Goal: Task Accomplishment & Management: Manage account settings

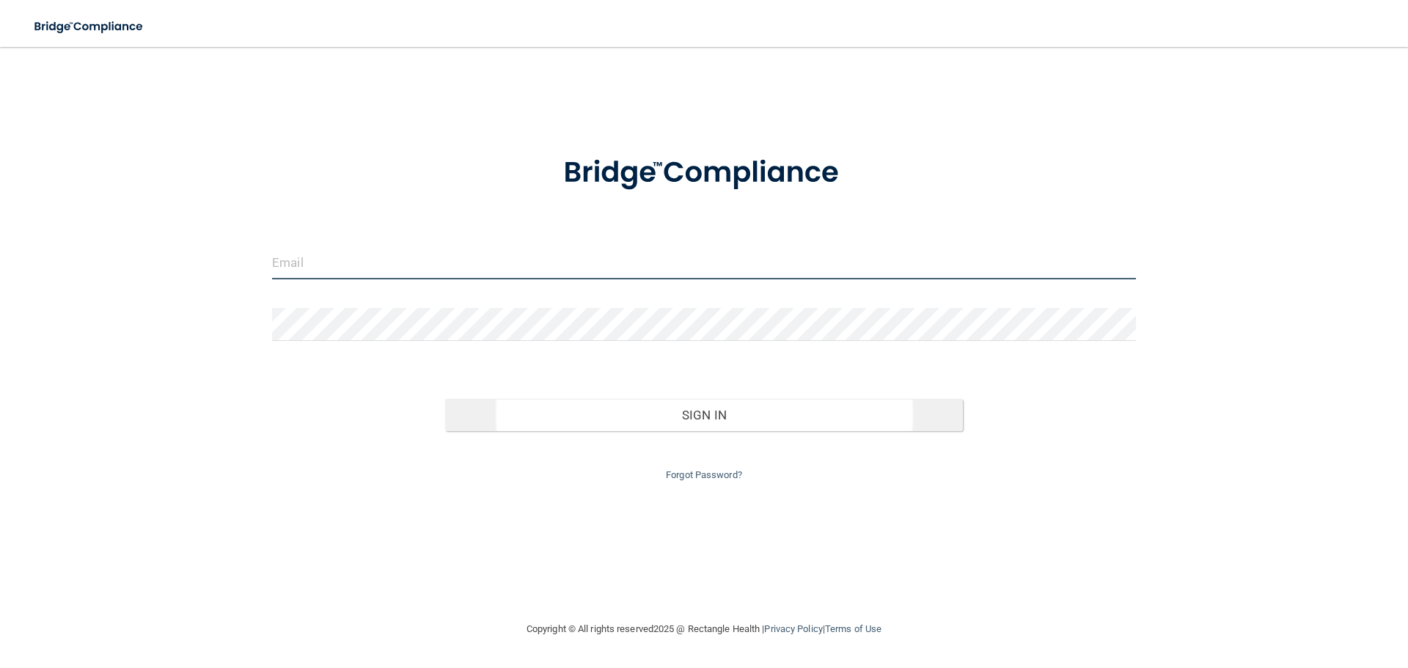
type input "[EMAIL_ADDRESS][DOMAIN_NAME]"
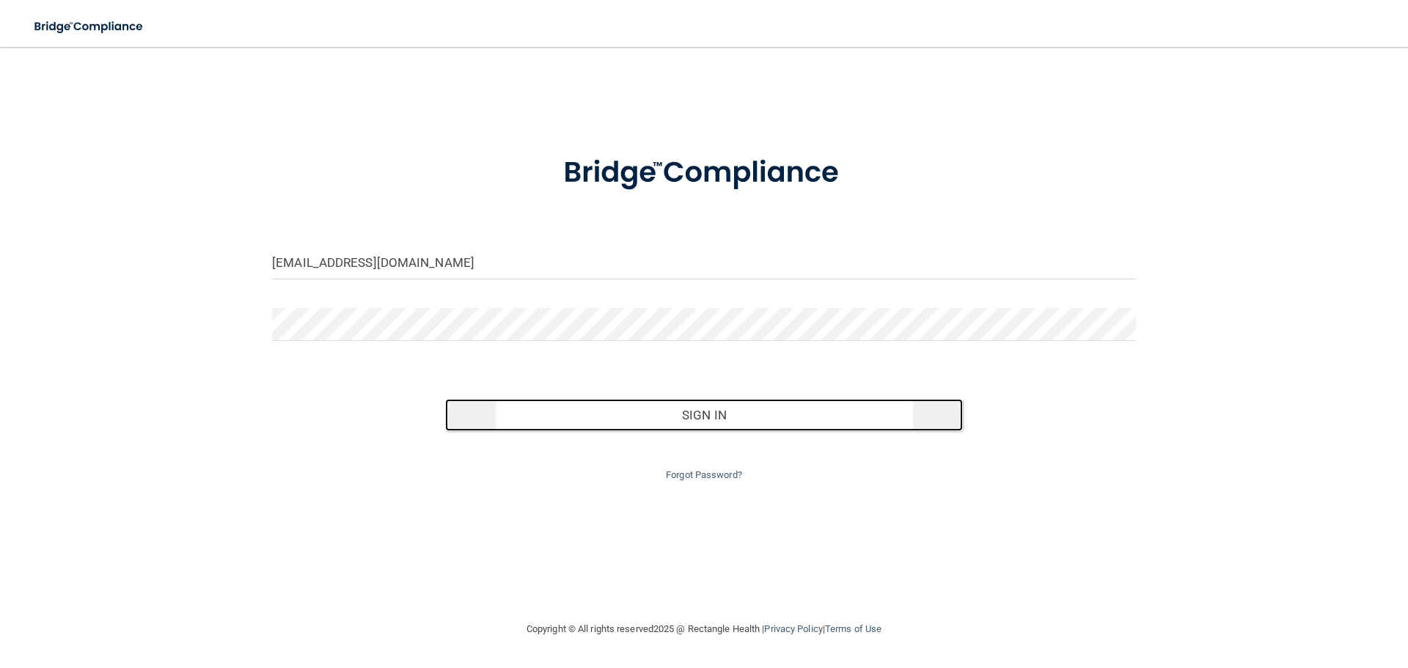
click at [702, 416] on button "Sign In" at bounding box center [704, 415] width 518 height 32
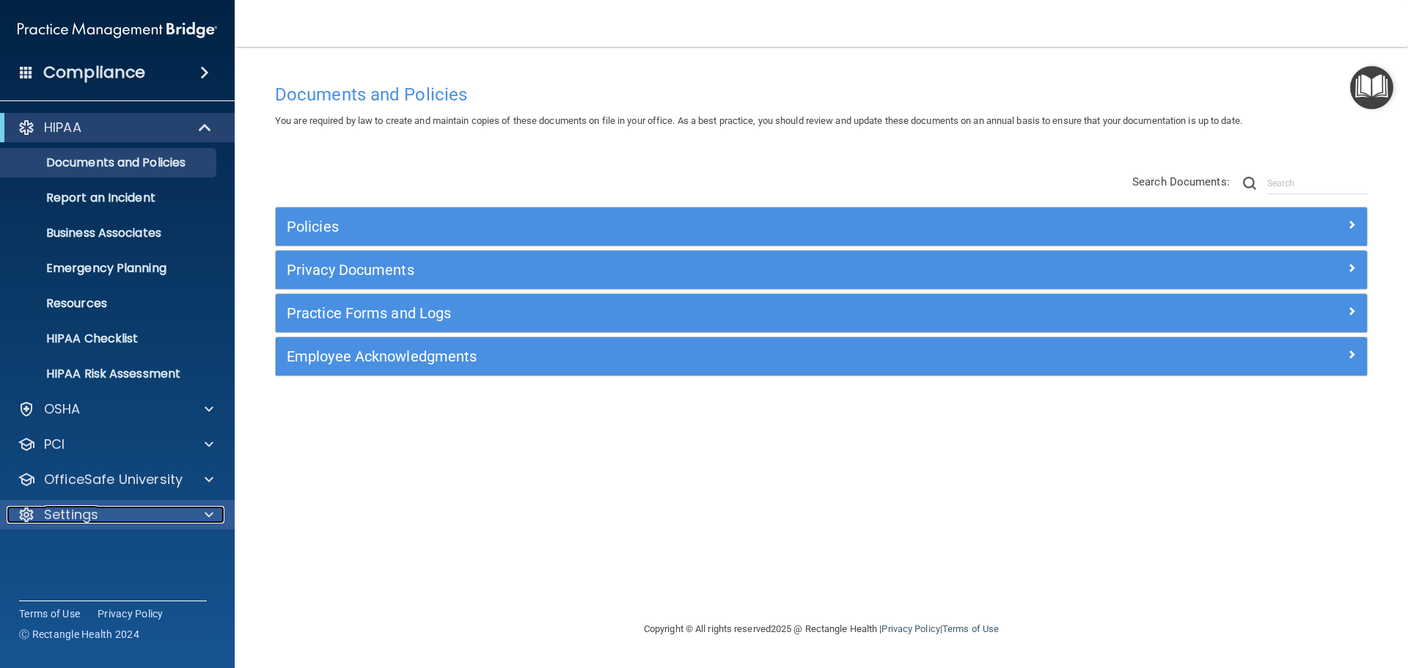
click at [69, 514] on p "Settings" at bounding box center [71, 515] width 54 height 18
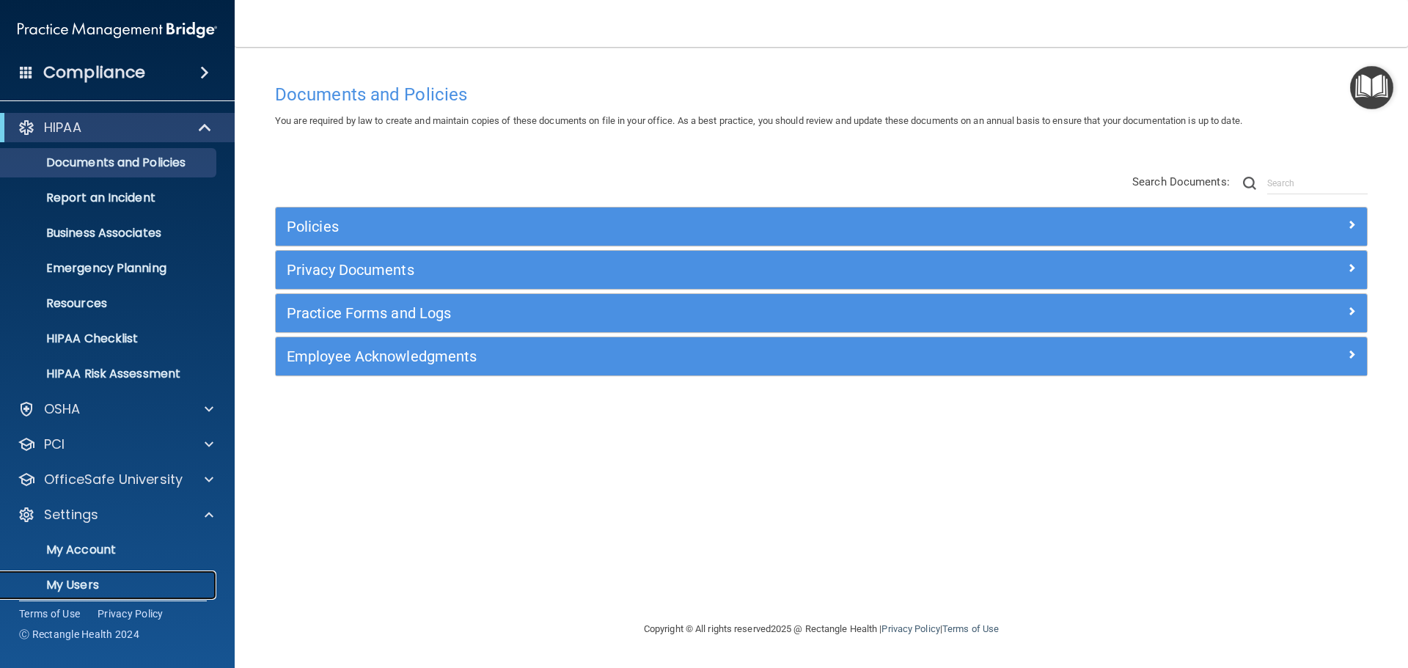
click at [64, 582] on p "My Users" at bounding box center [110, 585] width 200 height 15
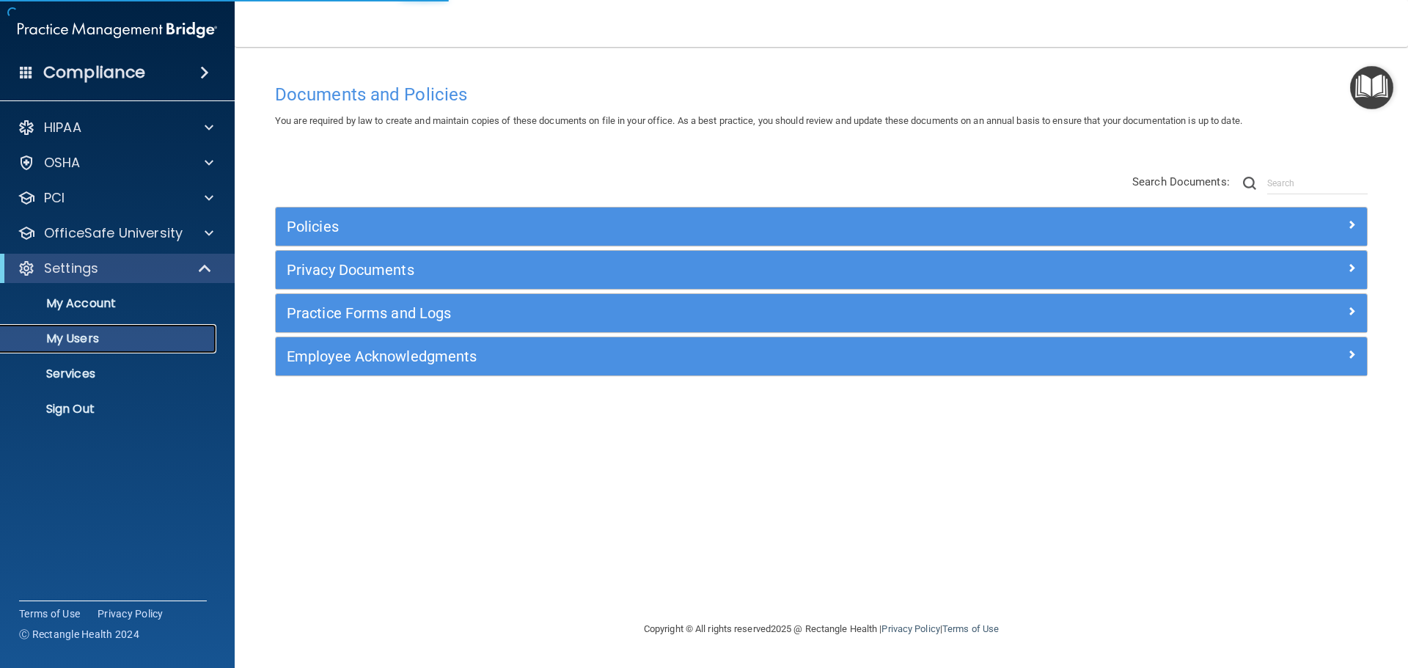
select select "20"
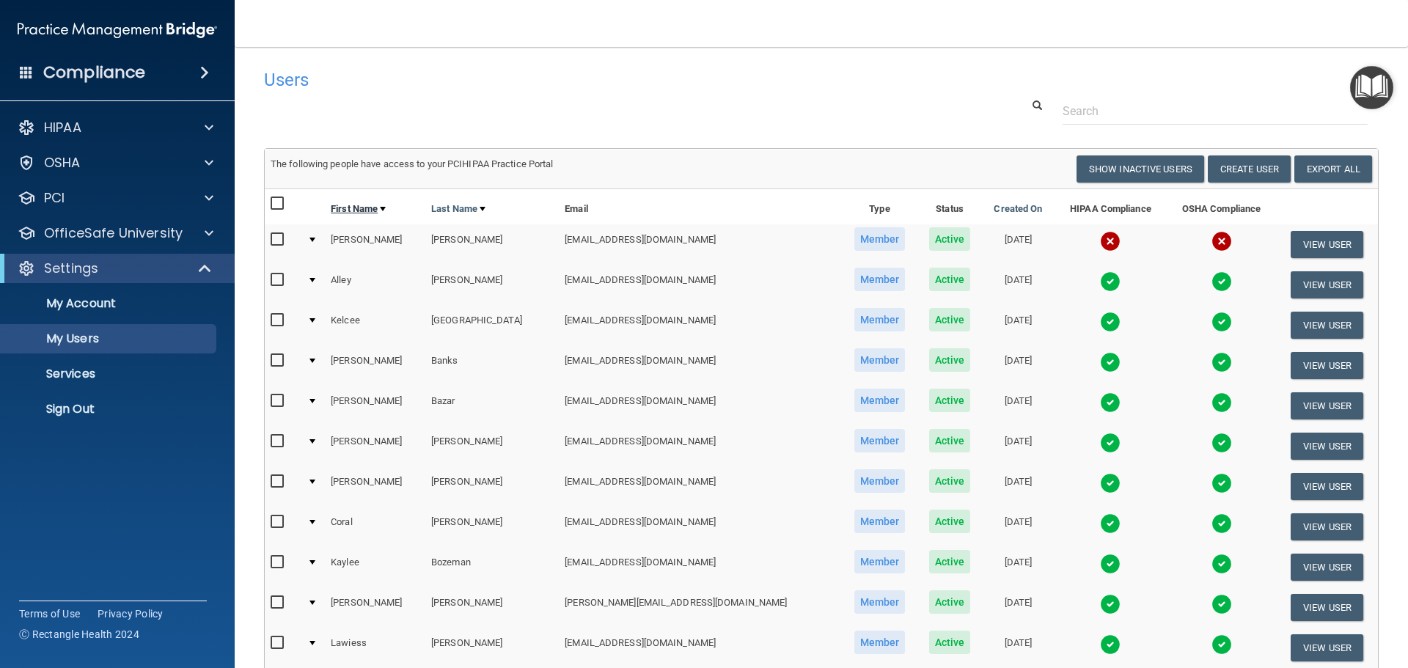
click at [371, 209] on link "First Name" at bounding box center [358, 209] width 55 height 18
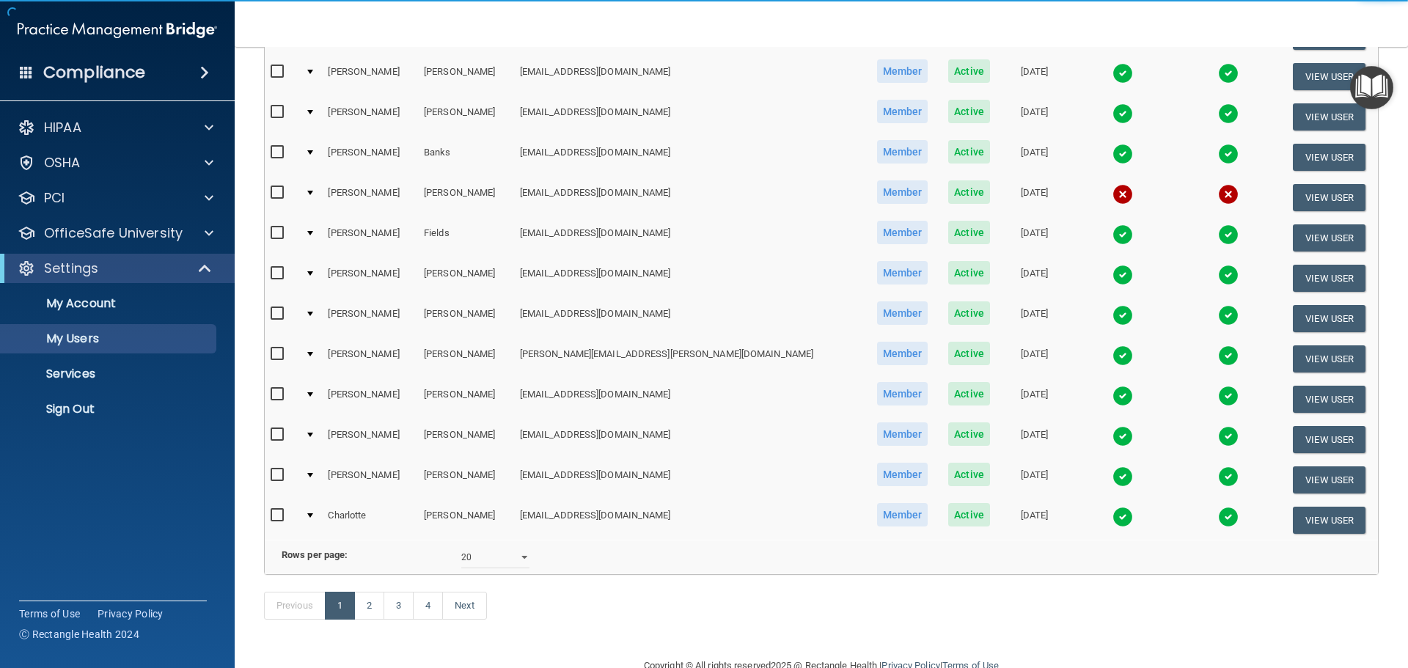
scroll to position [546, 0]
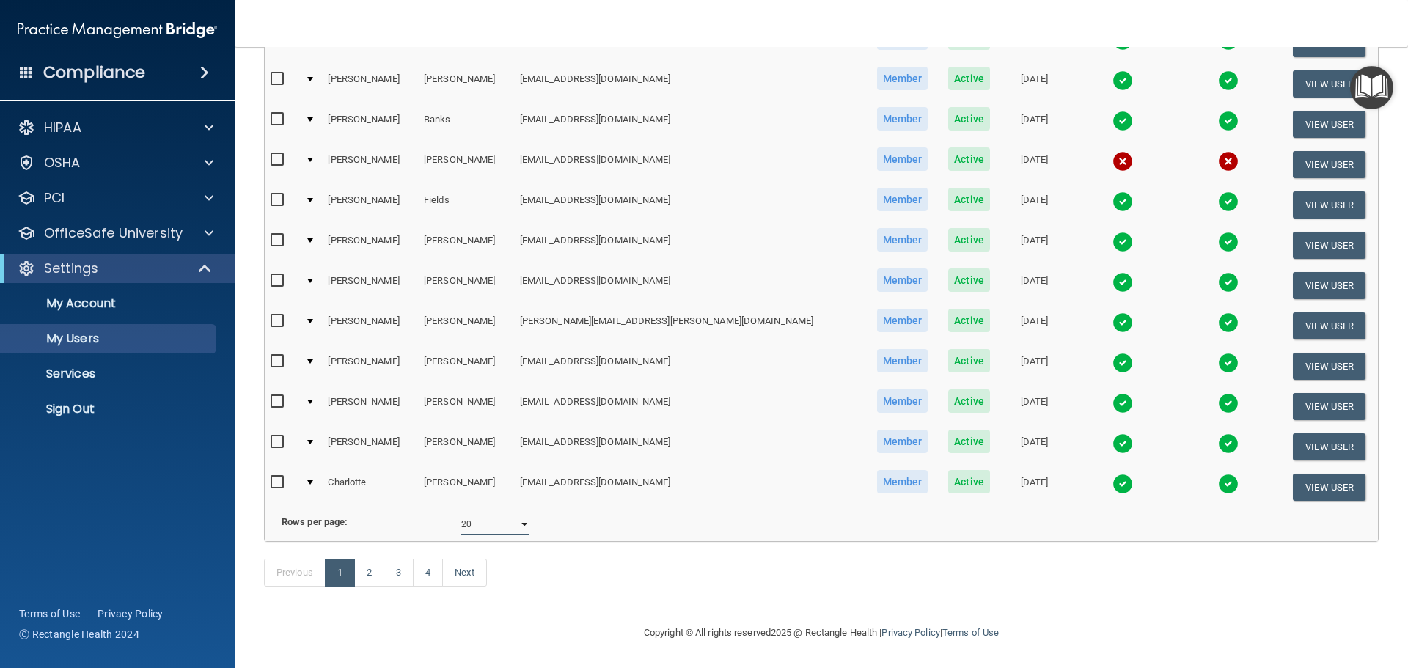
click at [501, 516] on select "10 20 30 40 all" at bounding box center [495, 524] width 68 height 22
select select "80"
click at [461, 513] on select "10 20 30 40 all" at bounding box center [495, 524] width 68 height 22
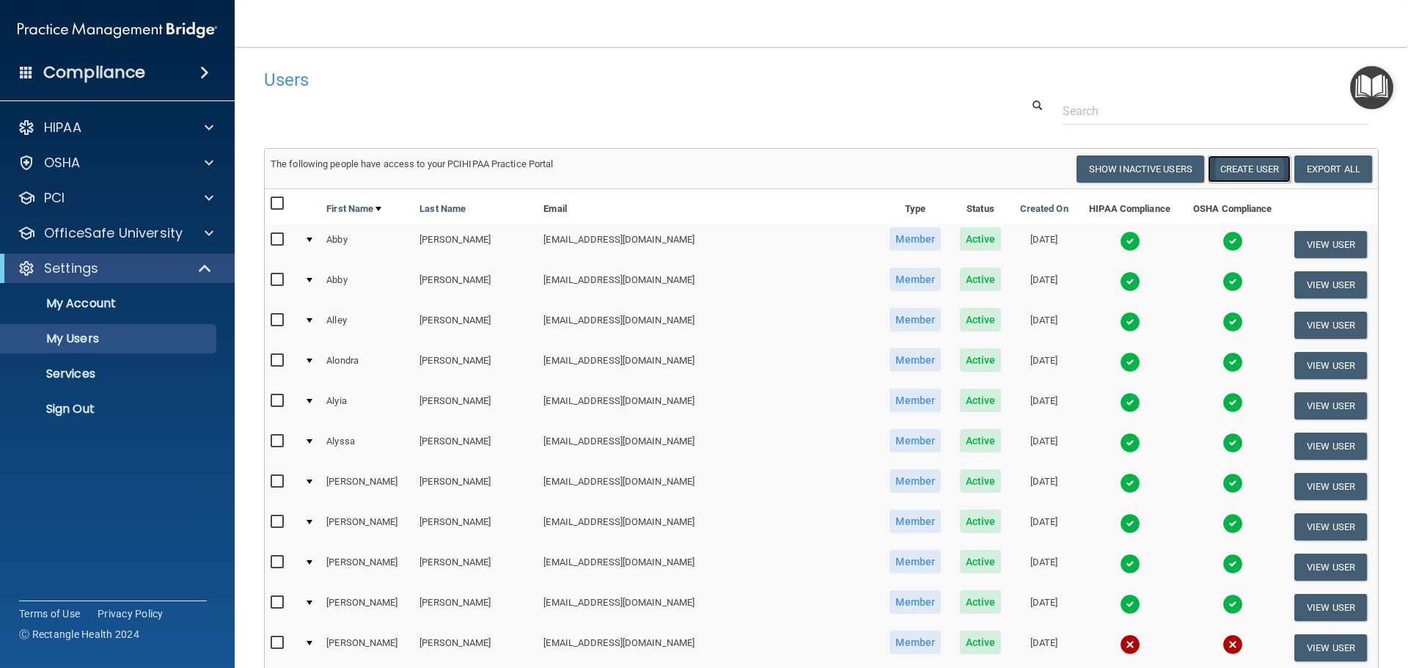
click at [1250, 170] on button "Create User" at bounding box center [1249, 168] width 83 height 27
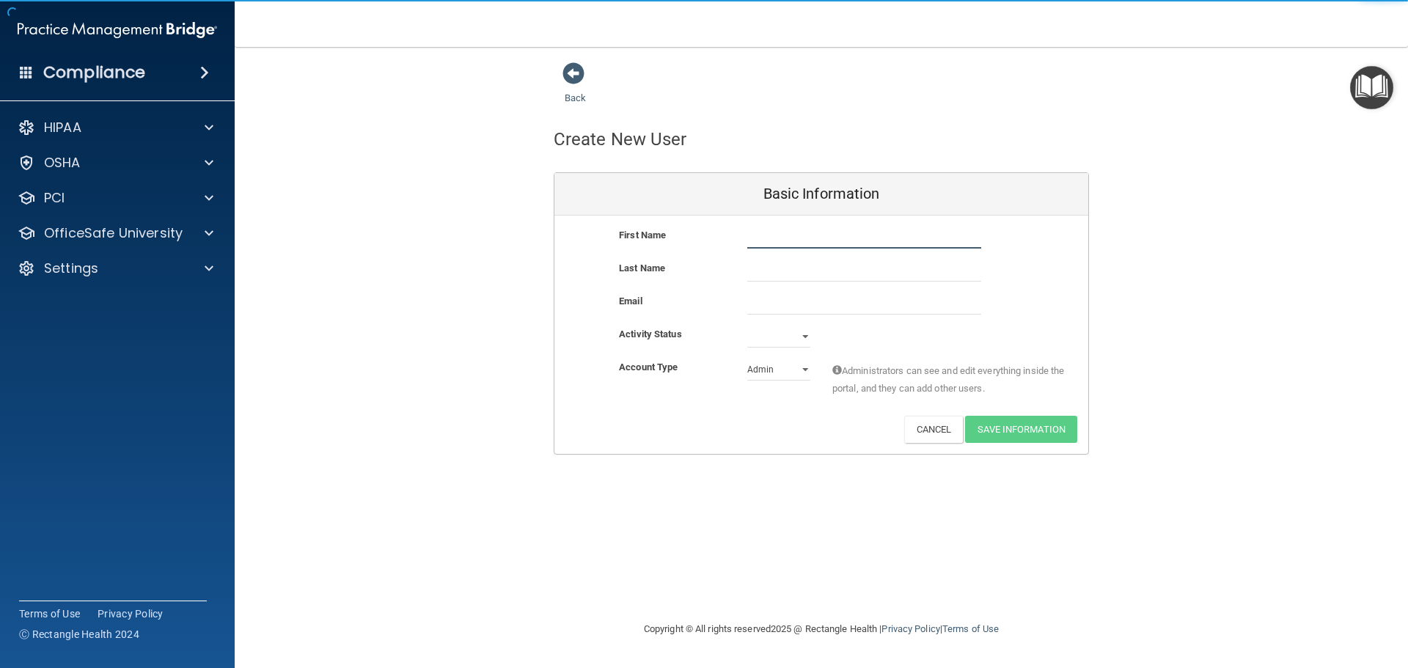
click at [792, 239] on input "text" at bounding box center [864, 238] width 234 height 22
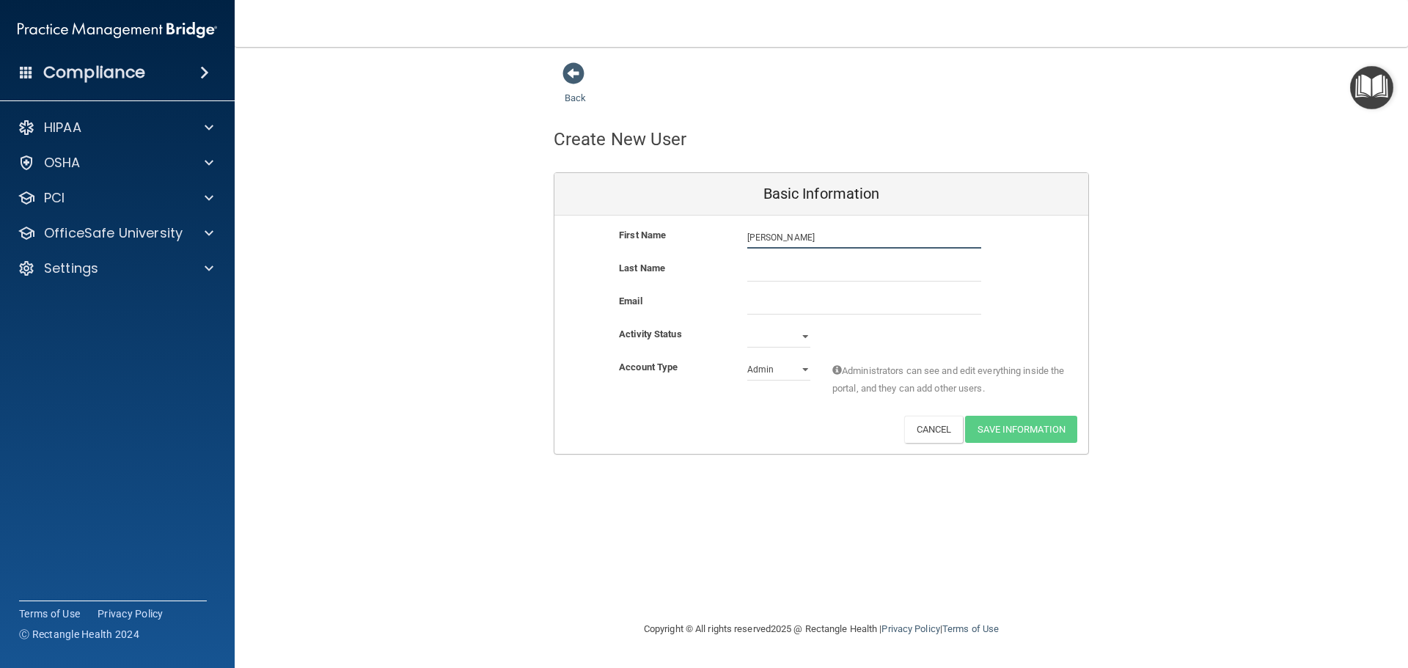
type input "[PERSON_NAME]"
click at [761, 303] on input "email" at bounding box center [864, 304] width 234 height 22
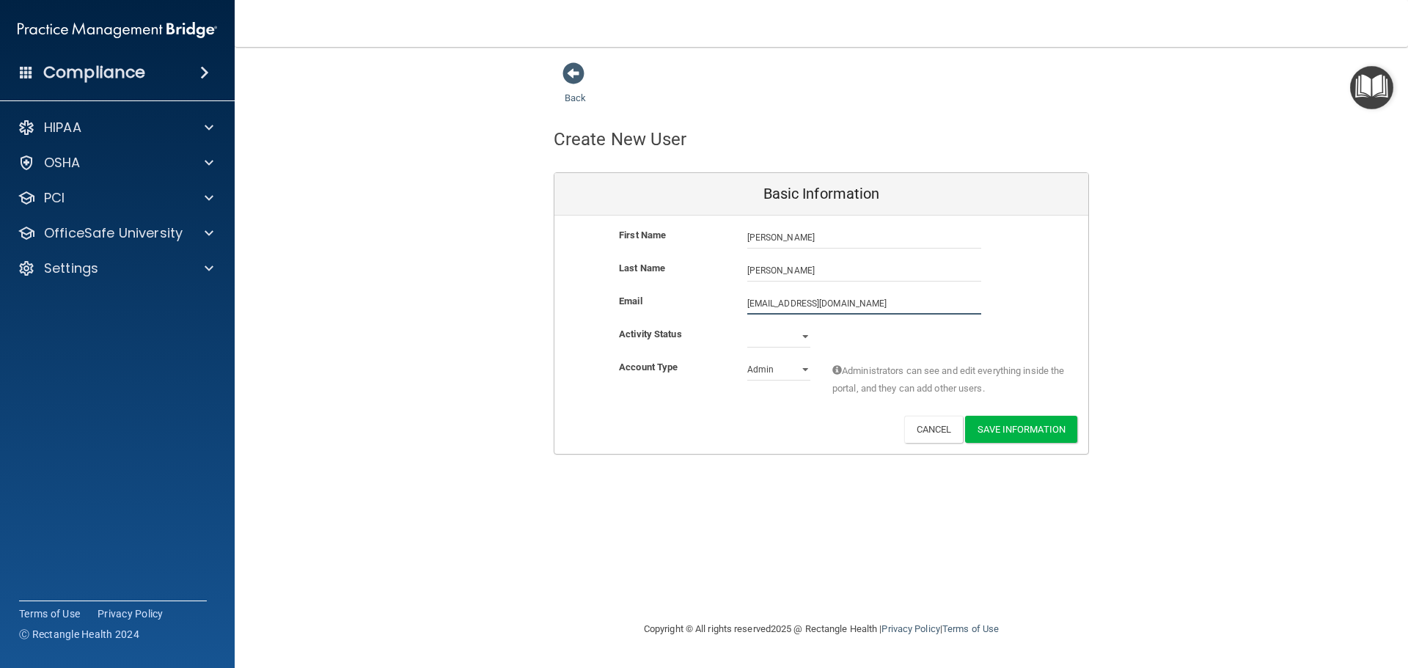
type input "[EMAIL_ADDRESS][DOMAIN_NAME]"
click at [750, 334] on select "Active Inactive" at bounding box center [778, 337] width 63 height 22
select select "active"
click at [747, 326] on select "Active Inactive" at bounding box center [778, 337] width 63 height 22
click at [773, 373] on select "Admin Member" at bounding box center [778, 370] width 63 height 22
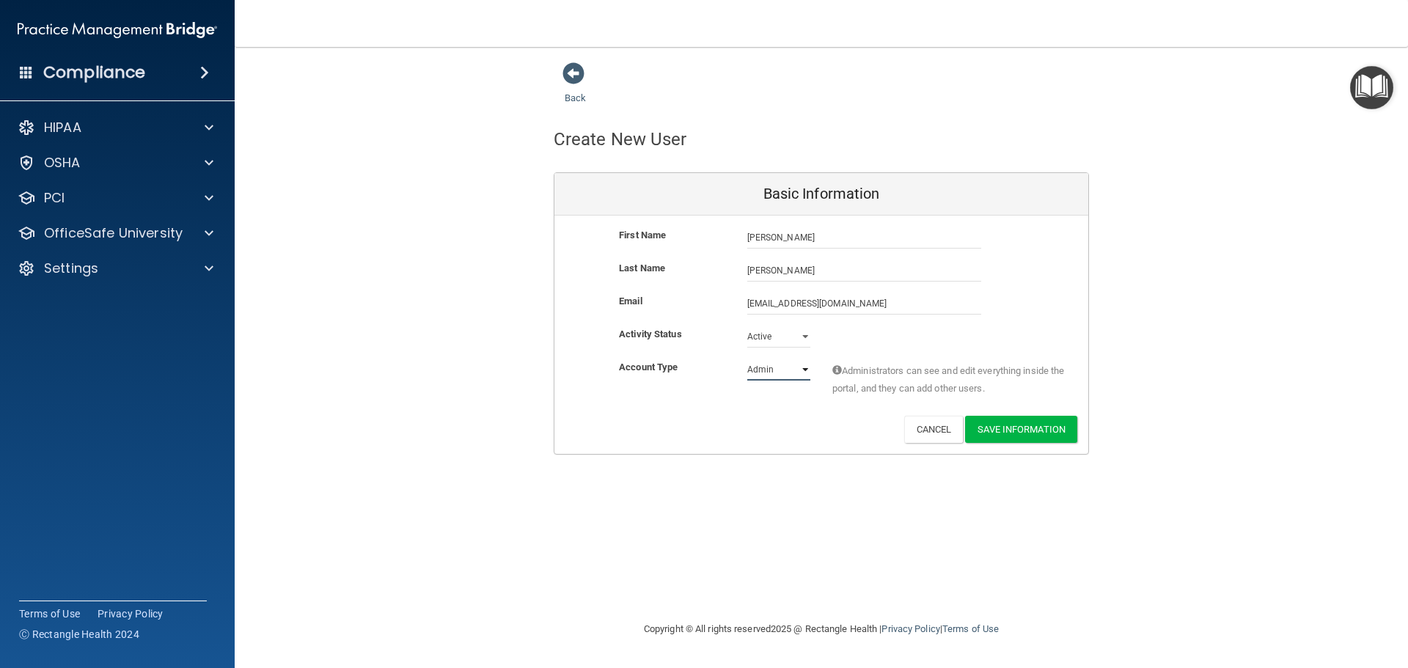
select select "practice_member"
click at [747, 359] on select "Admin Member" at bounding box center [778, 370] width 63 height 22
click at [1029, 425] on button "Save Information" at bounding box center [1021, 429] width 112 height 27
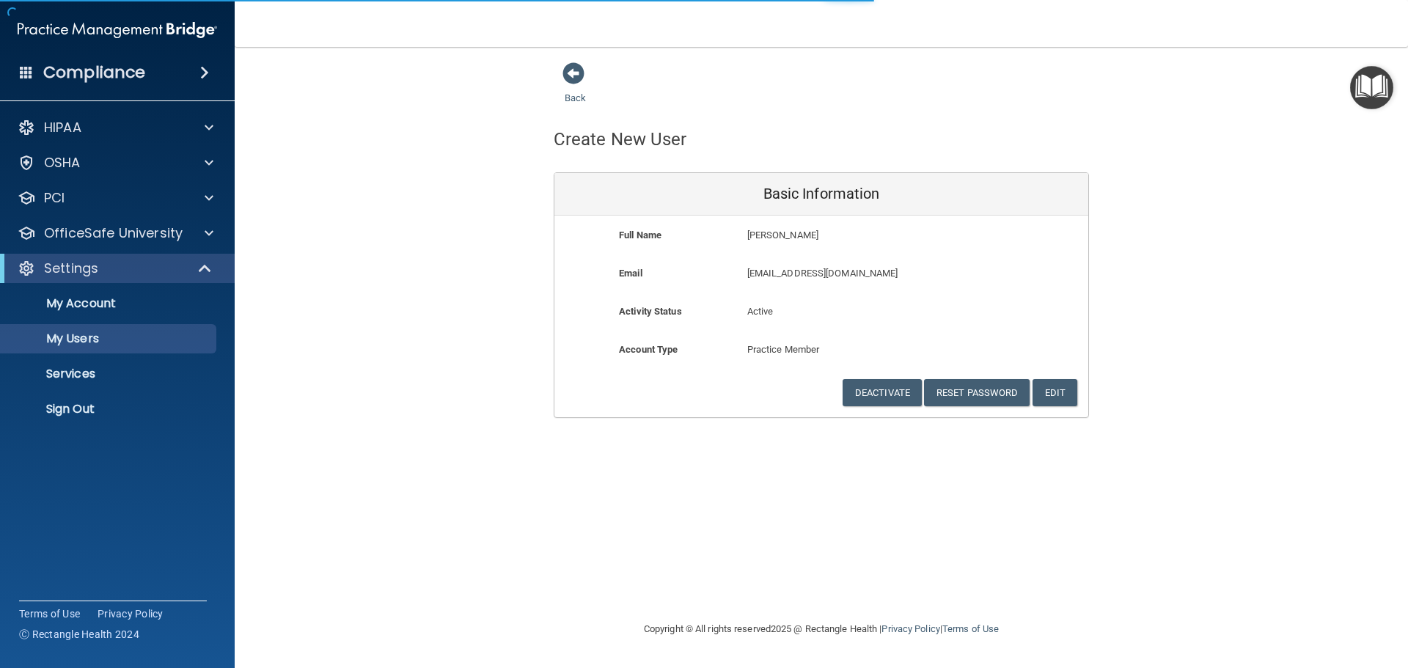
select select "20"
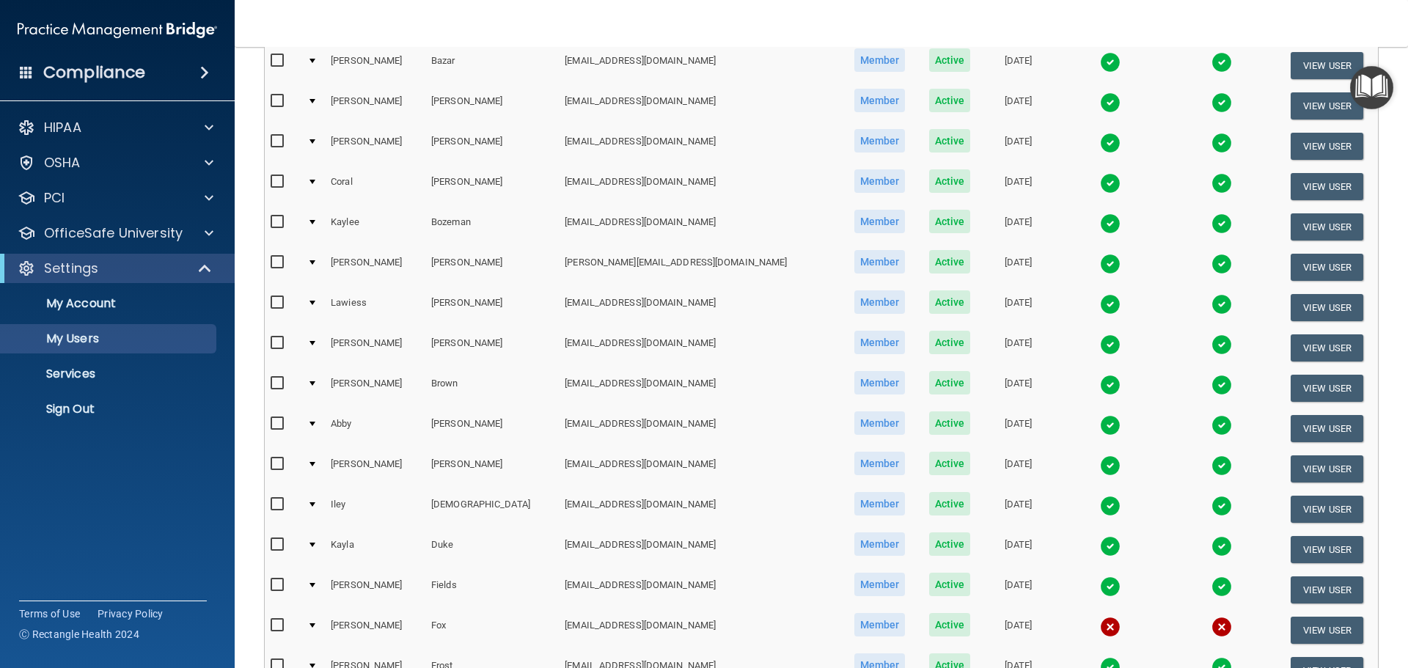
scroll to position [587, 0]
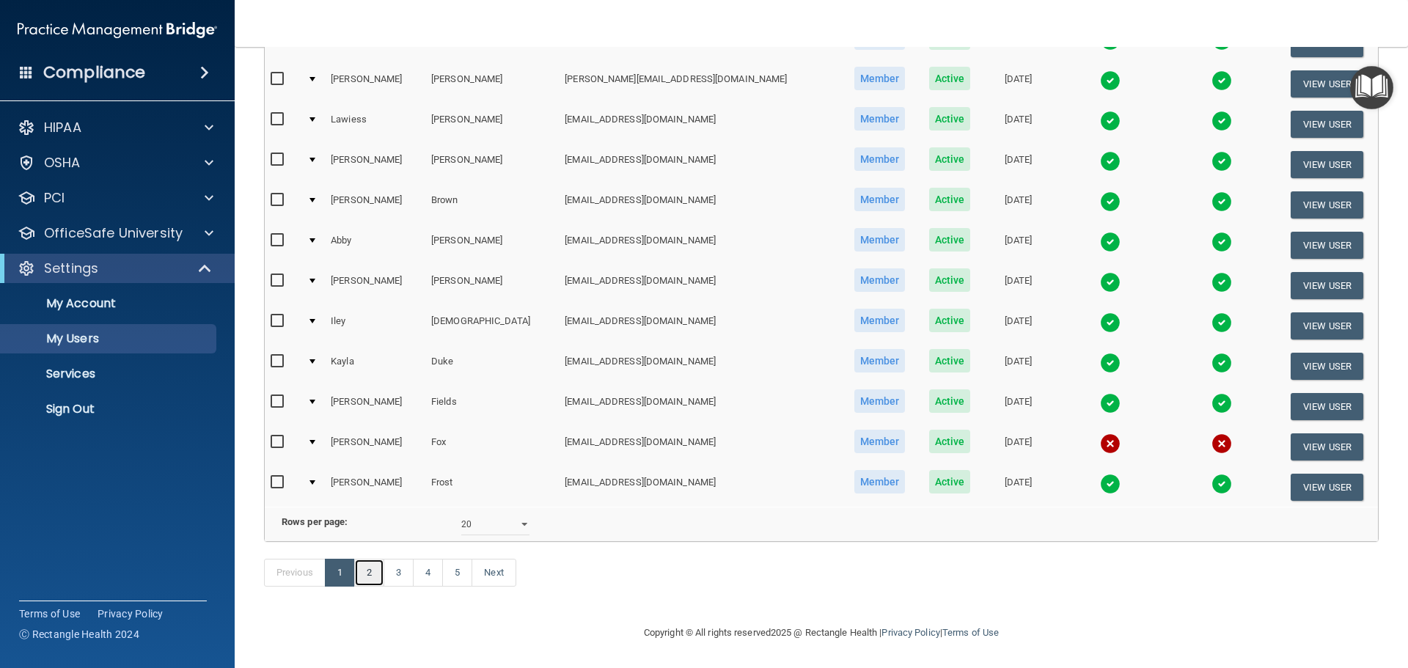
click at [362, 587] on link "2" at bounding box center [369, 573] width 30 height 28
select select "20"
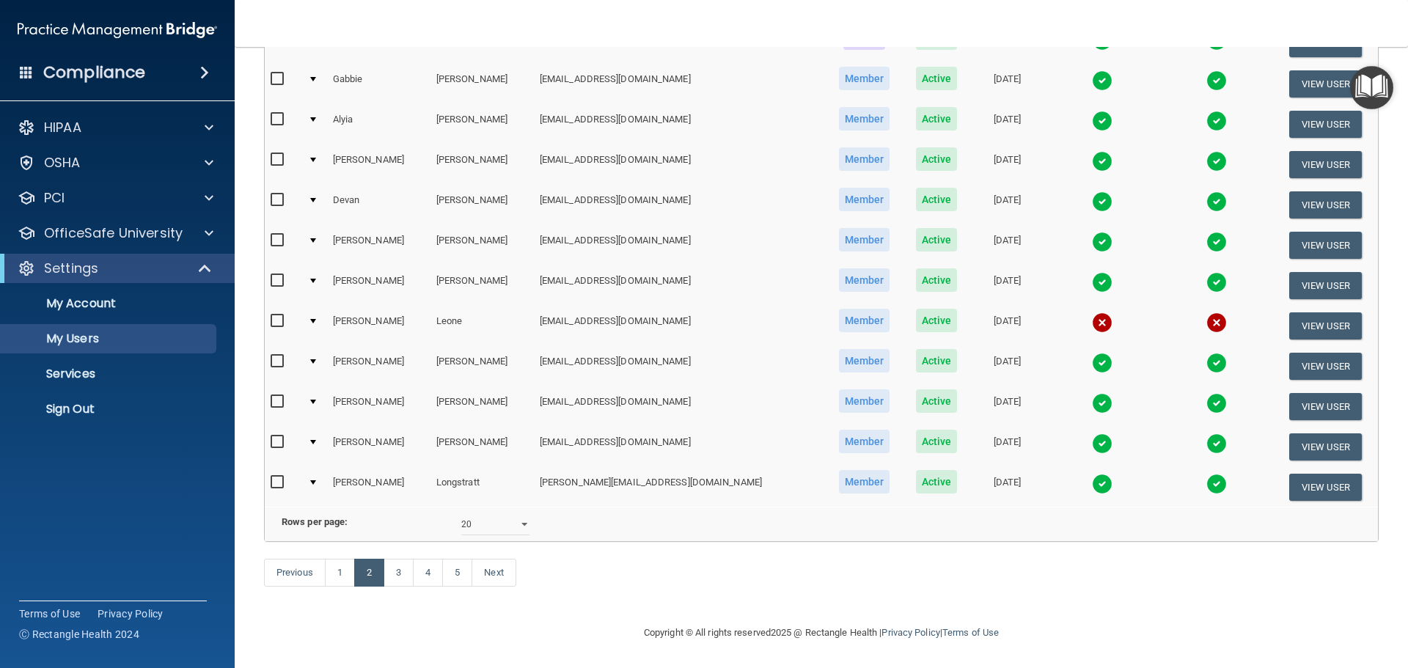
scroll to position [546, 0]
click at [1305, 312] on button "View User" at bounding box center [1325, 325] width 73 height 27
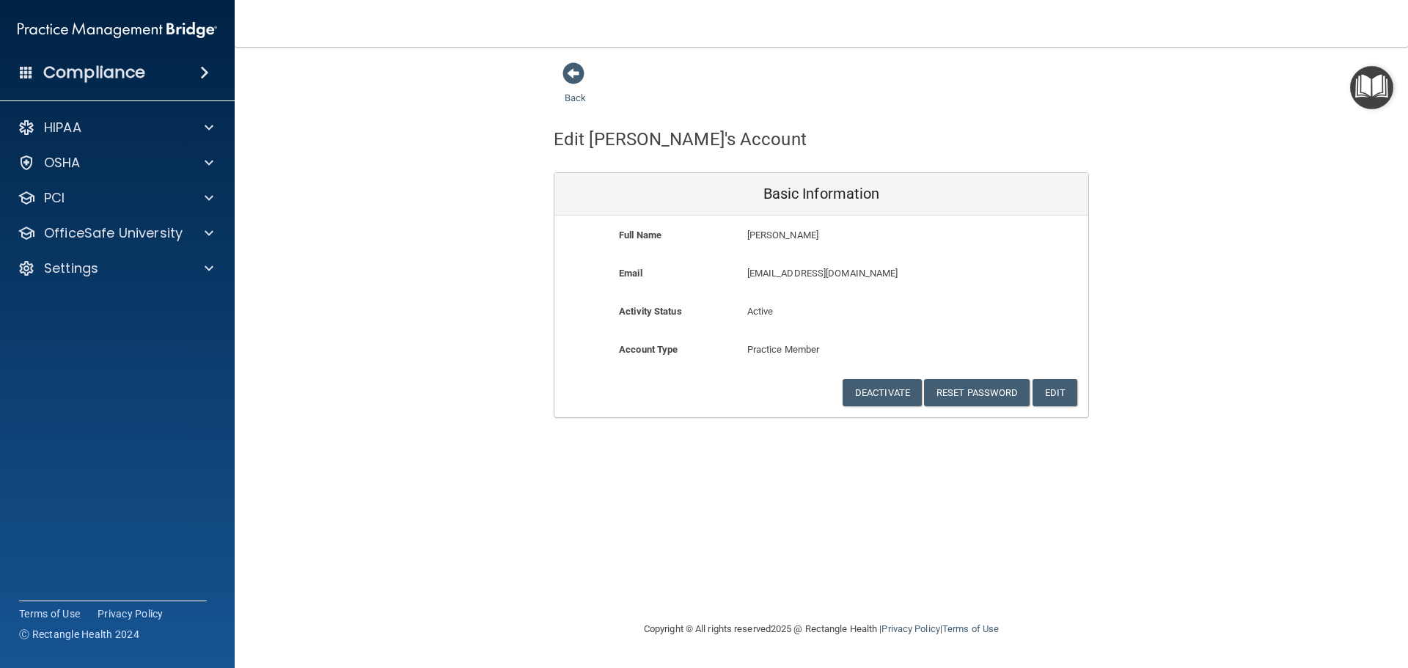
click at [1154, 339] on div "Back Edit [PERSON_NAME]'s Account Basic Information Full Name [PERSON_NAME] [PE…" at bounding box center [821, 240] width 1115 height 356
click at [355, 153] on div "Back Edit [PERSON_NAME]'s Account Basic Information Full Name [PERSON_NAME] [PE…" at bounding box center [821, 240] width 1115 height 356
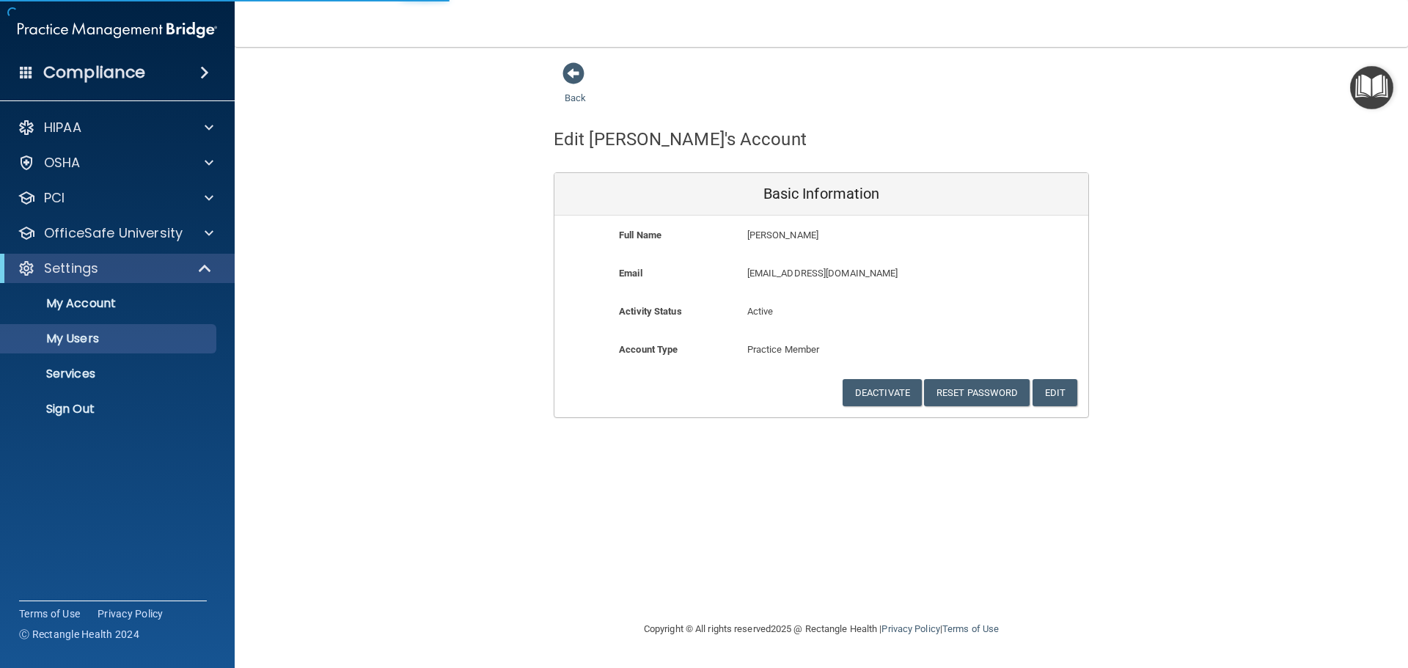
select select "20"
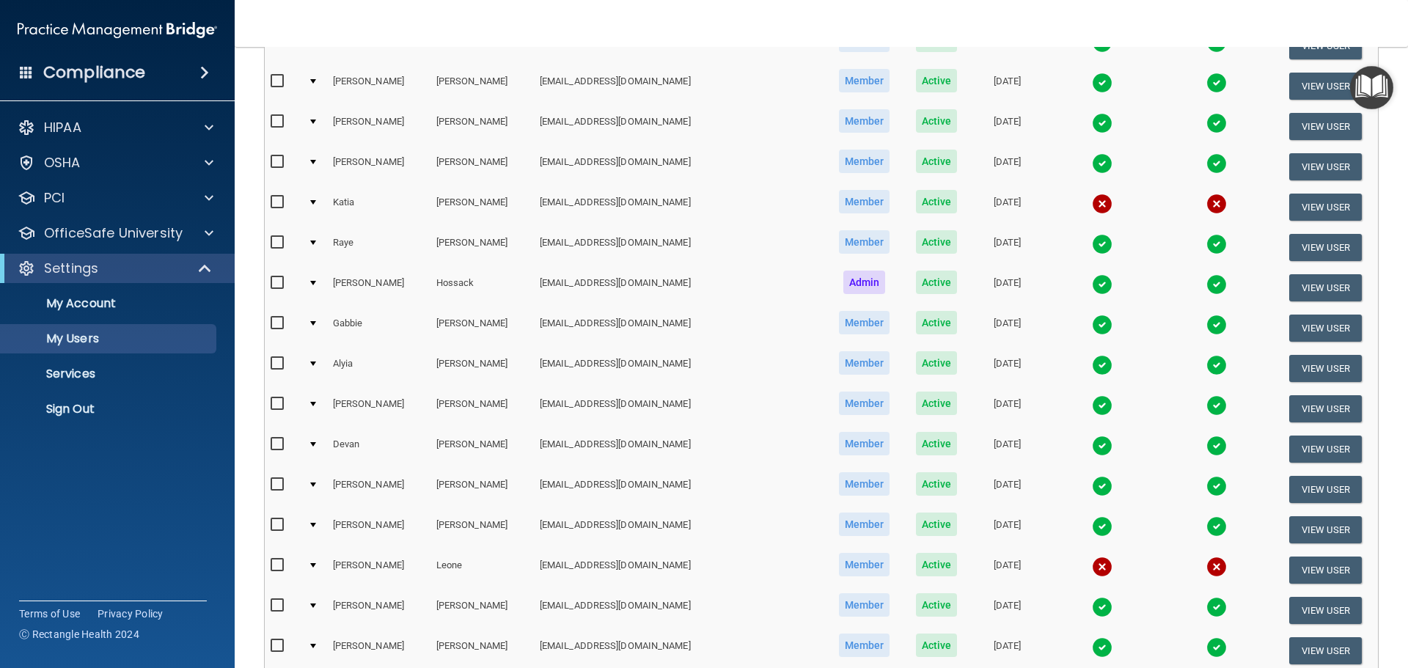
scroll to position [293, 0]
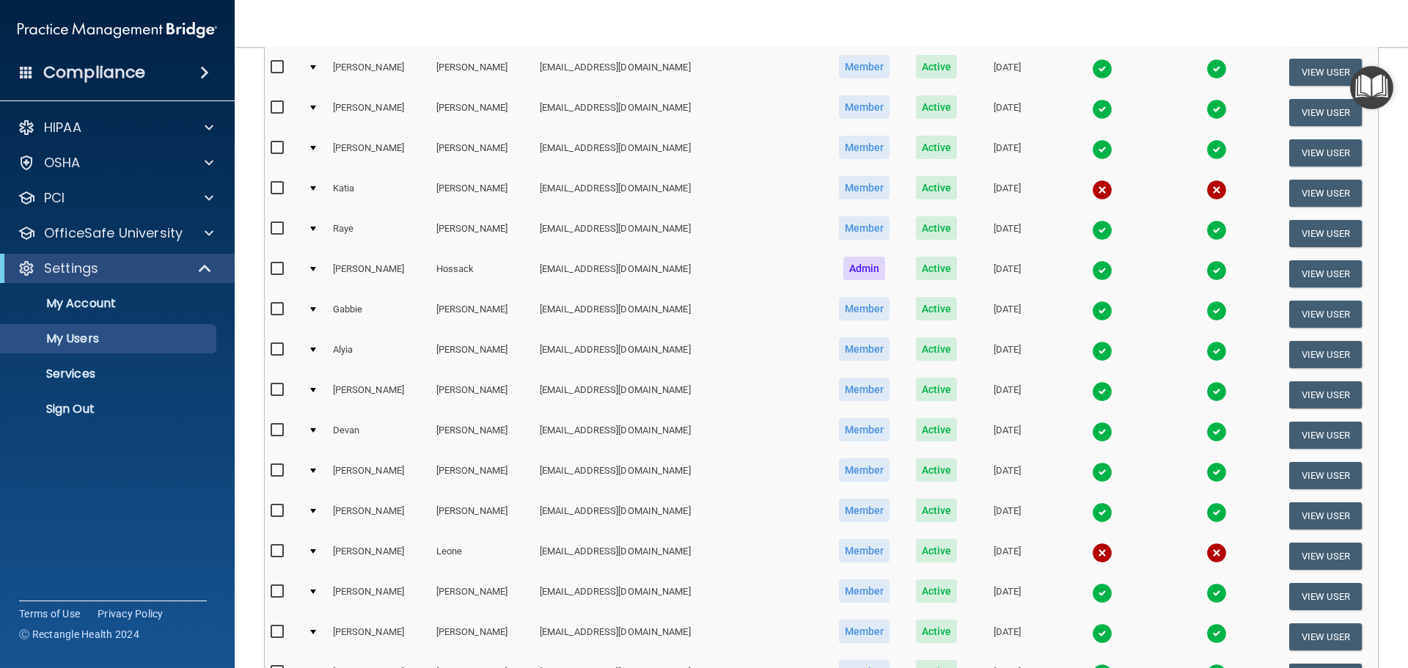
click at [278, 190] on input "checkbox" at bounding box center [279, 189] width 17 height 12
checkbox input "true"
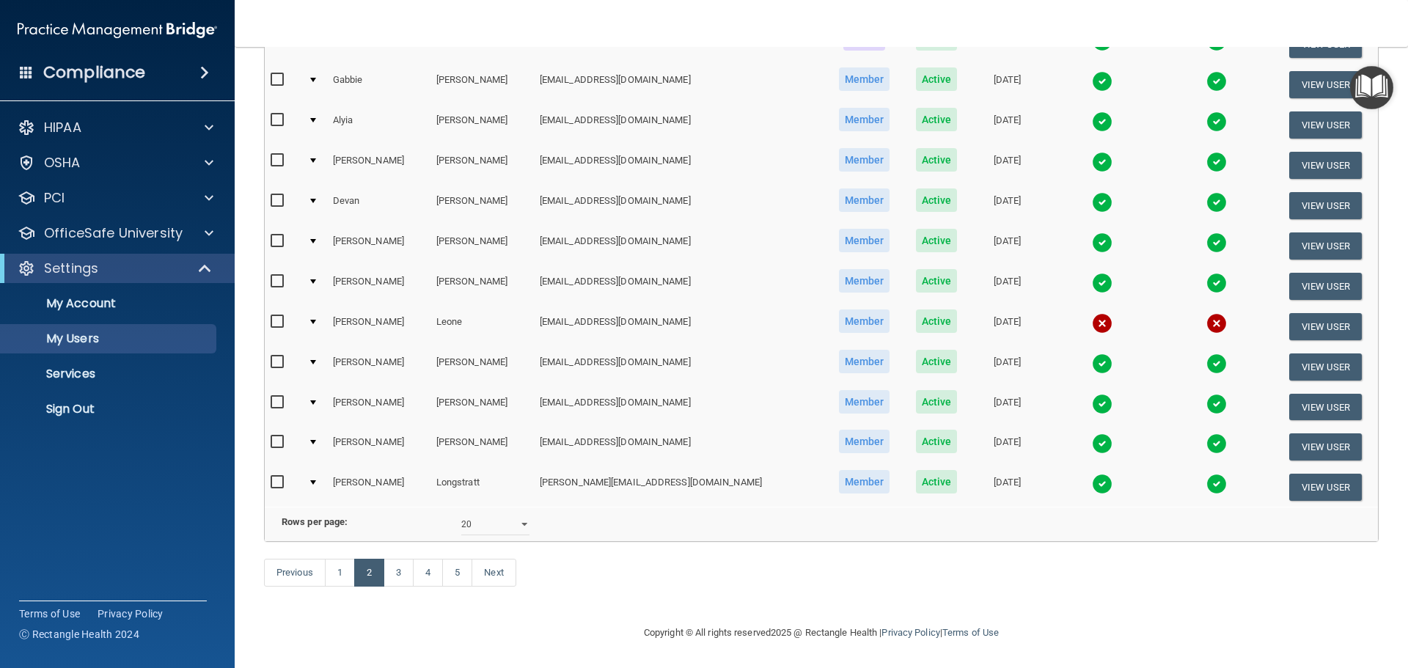
scroll to position [546, 0]
click at [491, 513] on select "10 20 30 40 all" at bounding box center [495, 524] width 68 height 22
select select "81"
click at [461, 513] on select "10 20 30 40 all" at bounding box center [495, 524] width 68 height 22
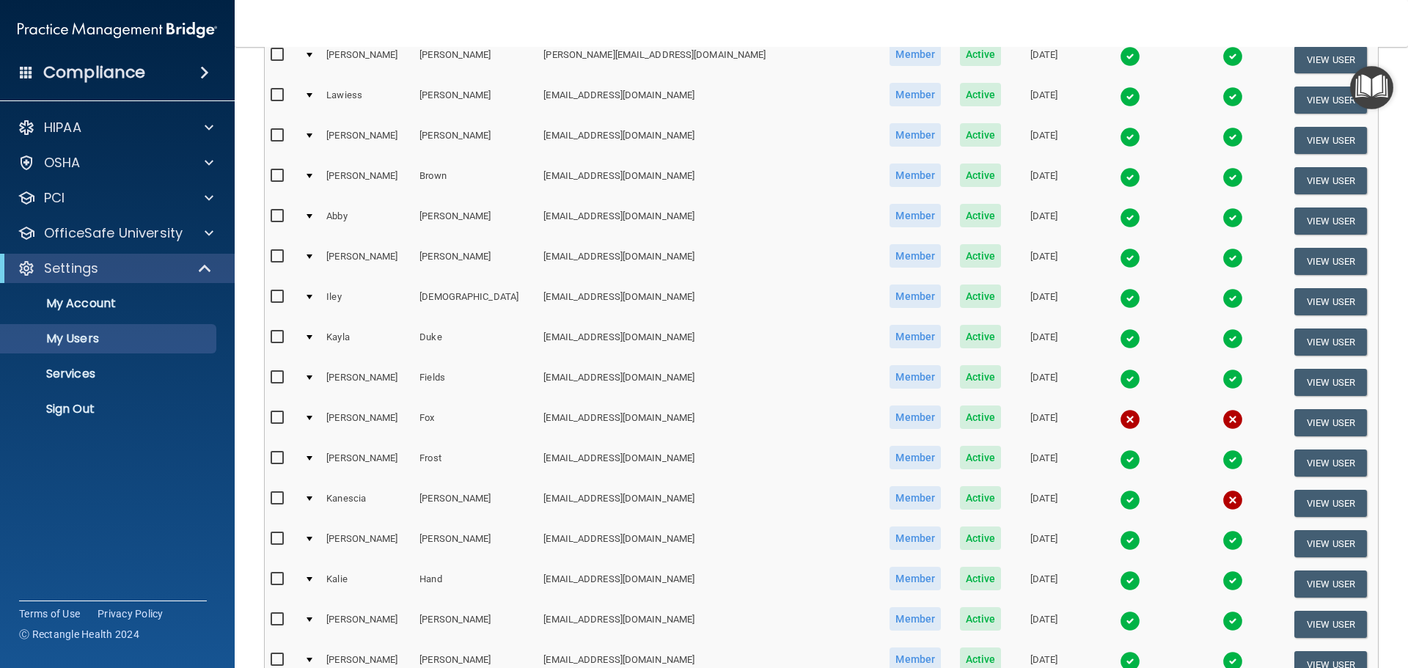
scroll to position [587, 0]
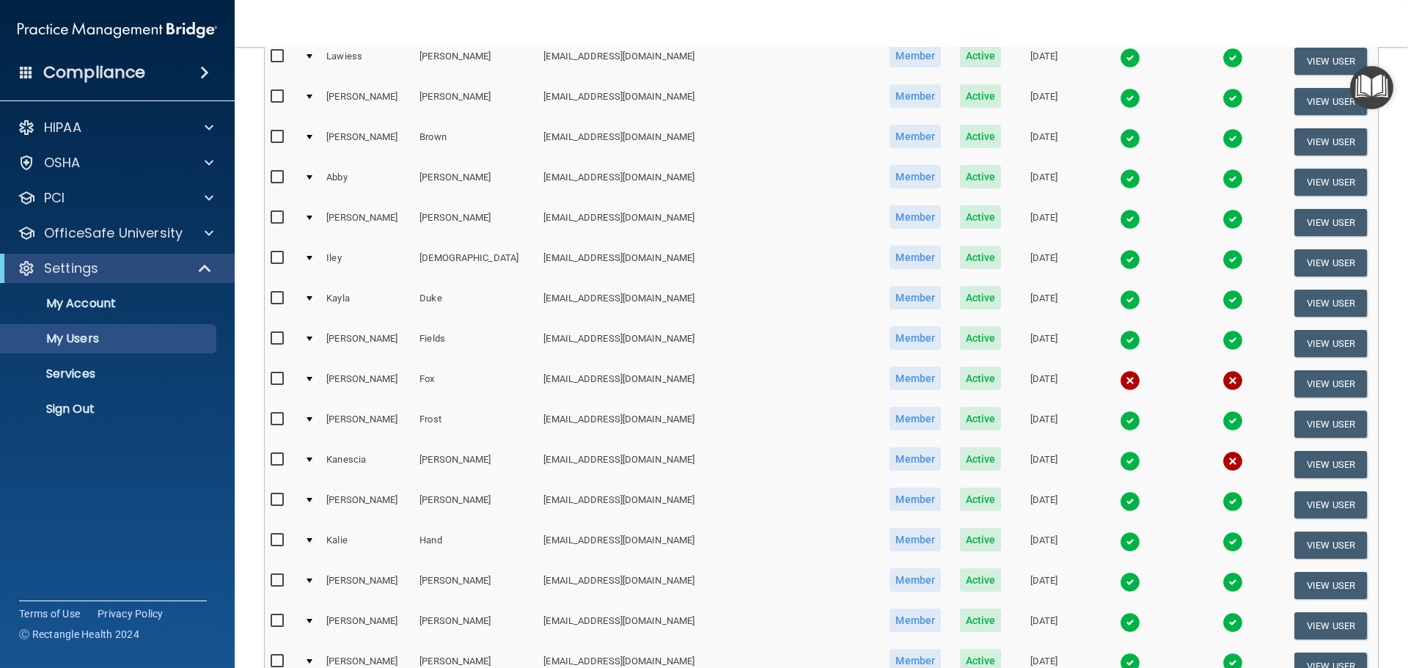
click at [273, 377] on input "checkbox" at bounding box center [279, 379] width 17 height 12
checkbox input "true"
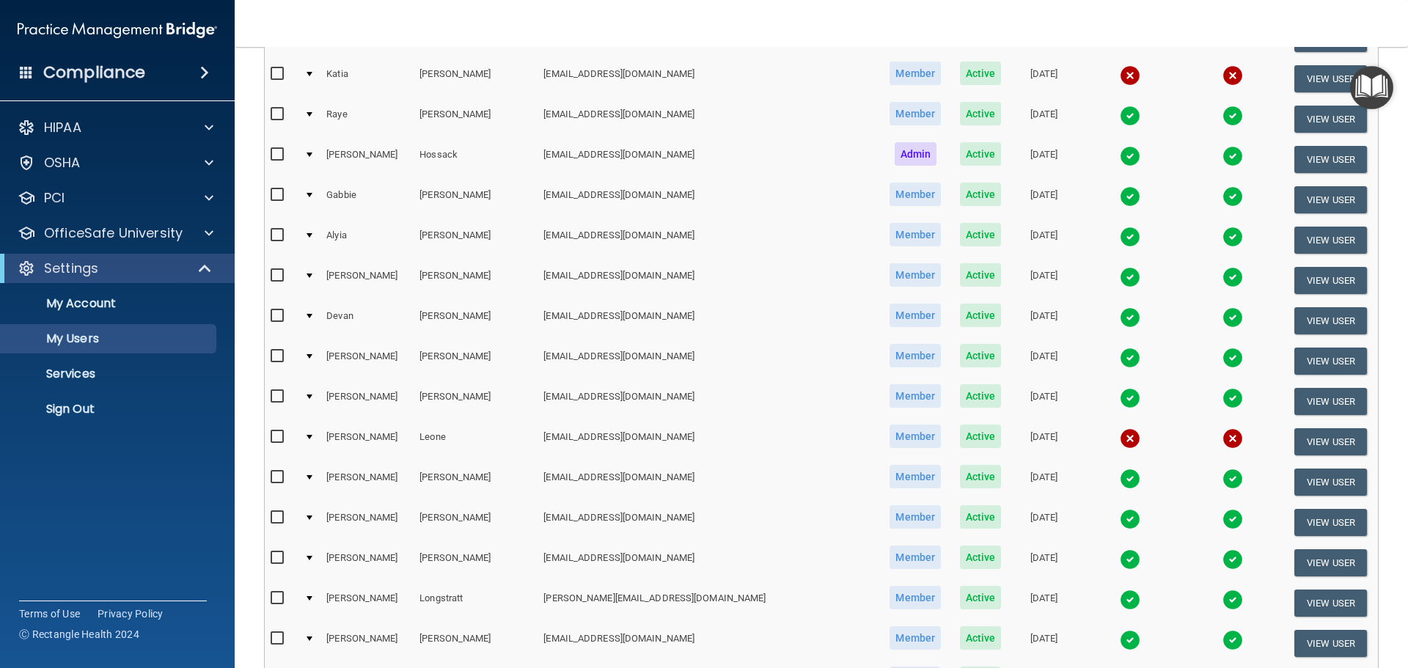
scroll to position [1175, 0]
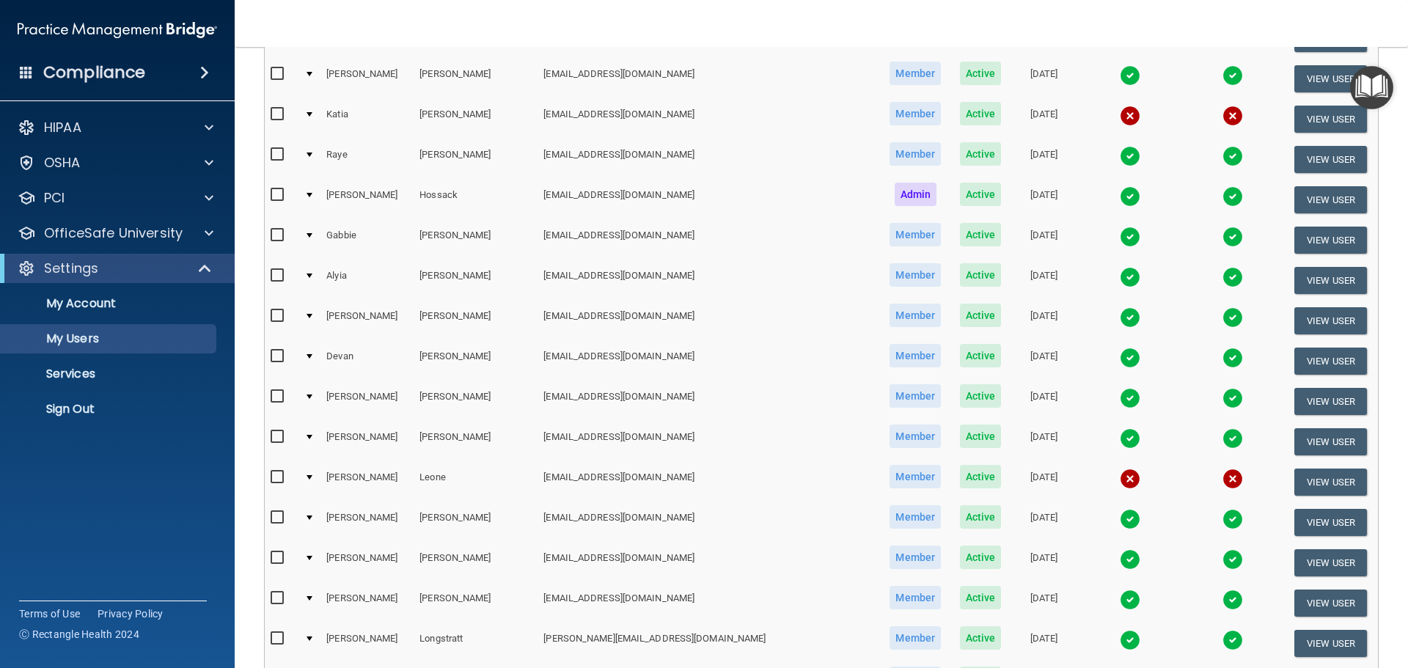
click at [280, 111] on input "checkbox" at bounding box center [279, 115] width 17 height 12
checkbox input "true"
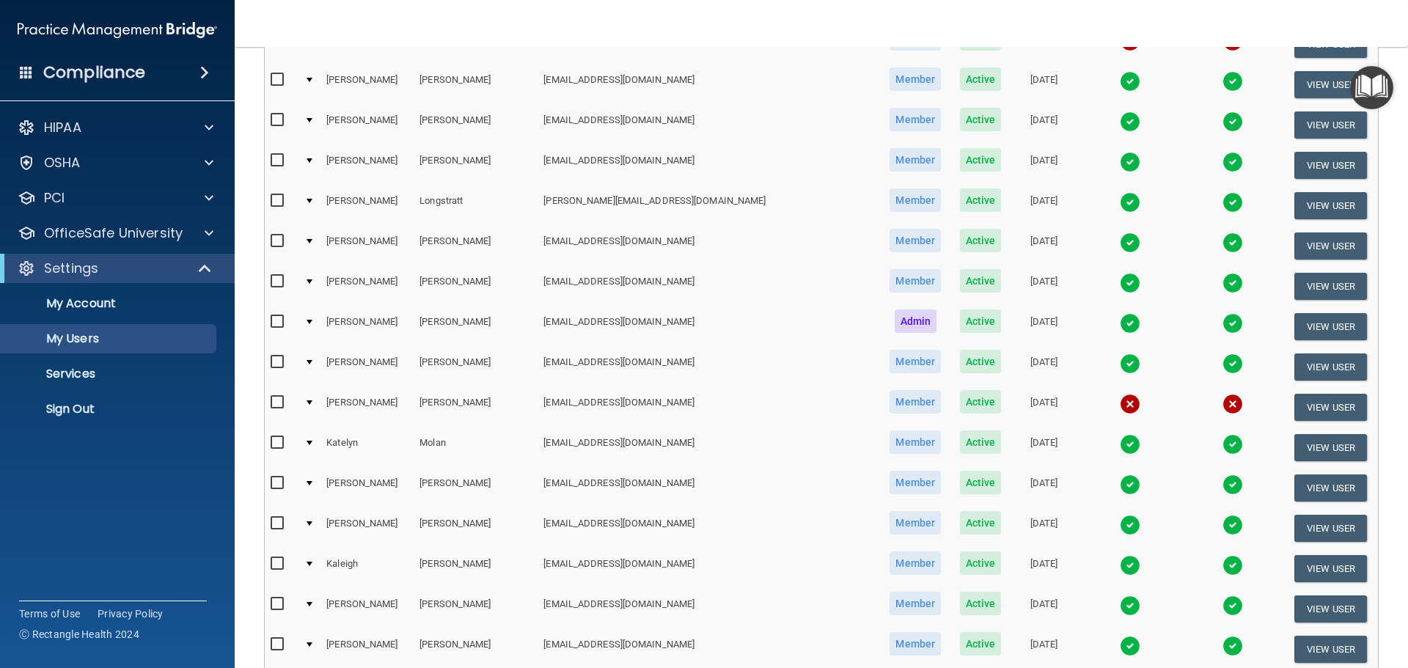
scroll to position [1615, 0]
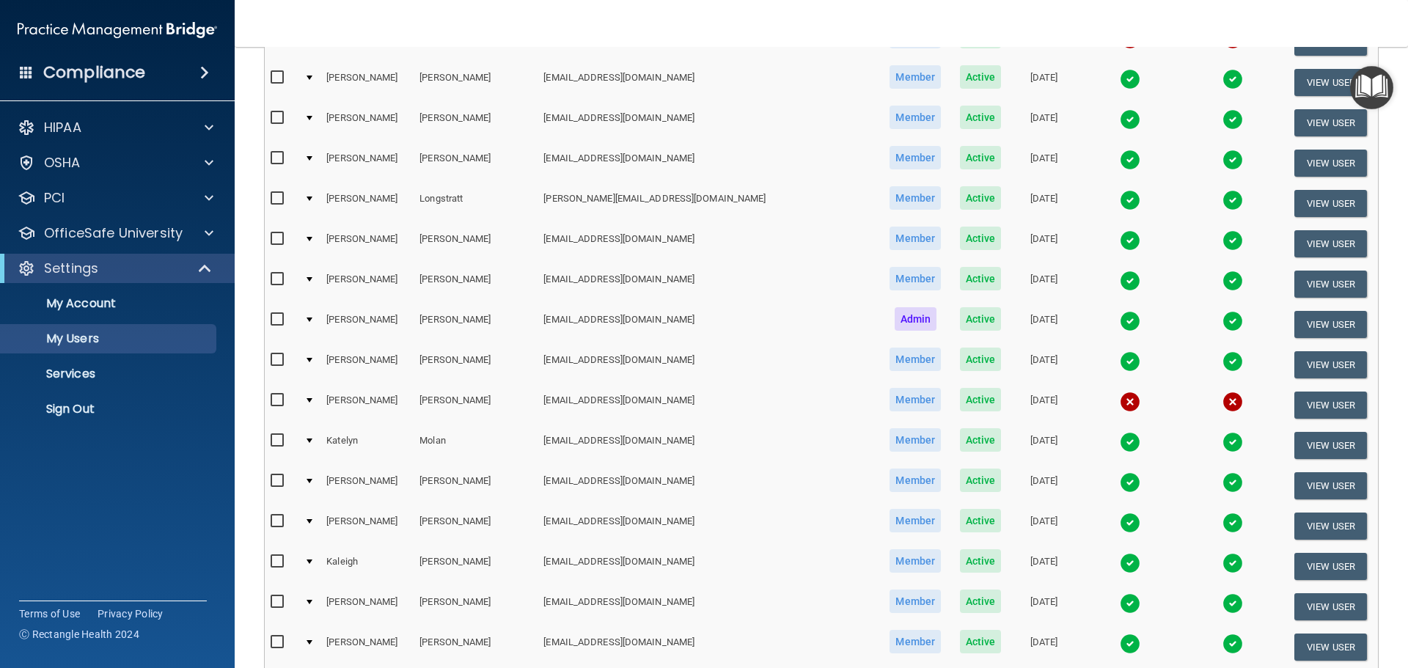
click at [282, 397] on input "checkbox" at bounding box center [279, 401] width 17 height 12
checkbox input "true"
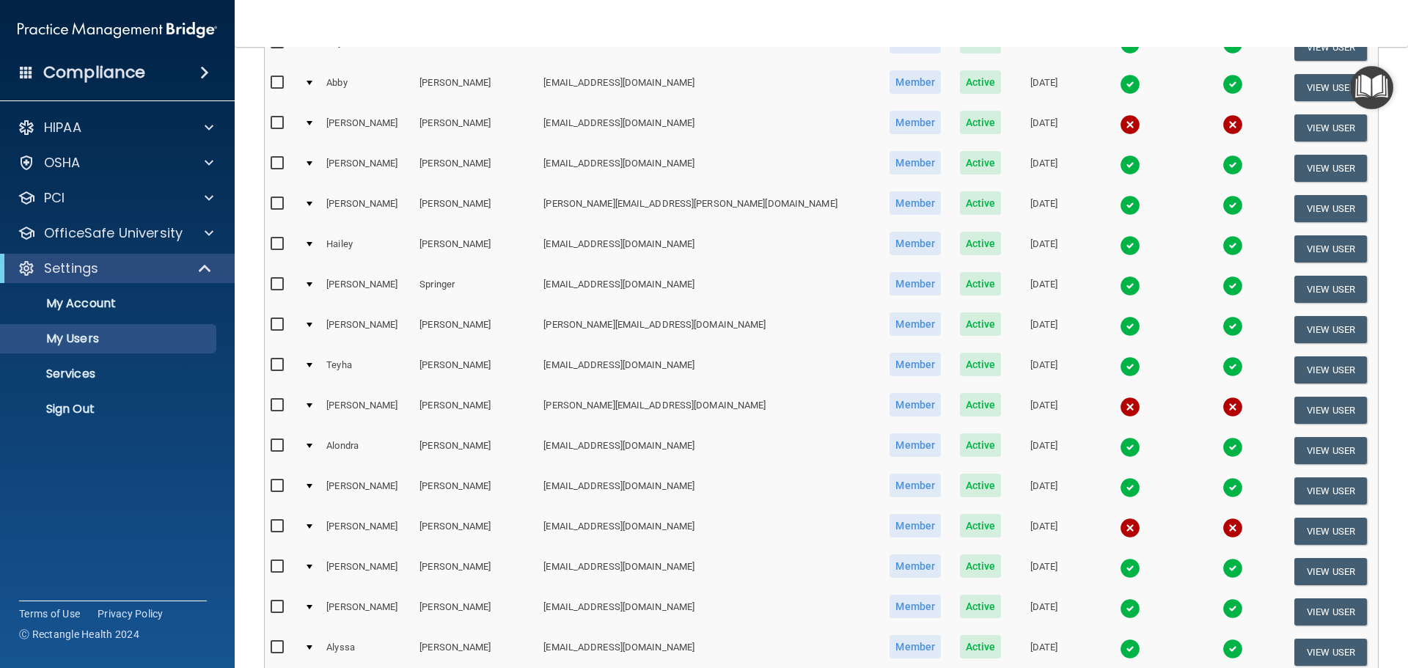
scroll to position [2642, 0]
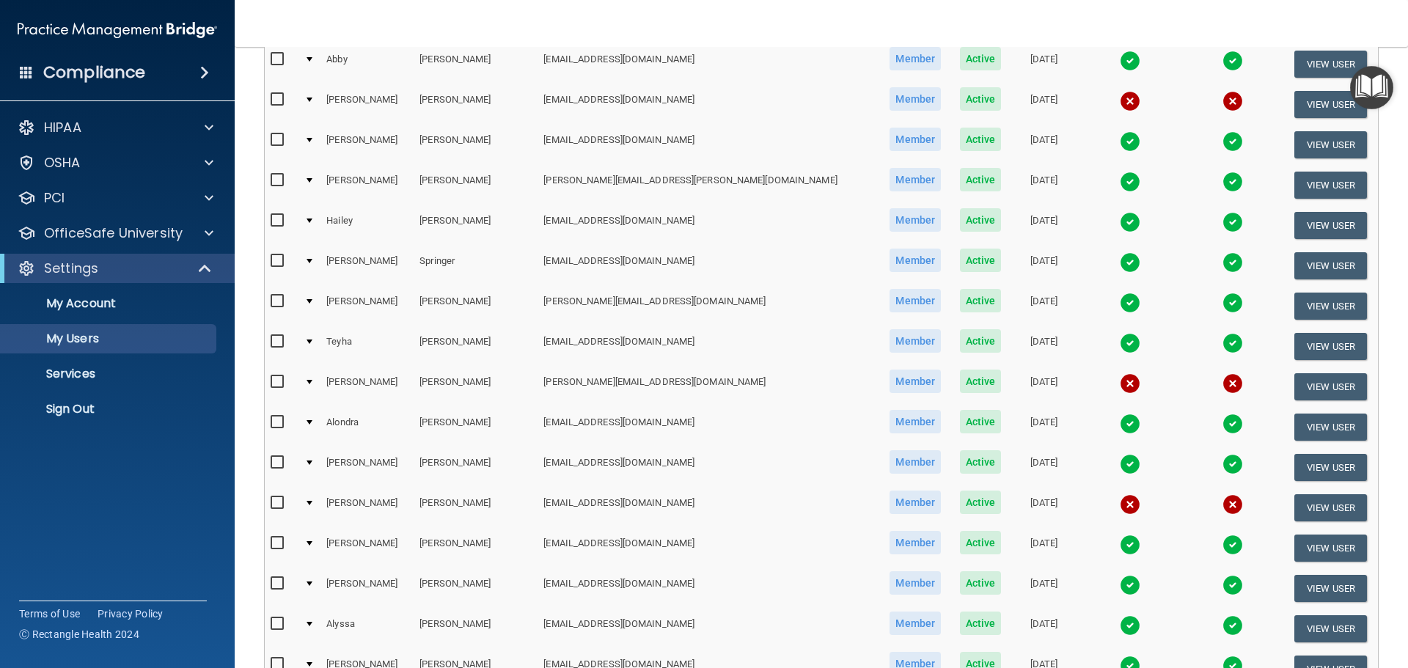
click at [274, 383] on input "checkbox" at bounding box center [279, 382] width 17 height 12
checkbox input "true"
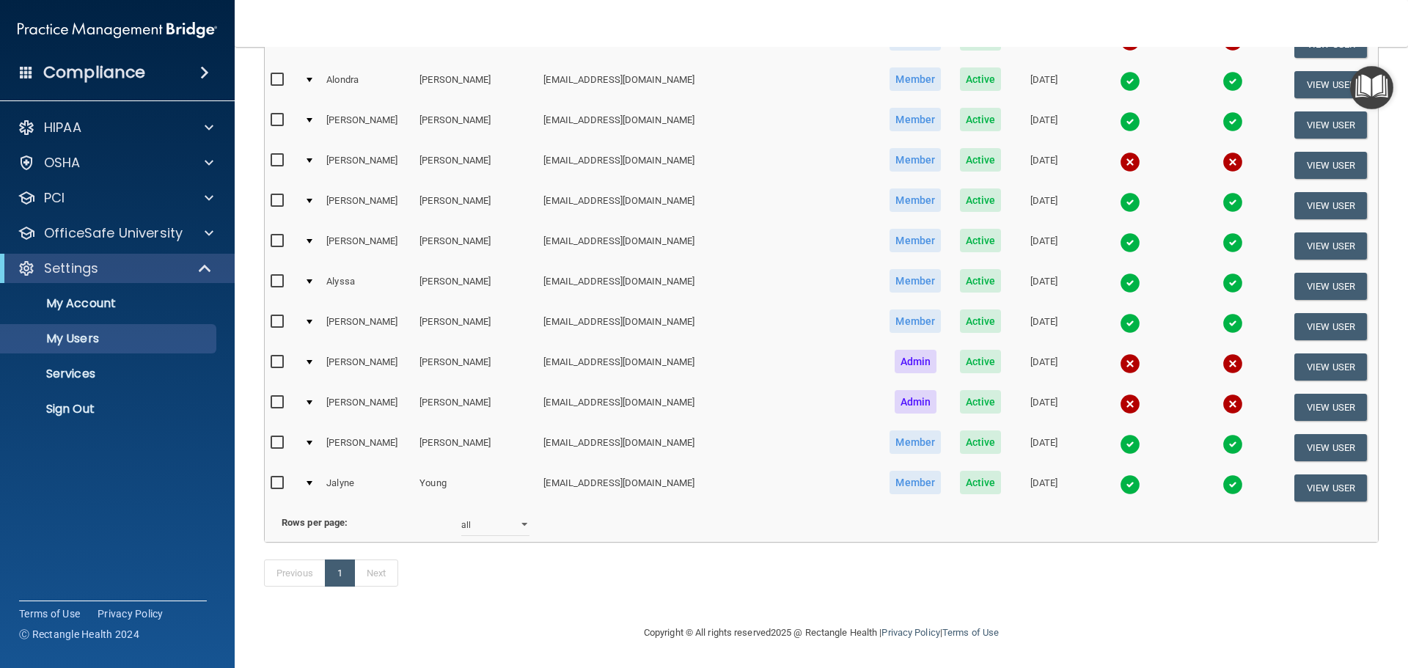
scroll to position [3006, 0]
click at [276, 356] on input "checkbox" at bounding box center [279, 362] width 17 height 12
checkbox input "true"
click at [279, 397] on input "checkbox" at bounding box center [279, 403] width 17 height 12
checkbox input "true"
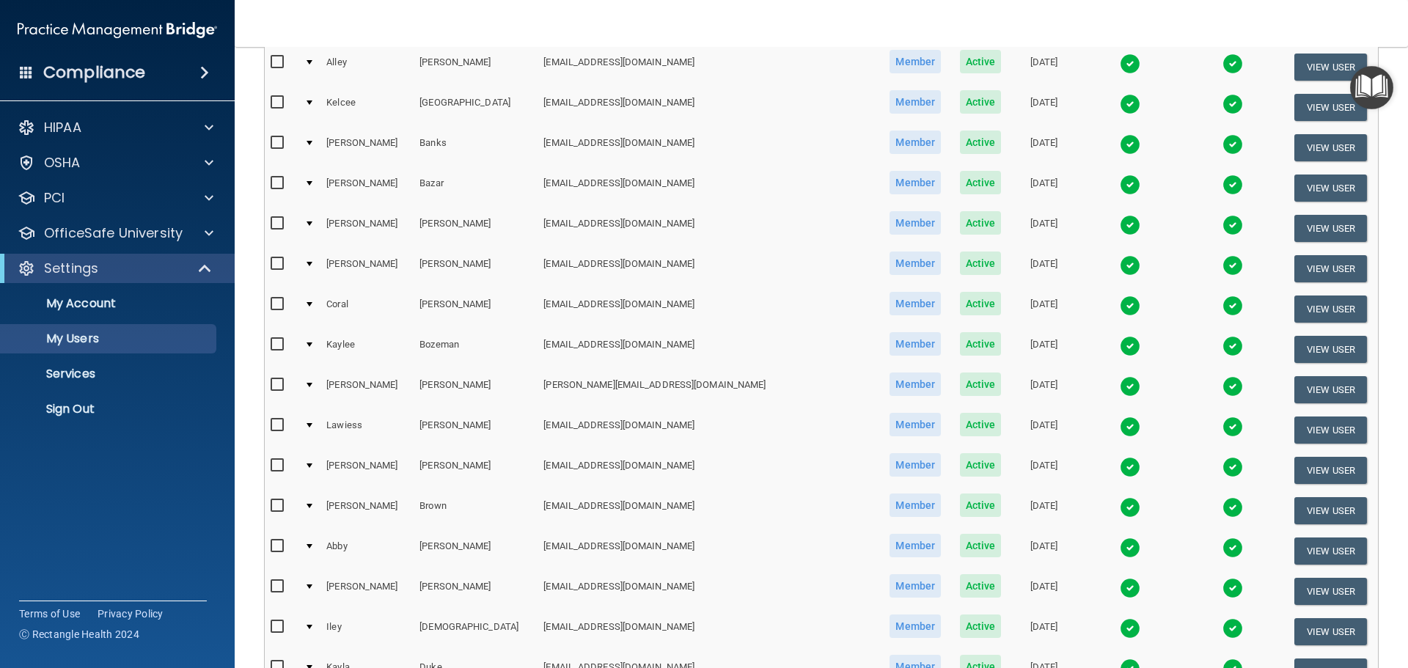
scroll to position [0, 0]
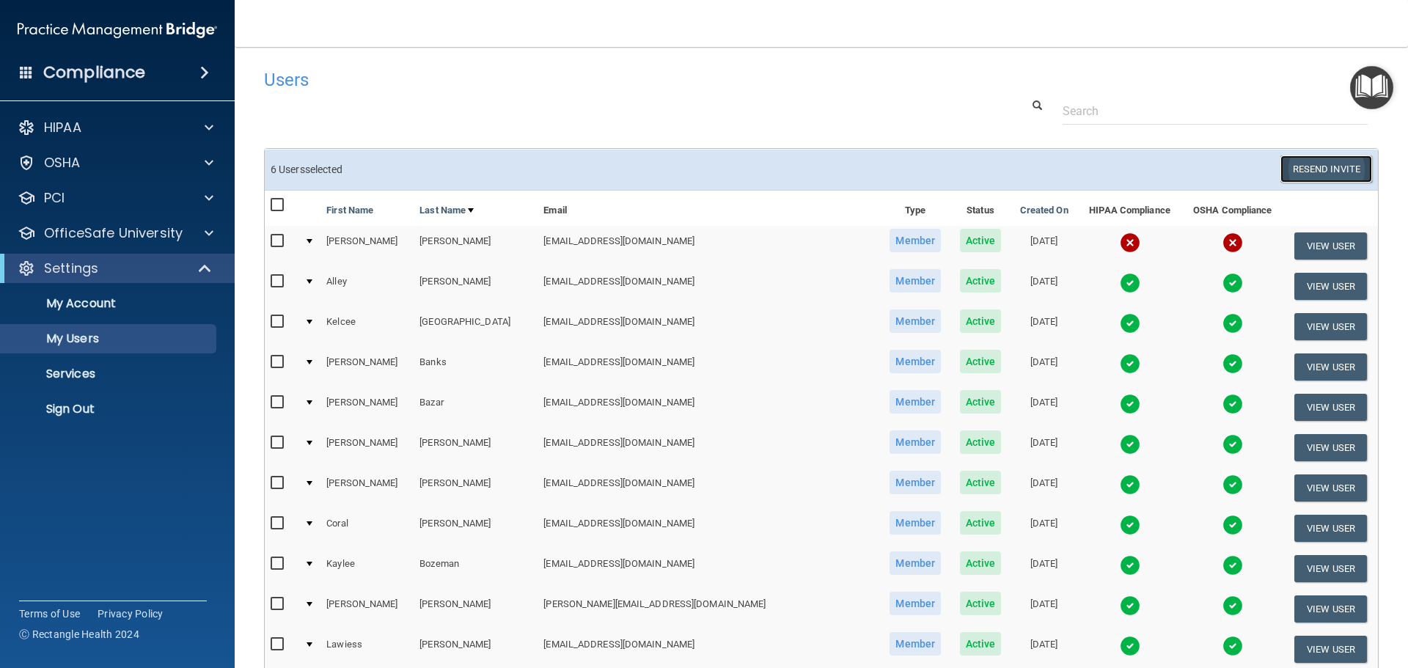
click at [1307, 171] on button "Resend Invite" at bounding box center [1326, 168] width 92 height 27
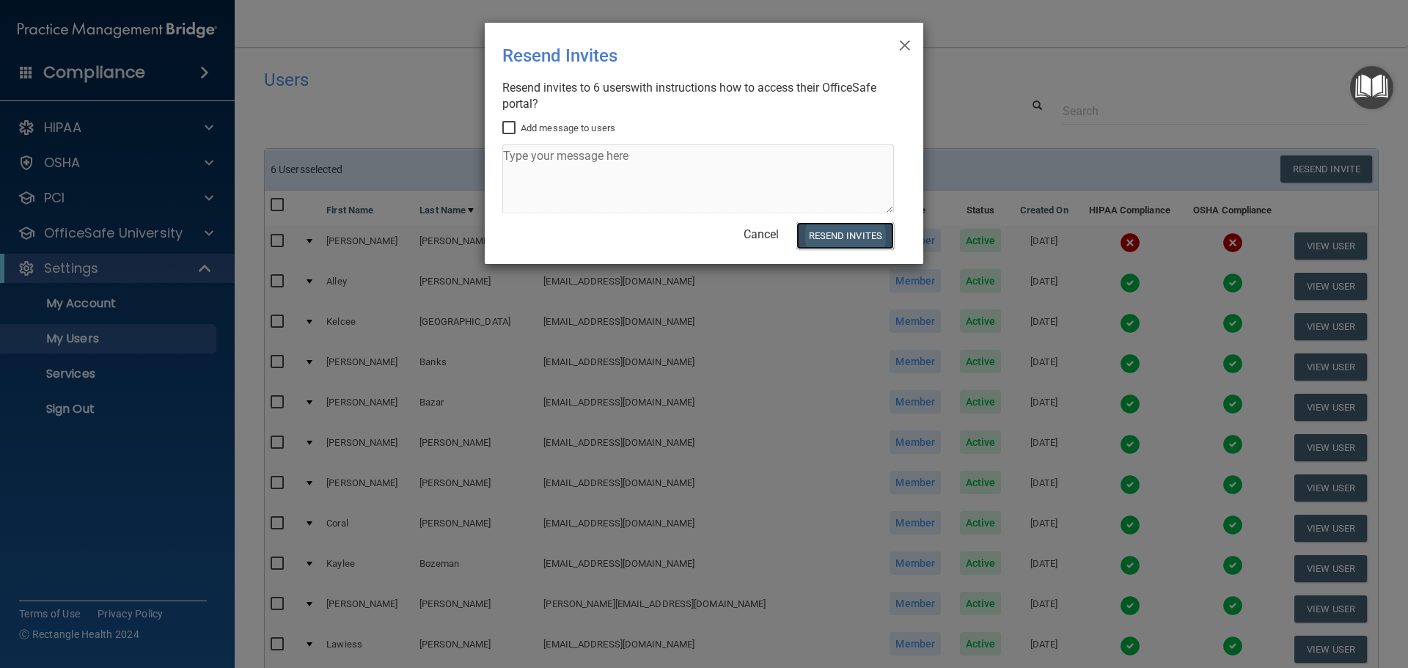
click at [874, 238] on button "Resend Invites" at bounding box center [845, 235] width 98 height 27
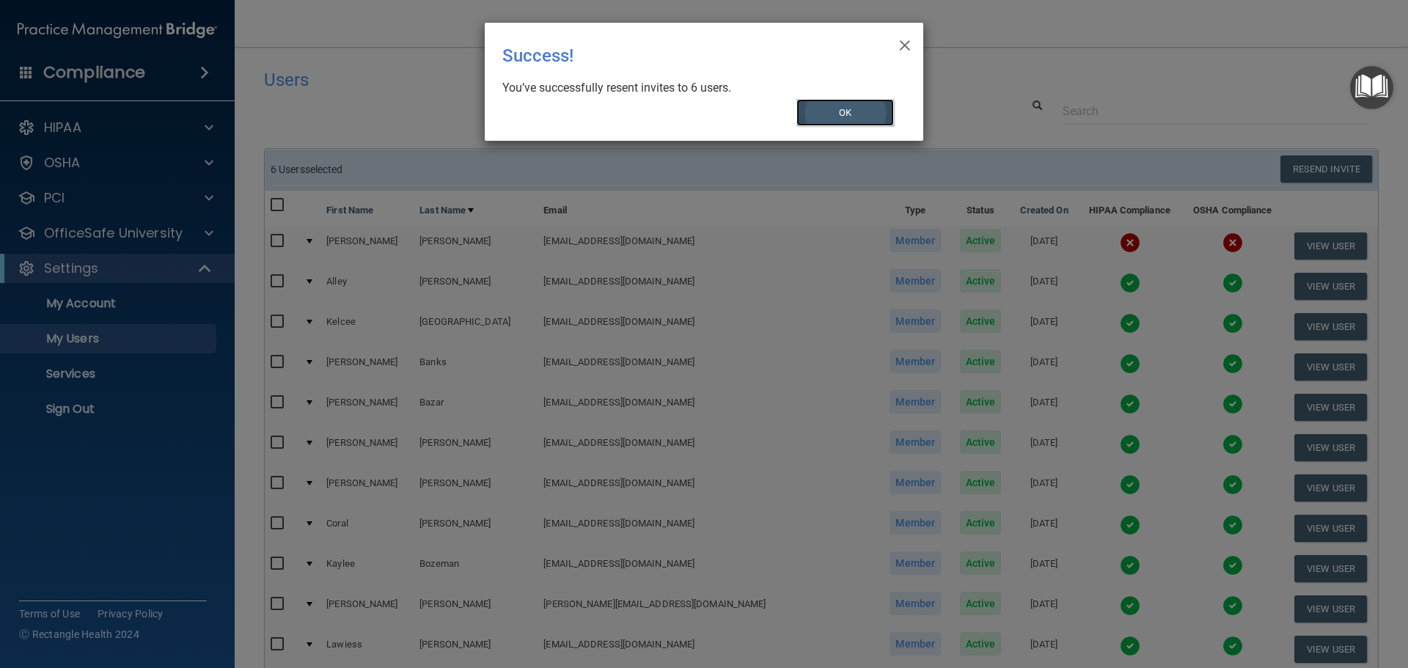
click at [867, 111] on button "OK" at bounding box center [845, 112] width 98 height 27
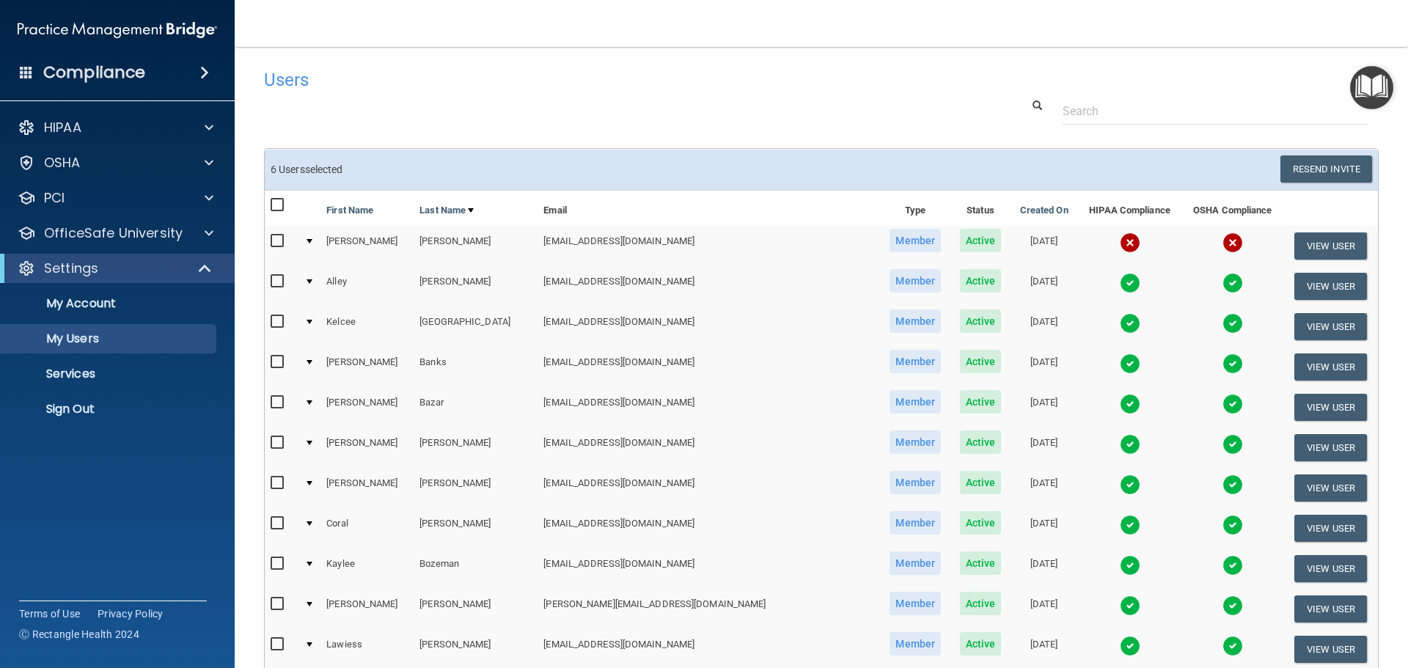
click at [273, 241] on input "checkbox" at bounding box center [279, 241] width 17 height 12
checkbox input "true"
click at [274, 199] on input "checkbox" at bounding box center [279, 205] width 17 height 12
checkbox input "true"
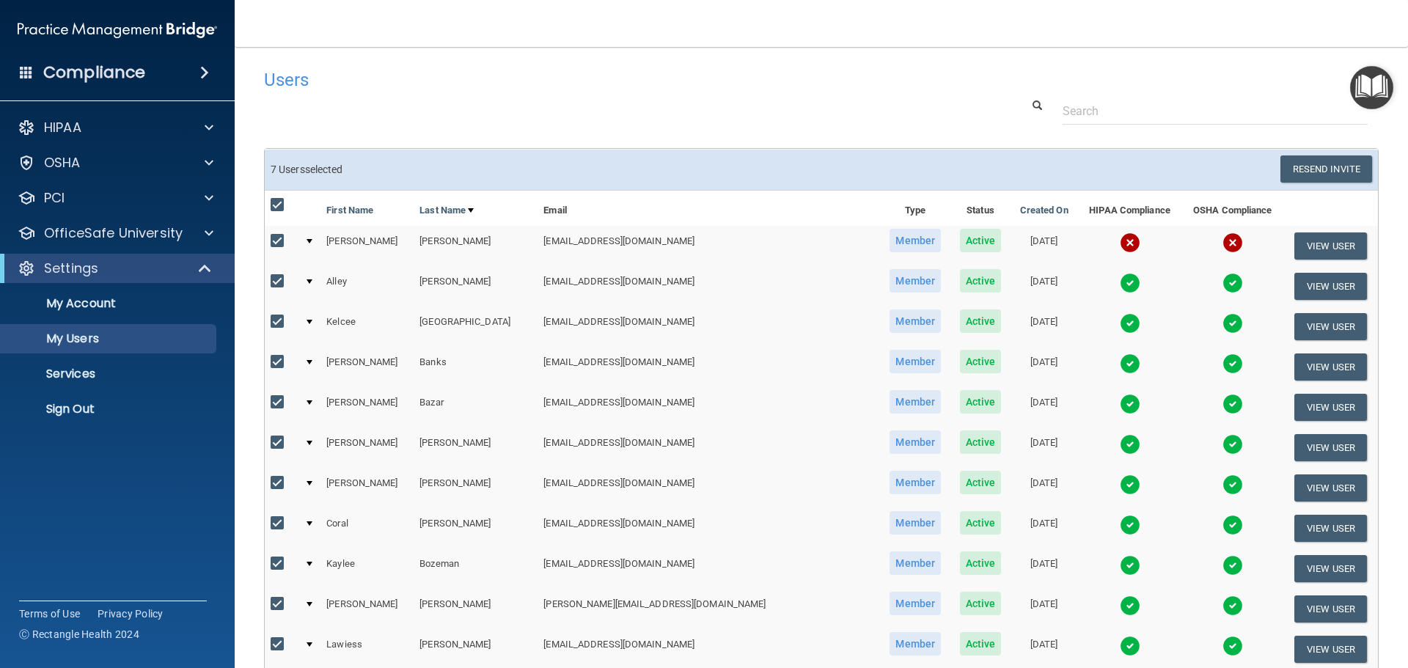
checkbox input "true"
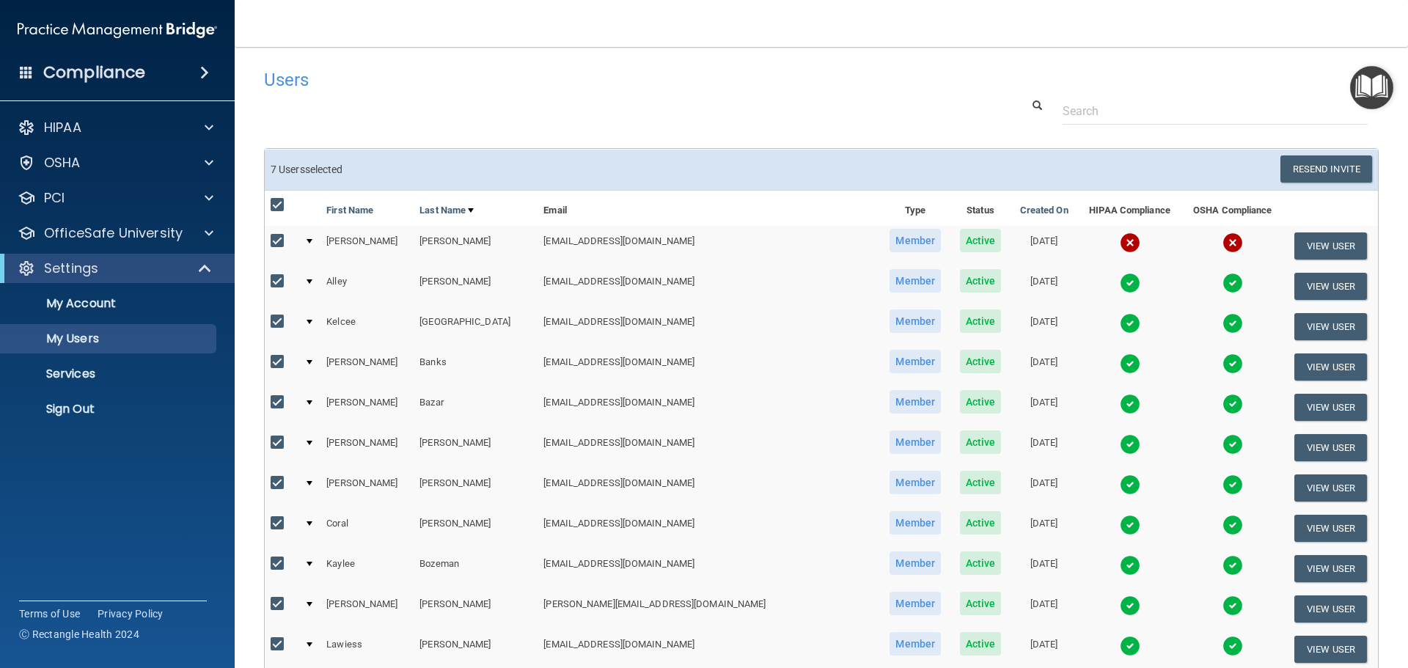
checkbox input "true"
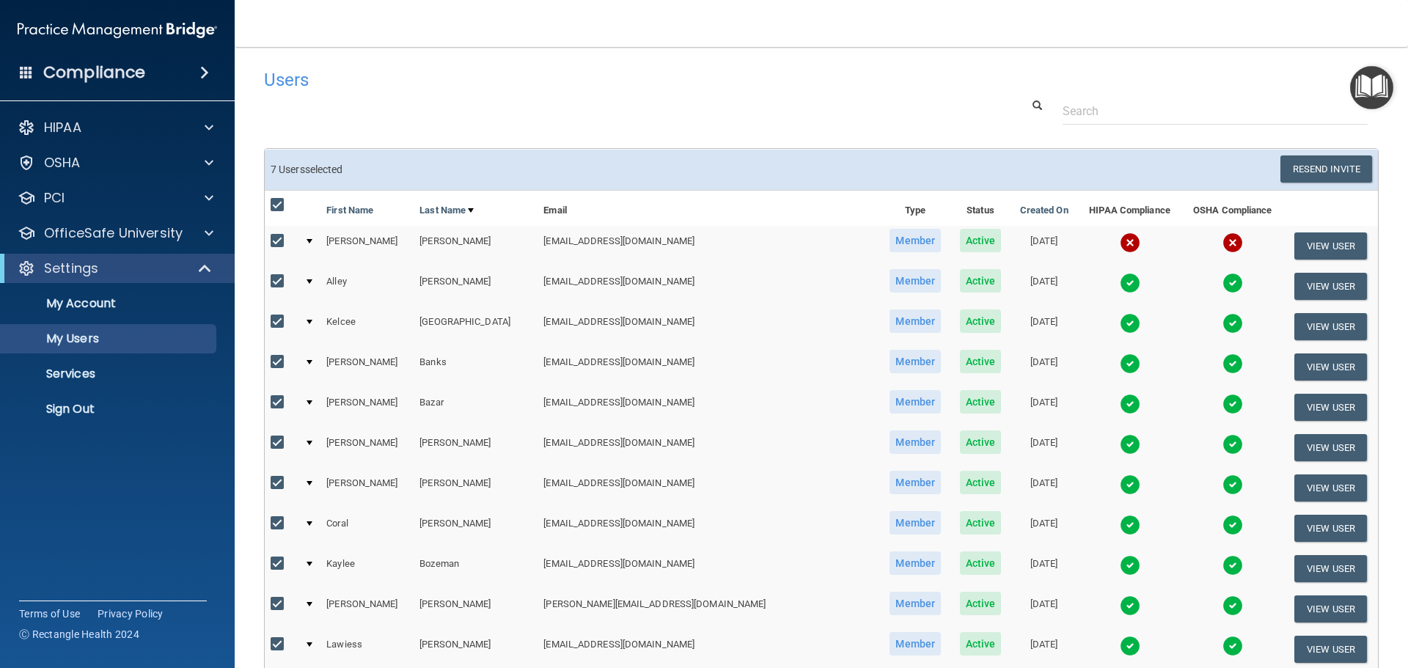
checkbox input "true"
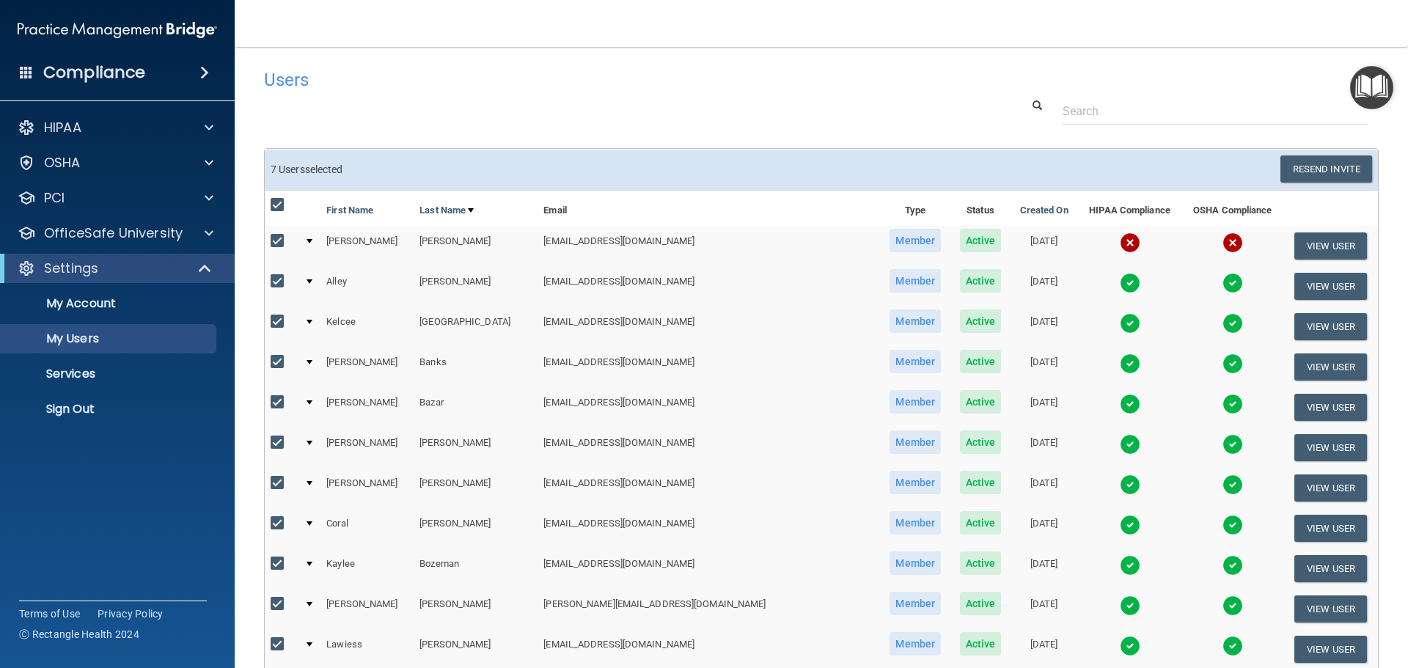
checkbox input "true"
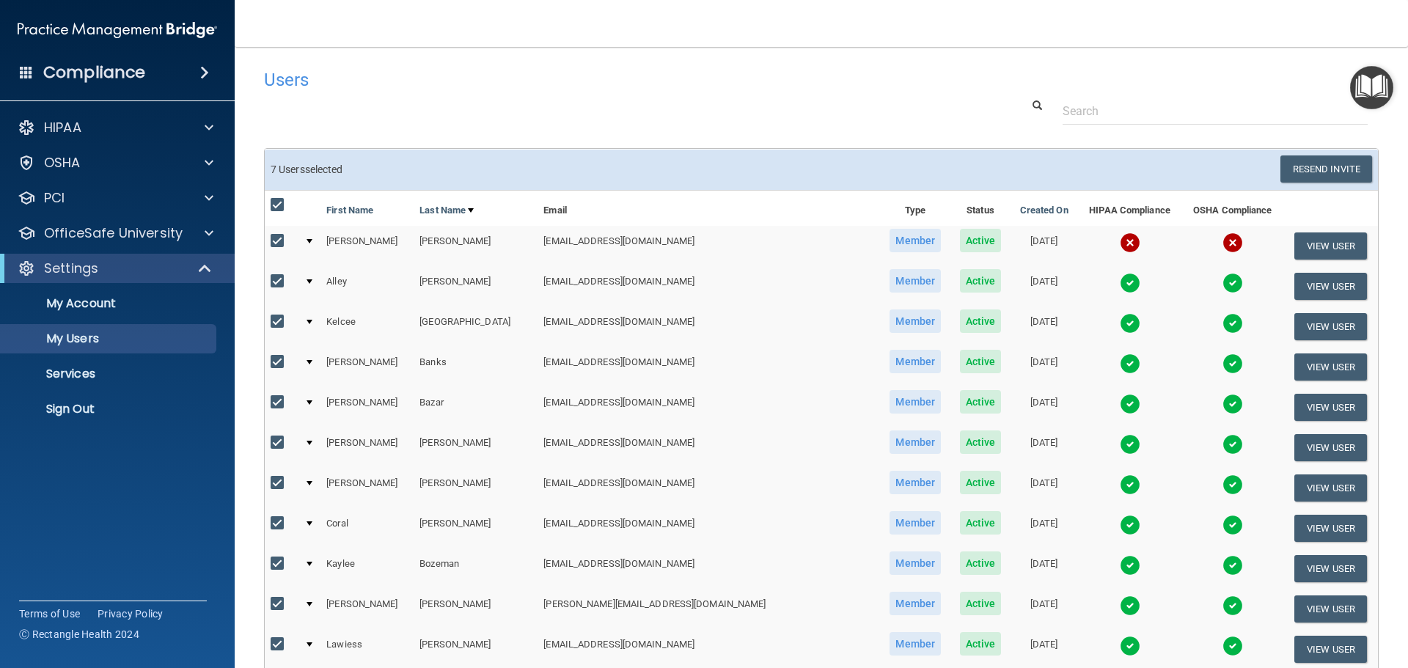
checkbox input "true"
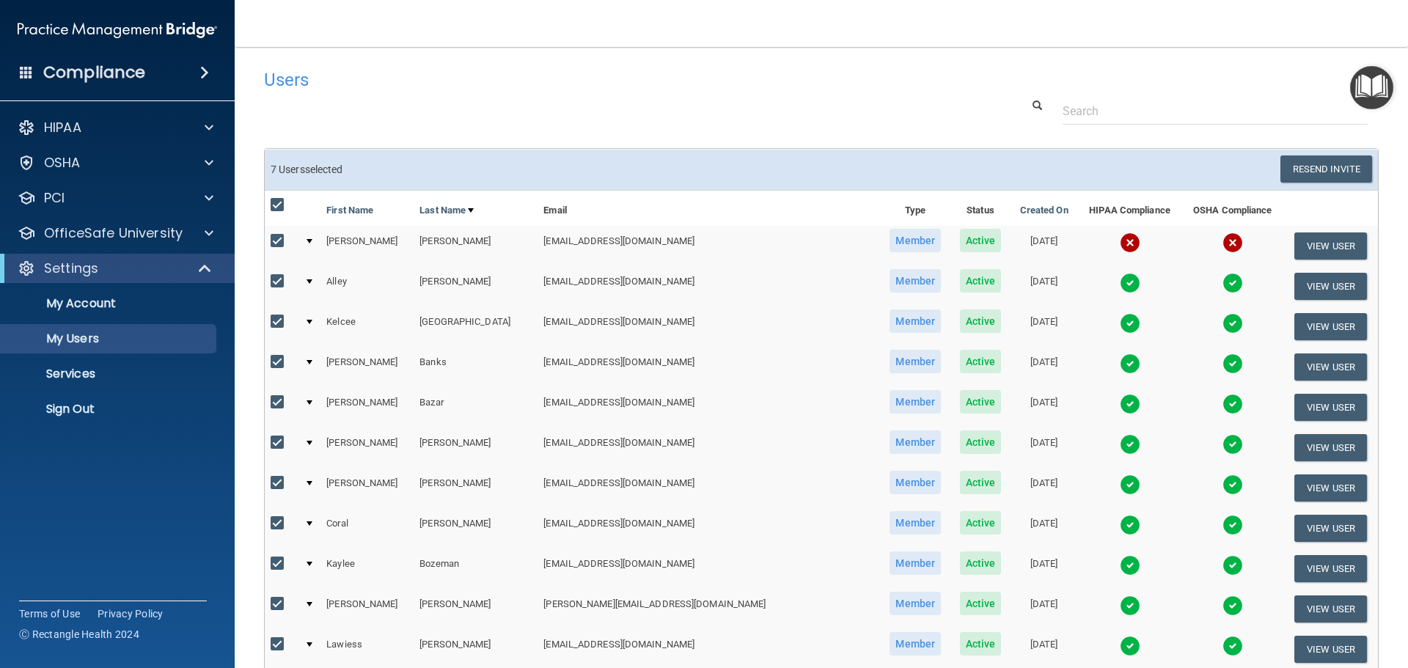
checkbox input "true"
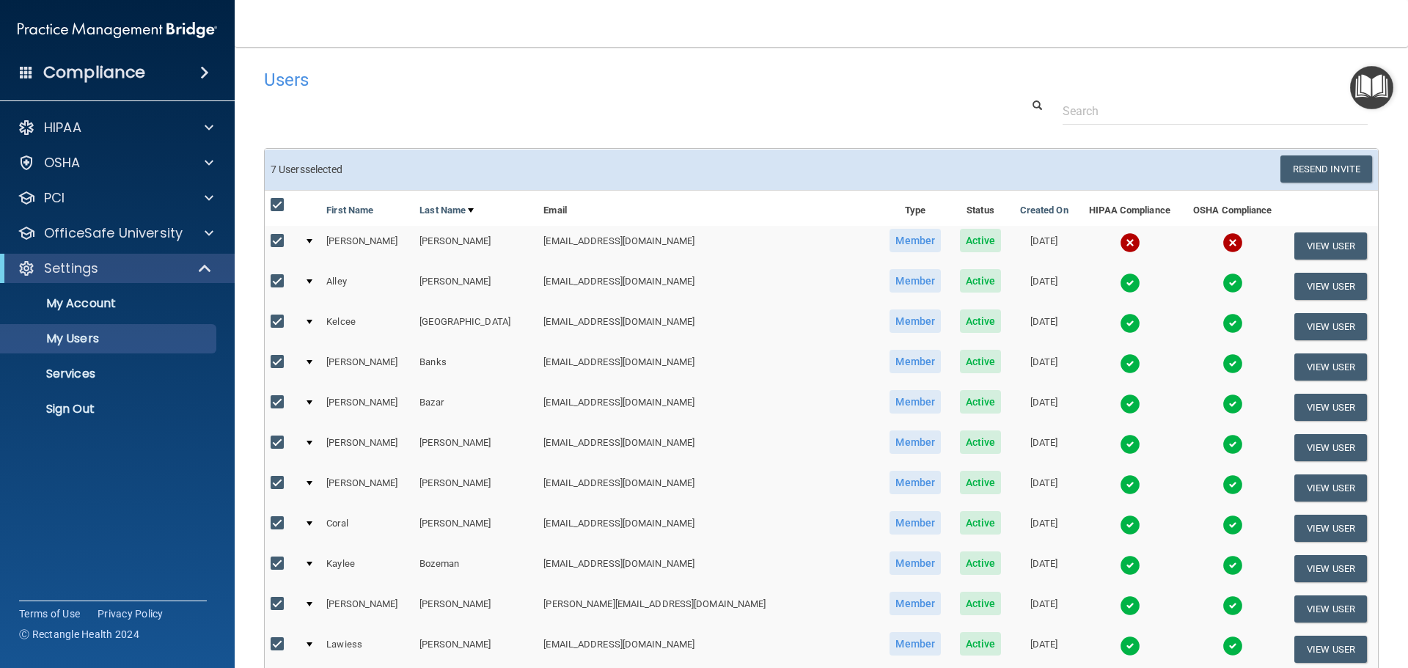
checkbox input "true"
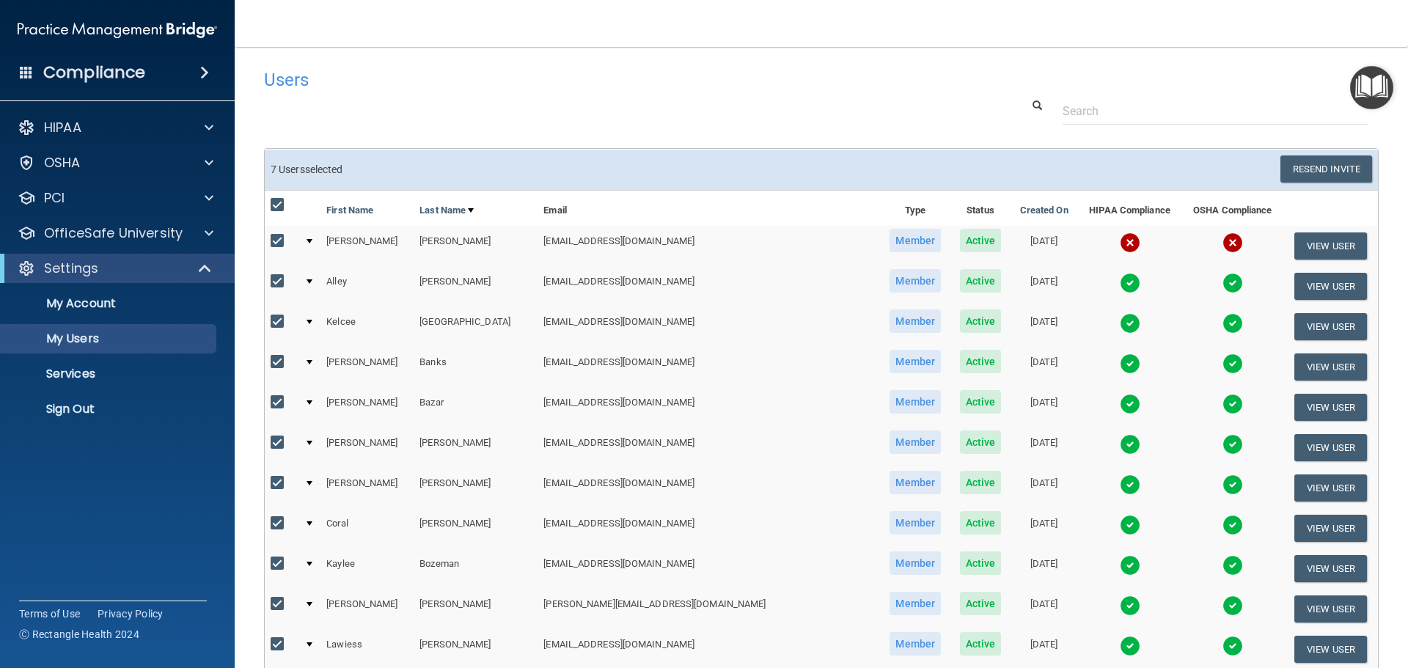
checkbox input "true"
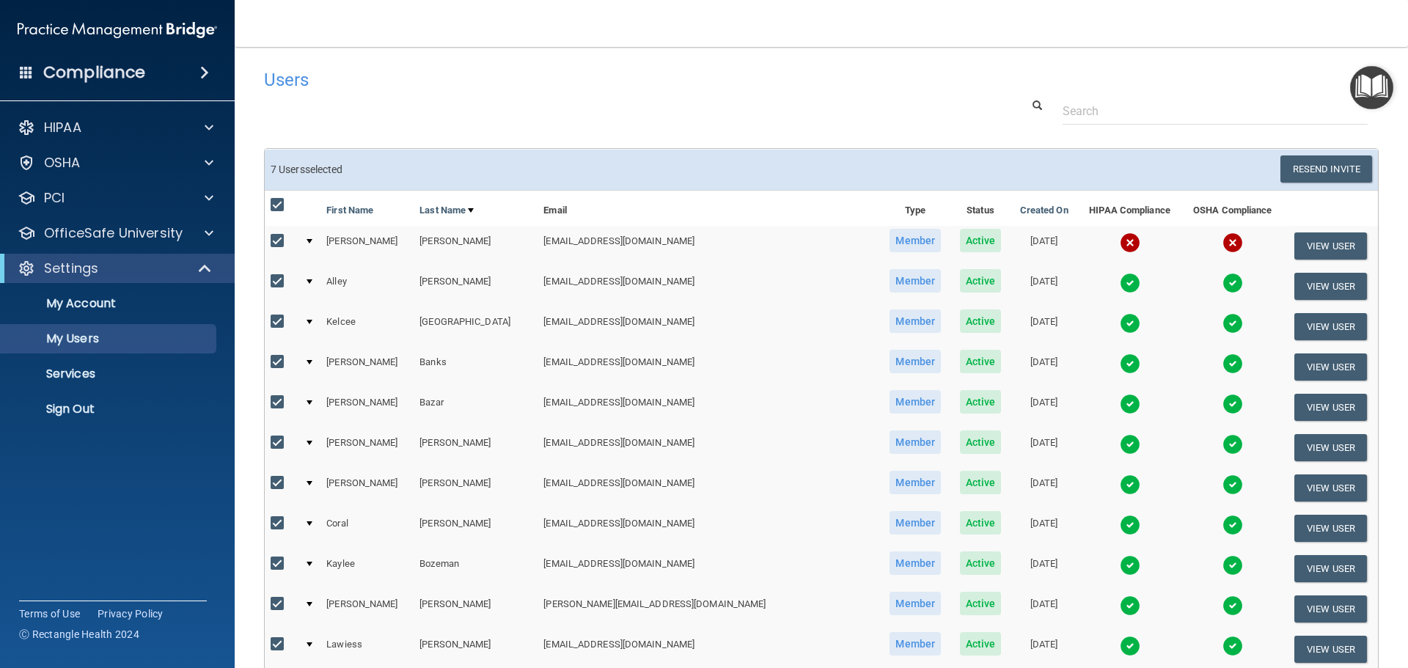
checkbox input "true"
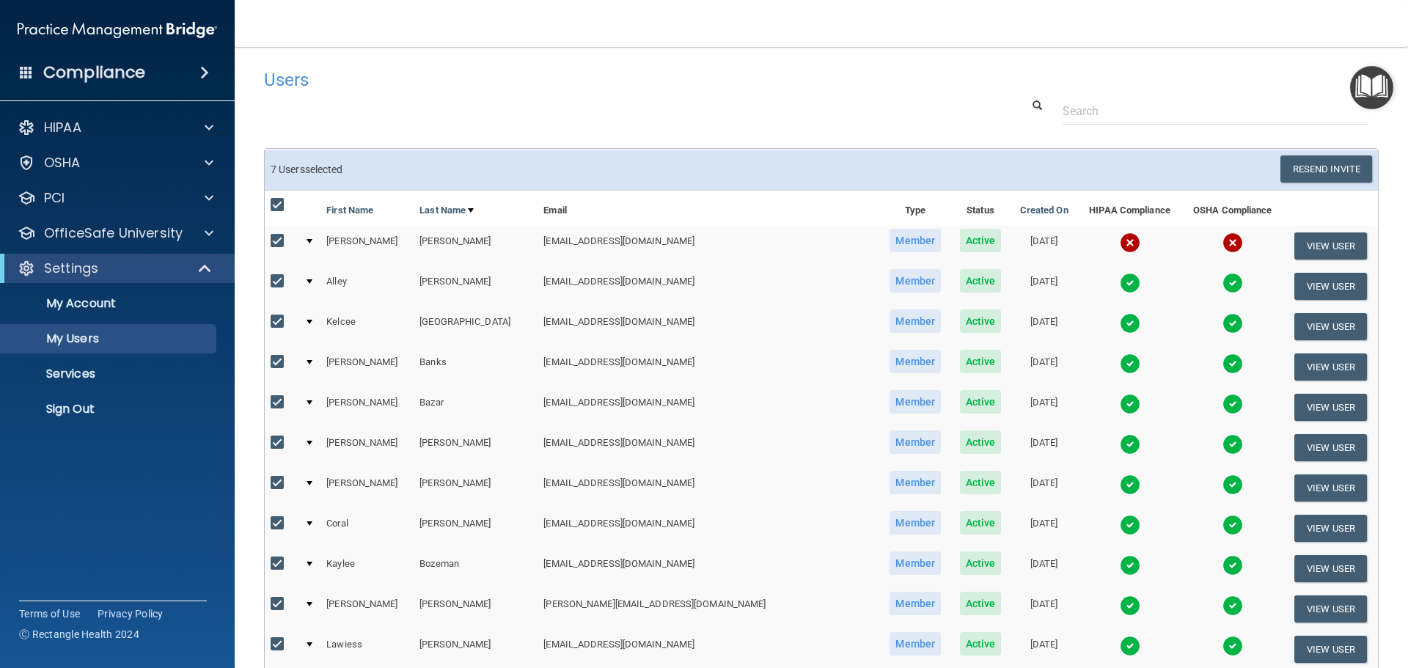
checkbox input "true"
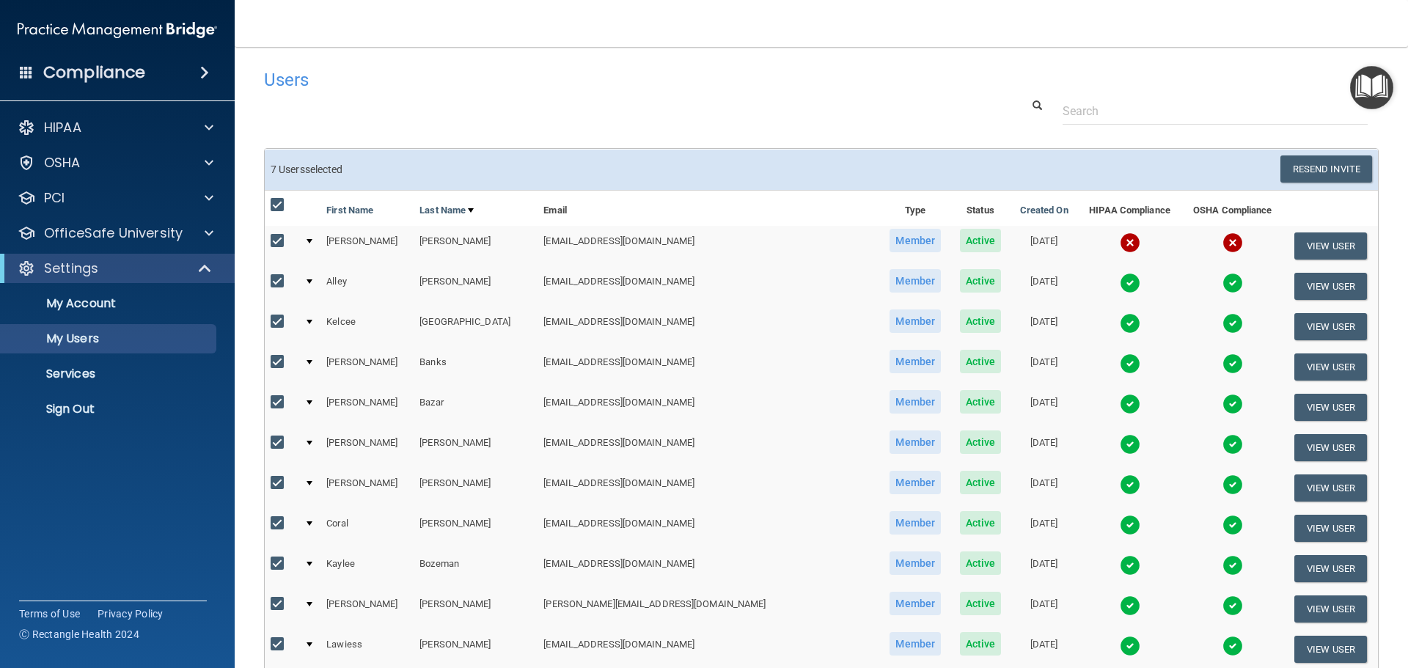
checkbox input "true"
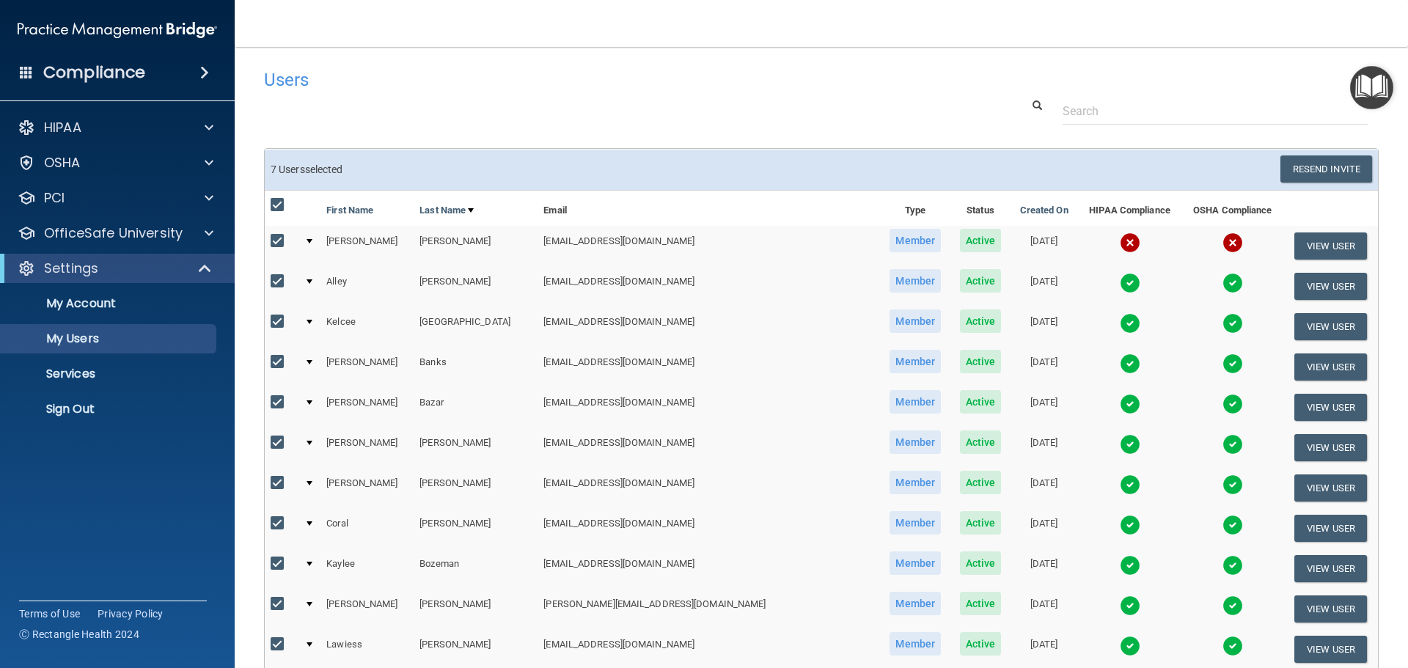
checkbox input "true"
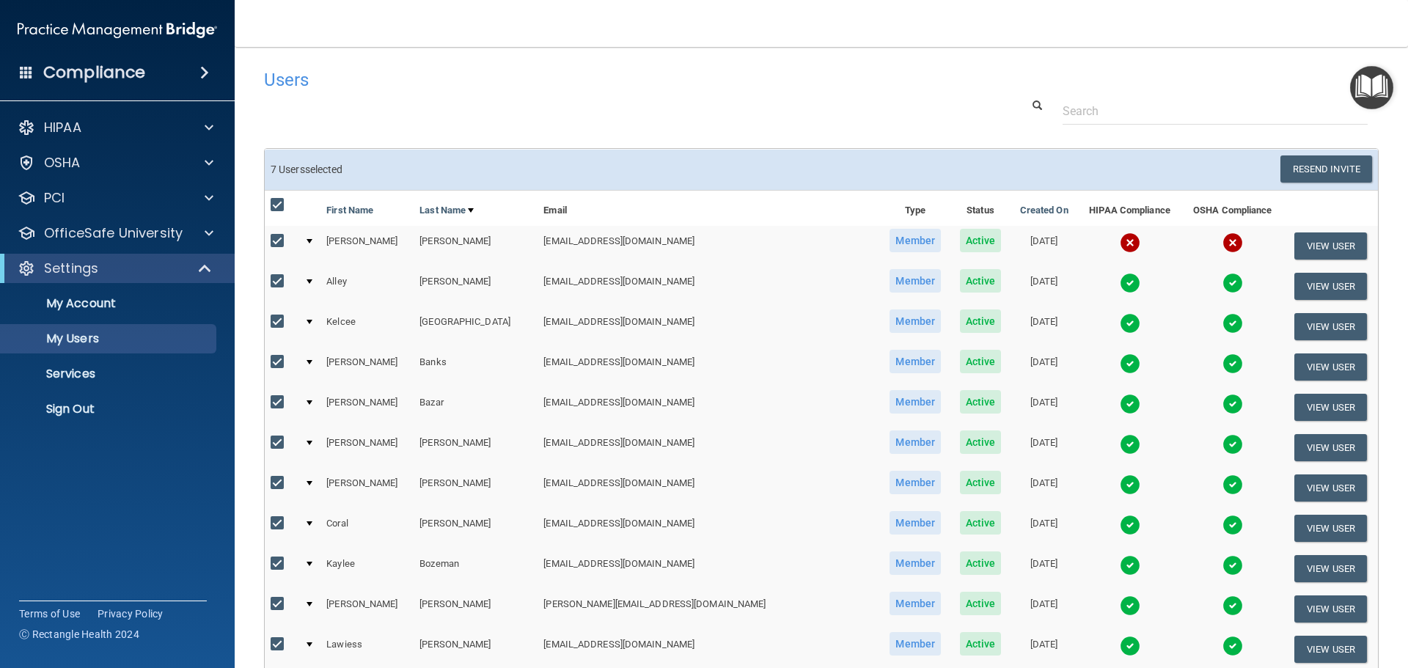
checkbox input "true"
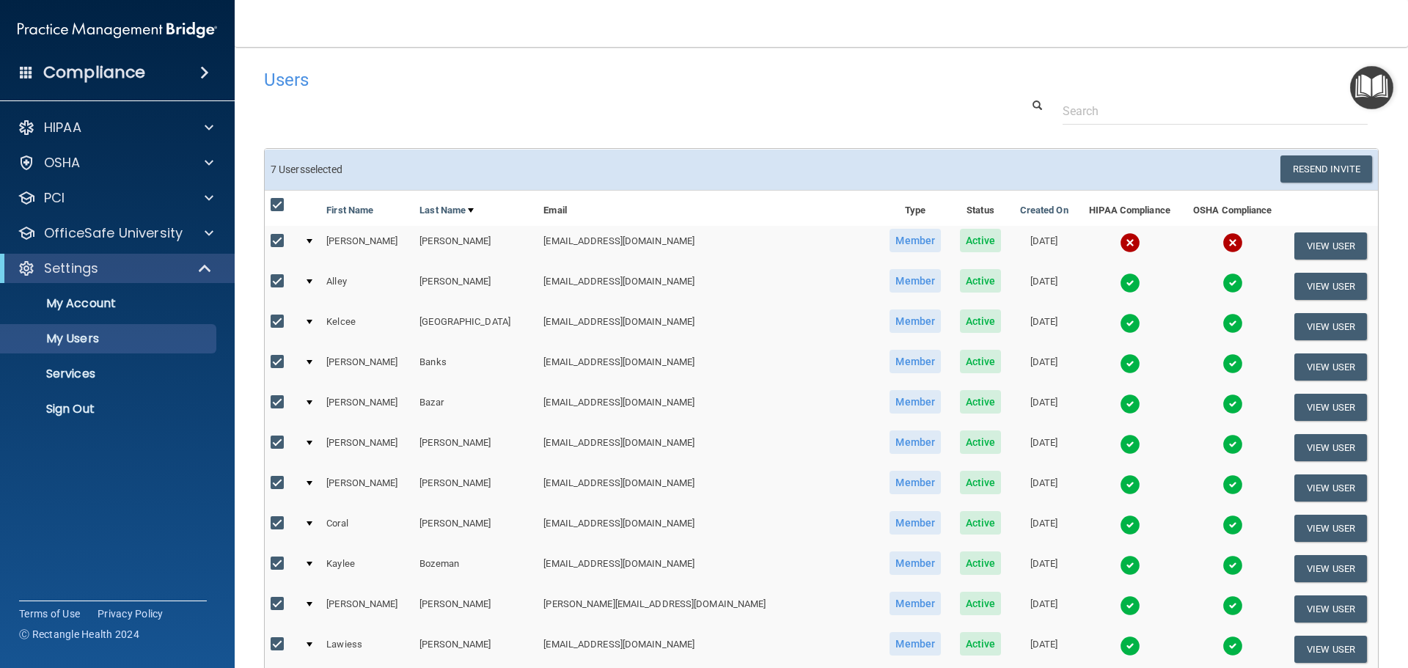
checkbox input "true"
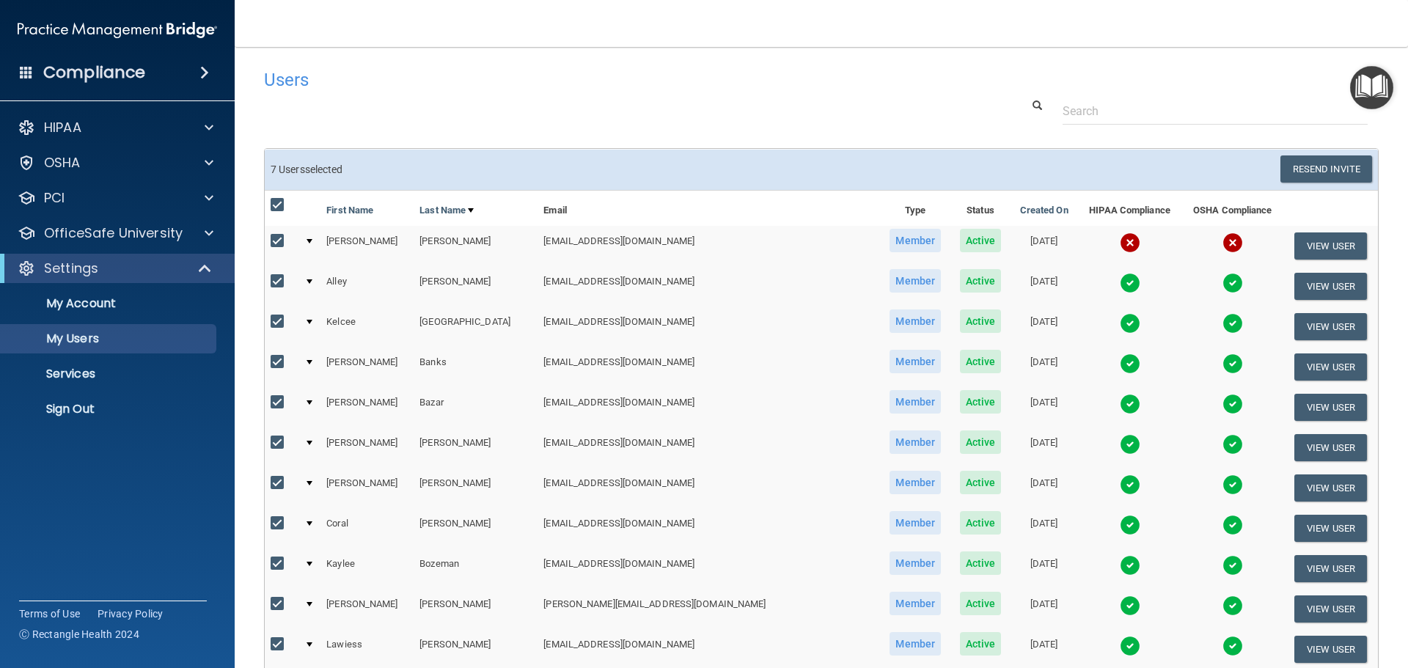
checkbox input "true"
click at [274, 199] on input "checkbox" at bounding box center [279, 205] width 17 height 12
checkbox input "false"
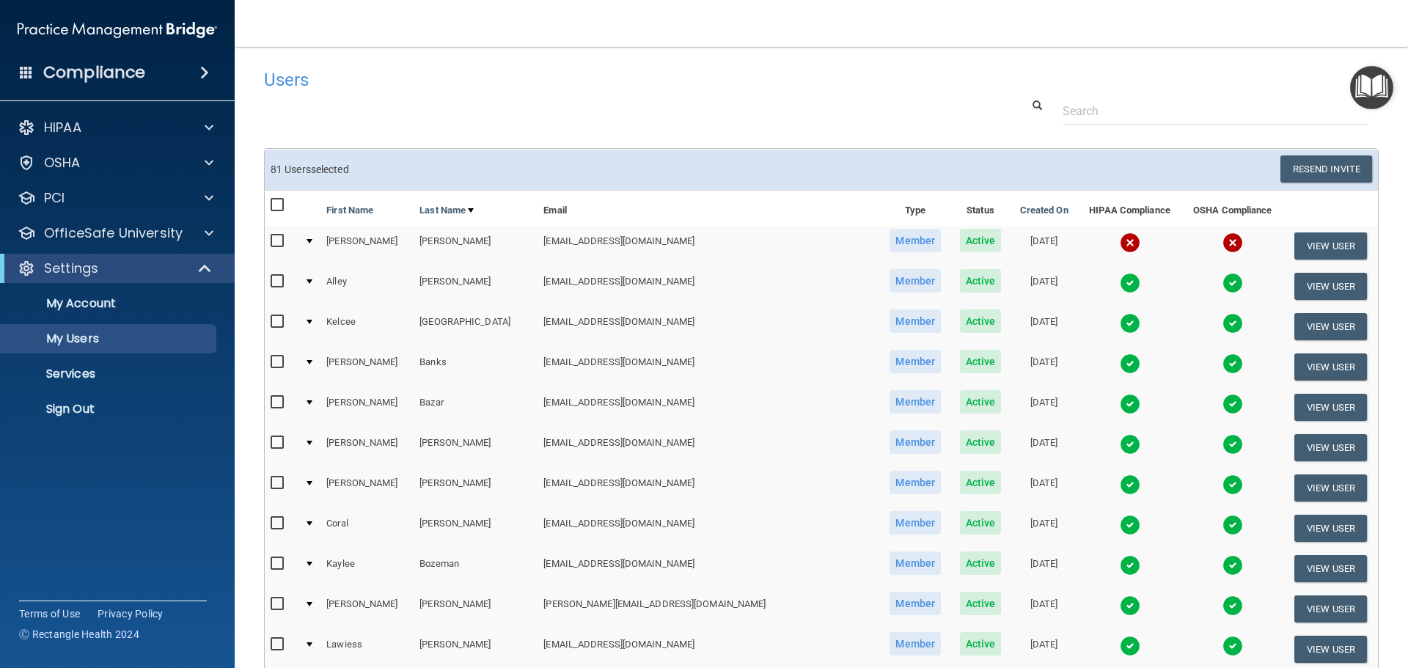
checkbox input "false"
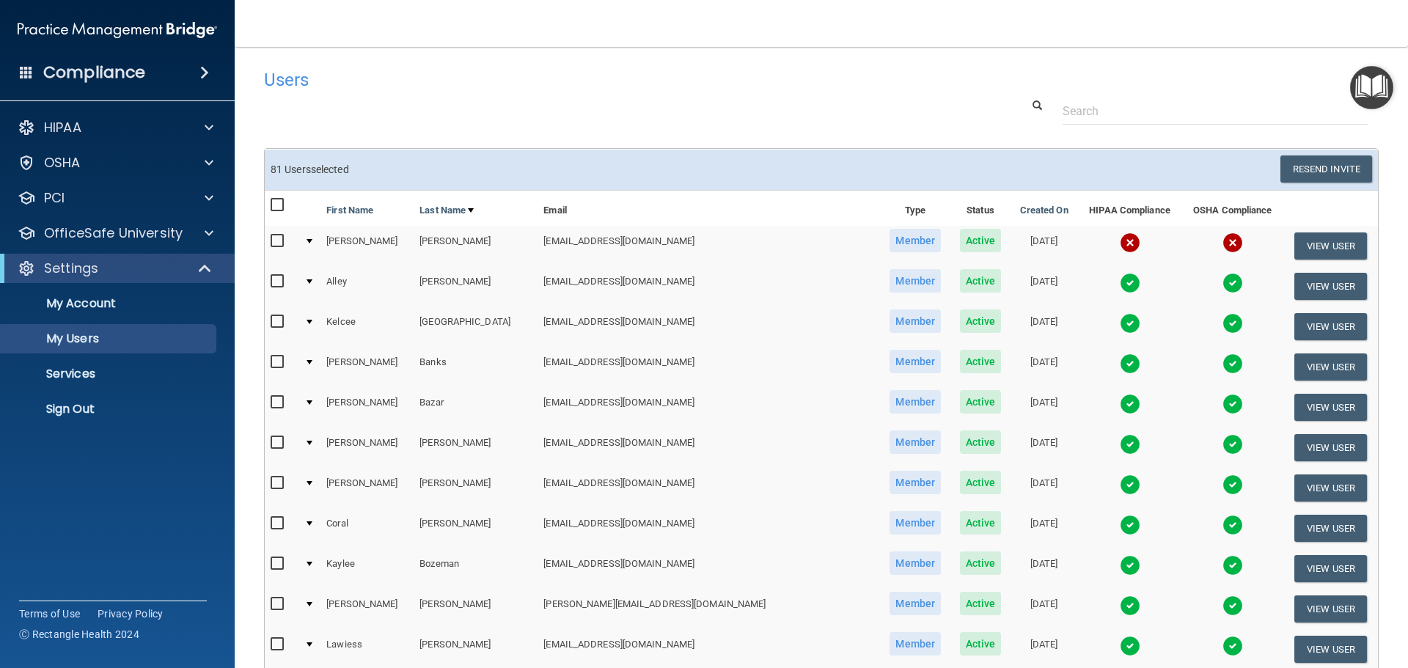
checkbox input "false"
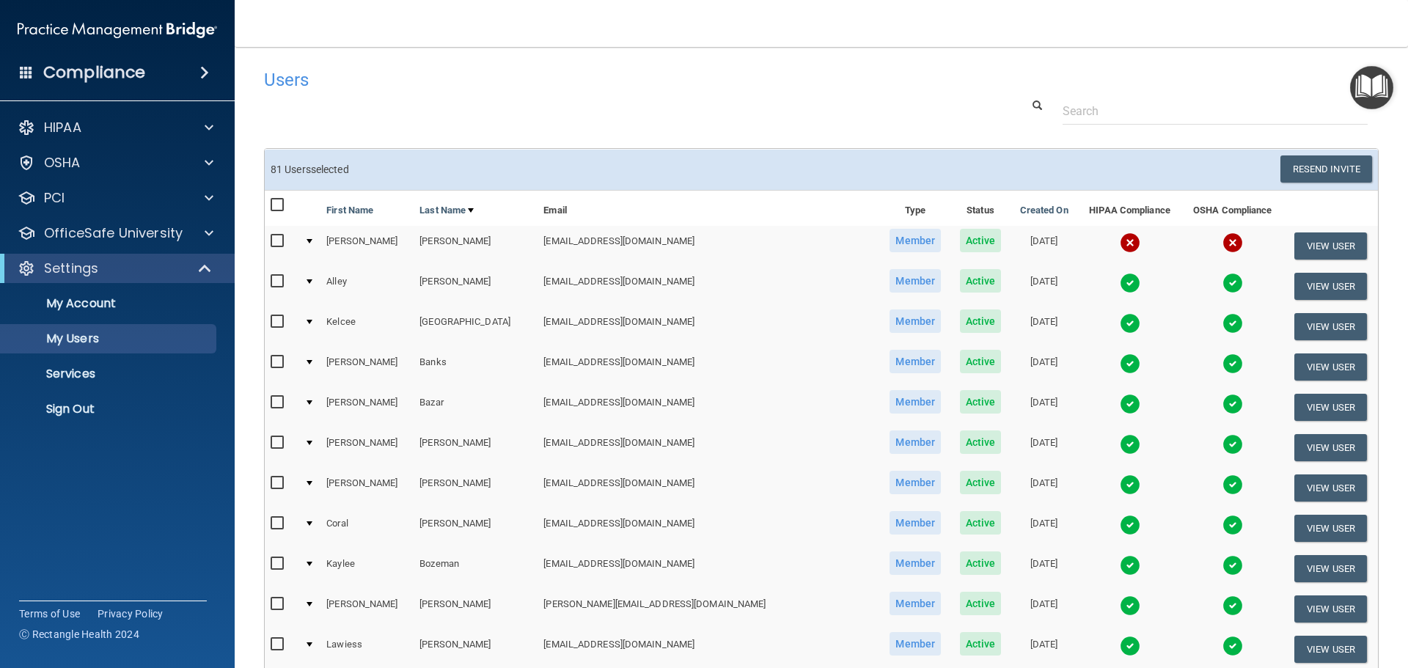
checkbox input "false"
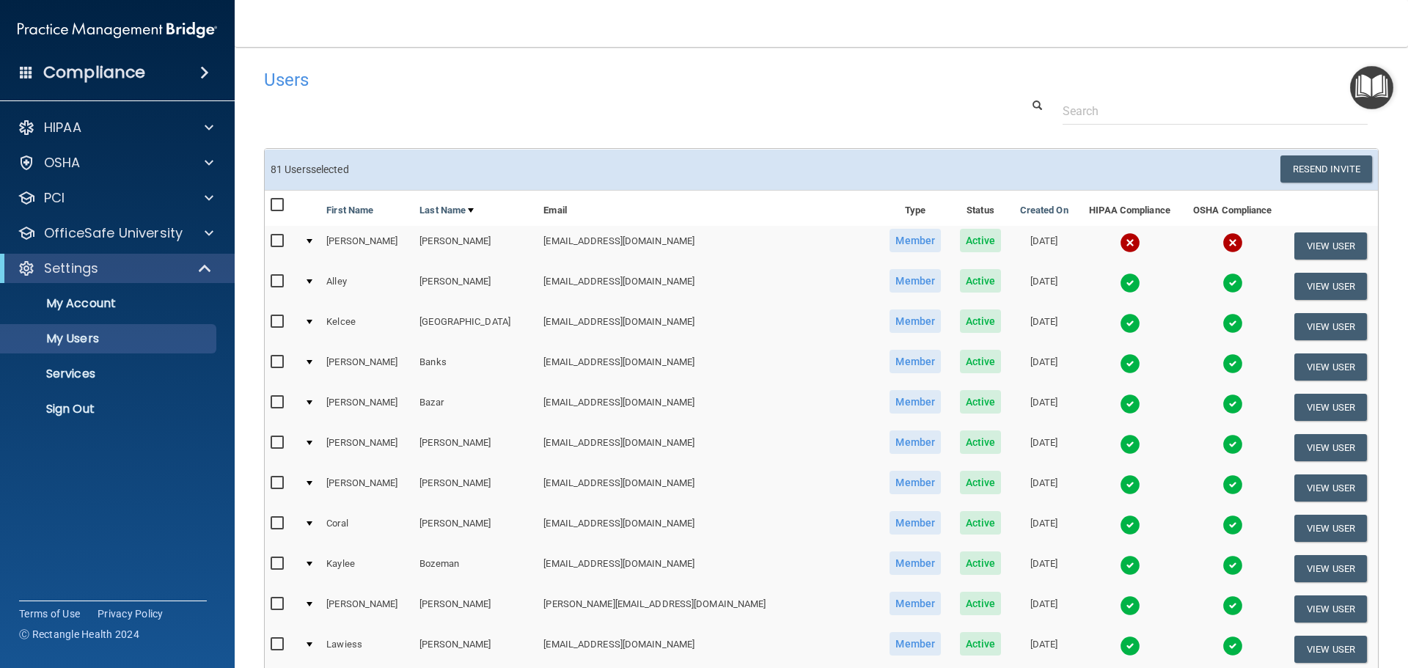
checkbox input "false"
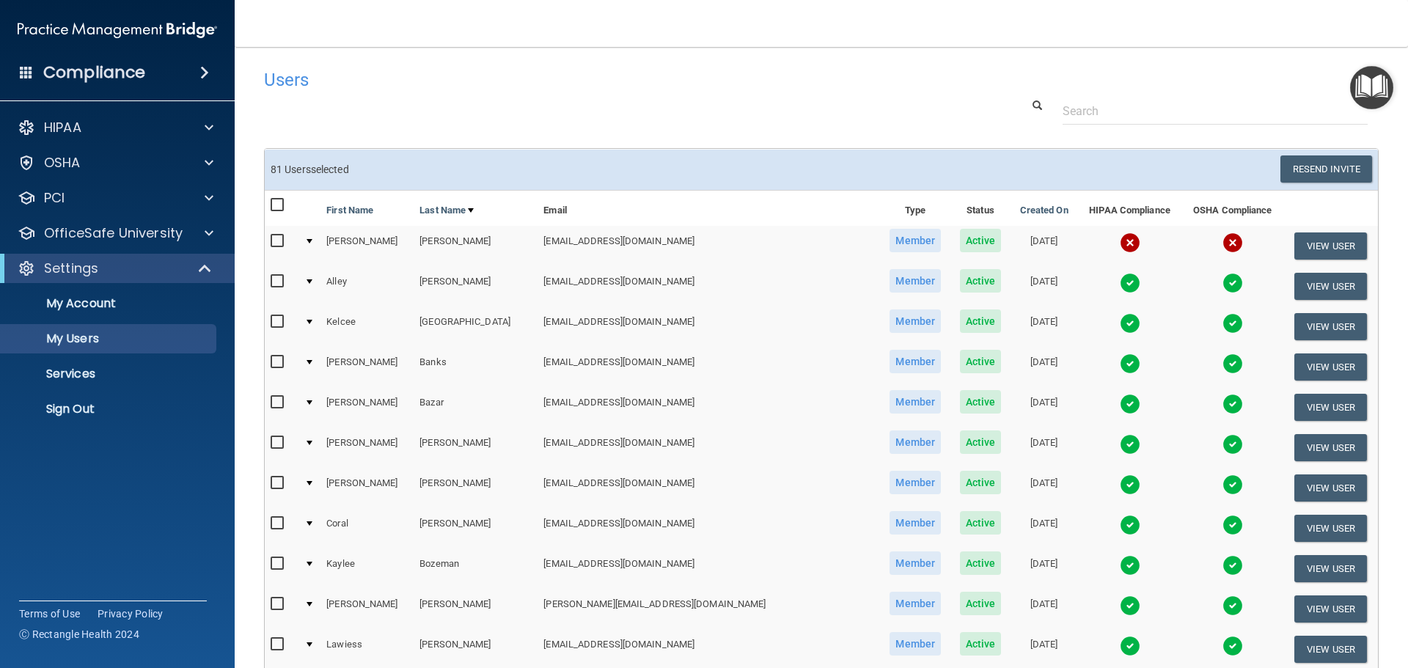
checkbox input "false"
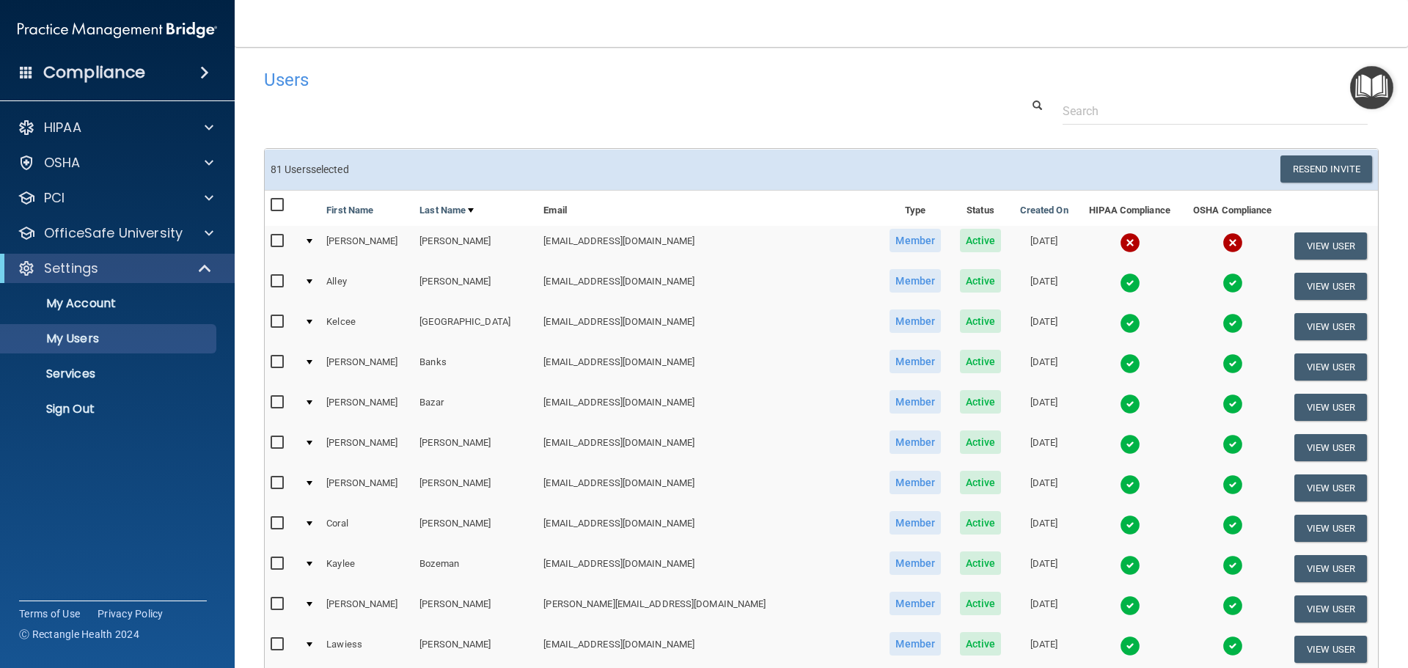
checkbox input "false"
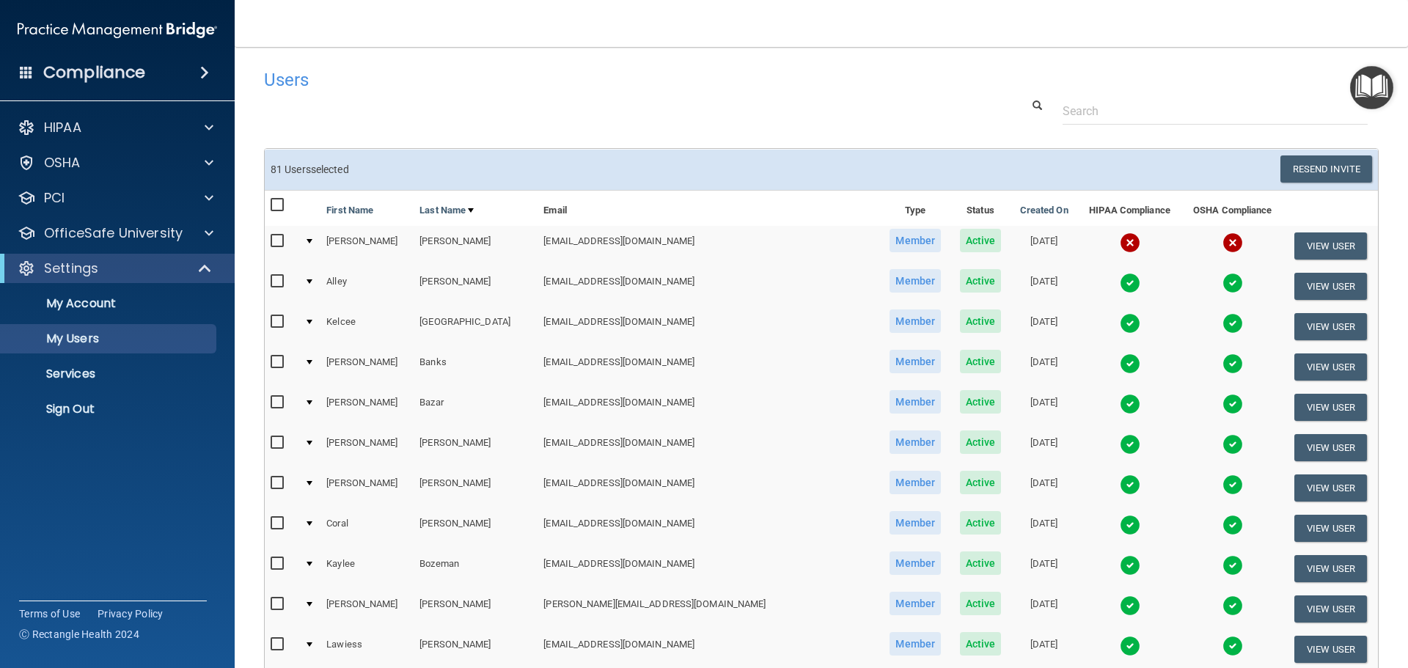
checkbox input "false"
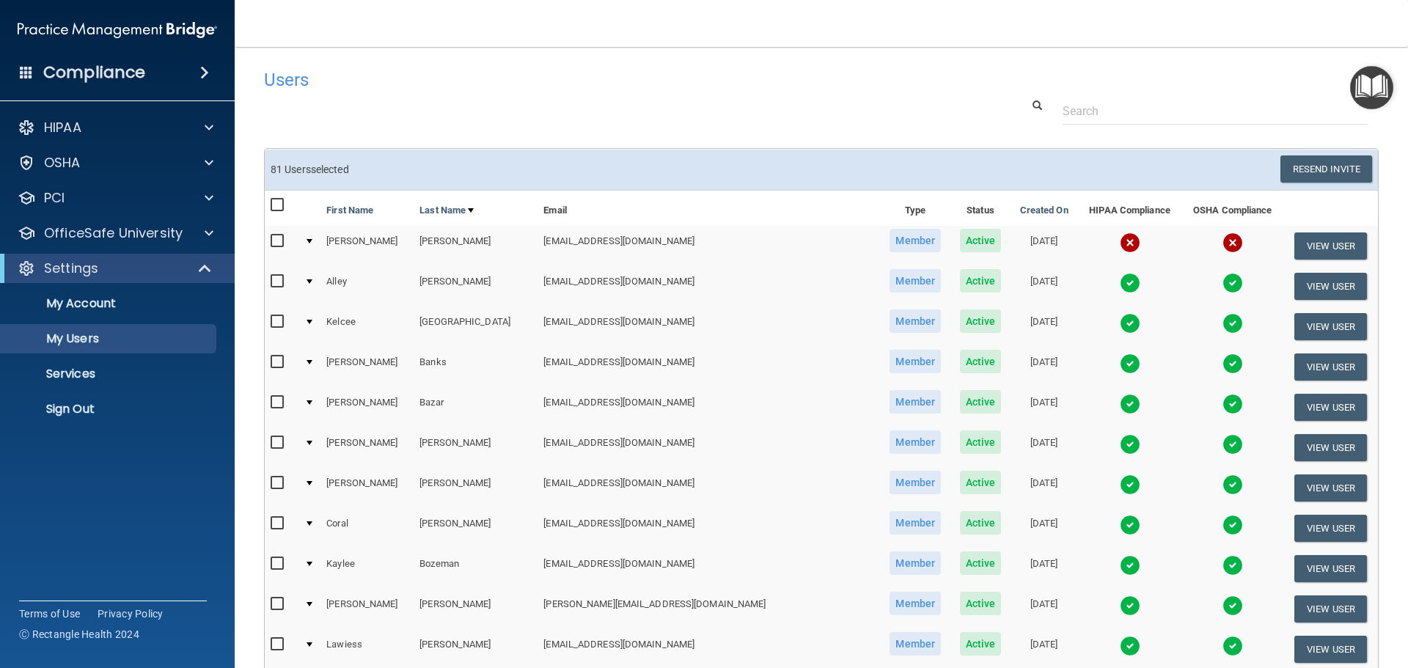
checkbox input "false"
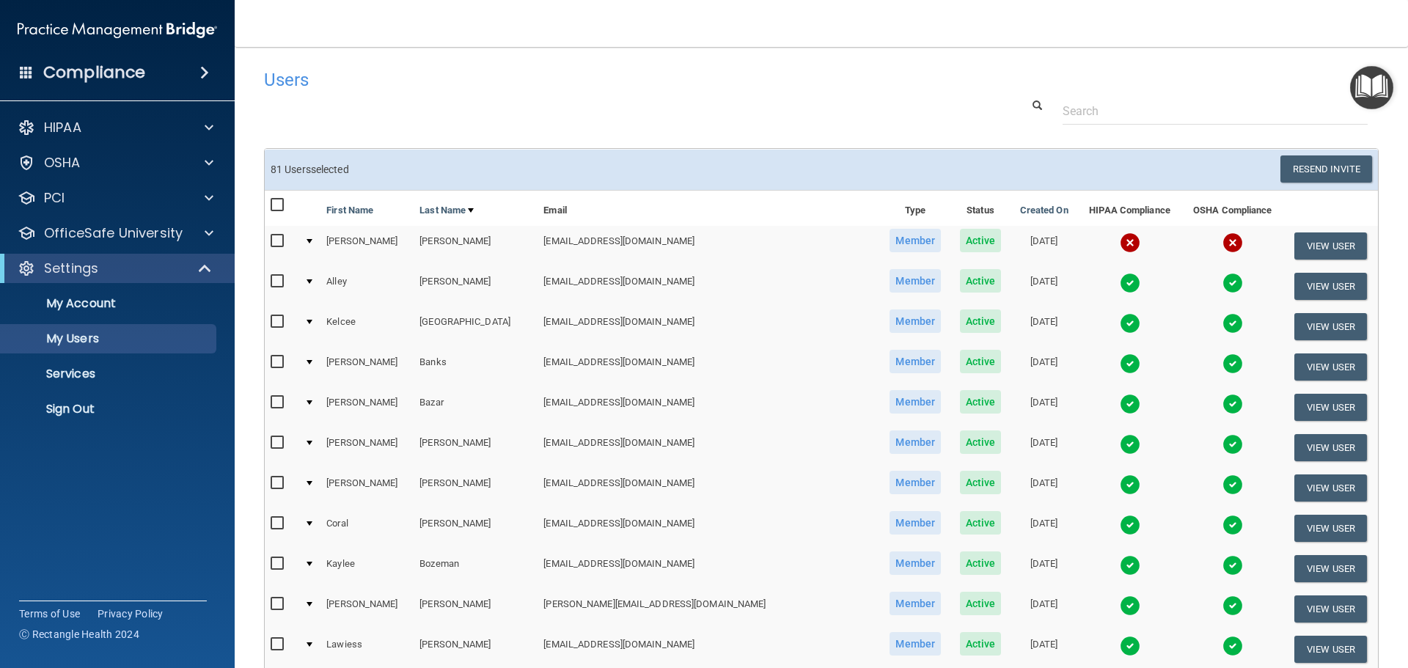
checkbox input "false"
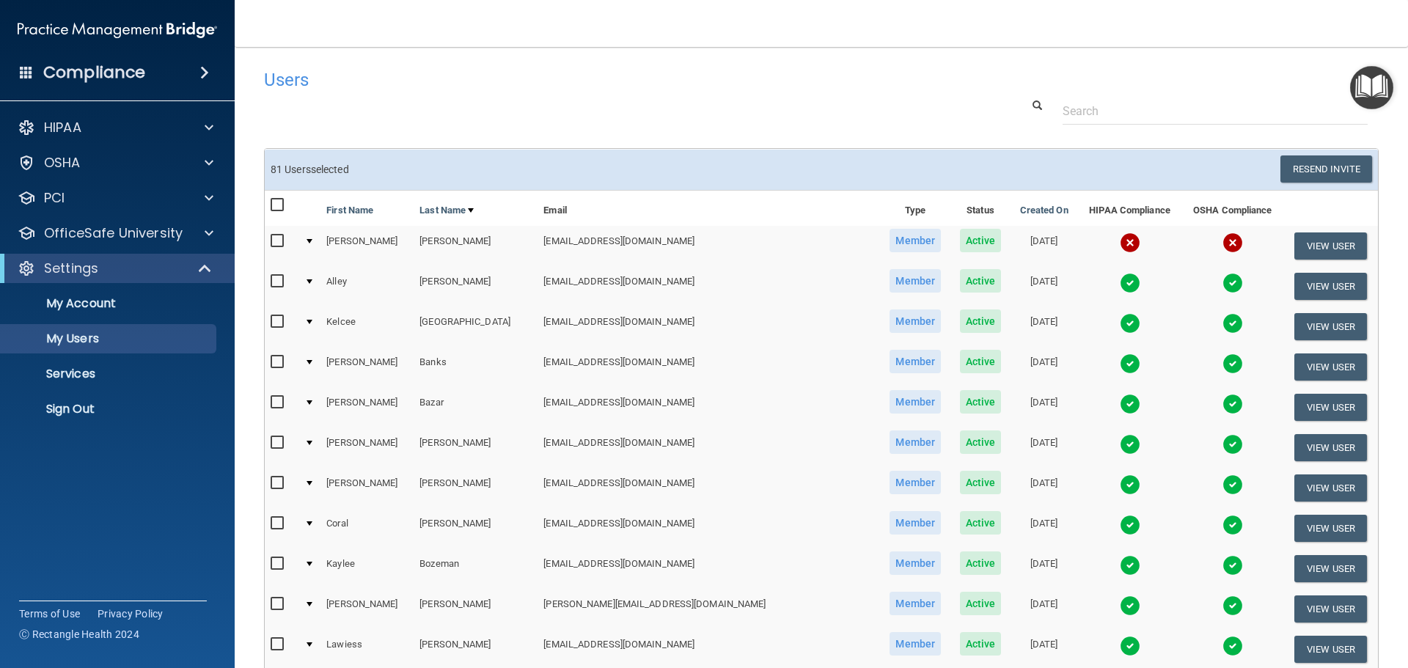
checkbox input "false"
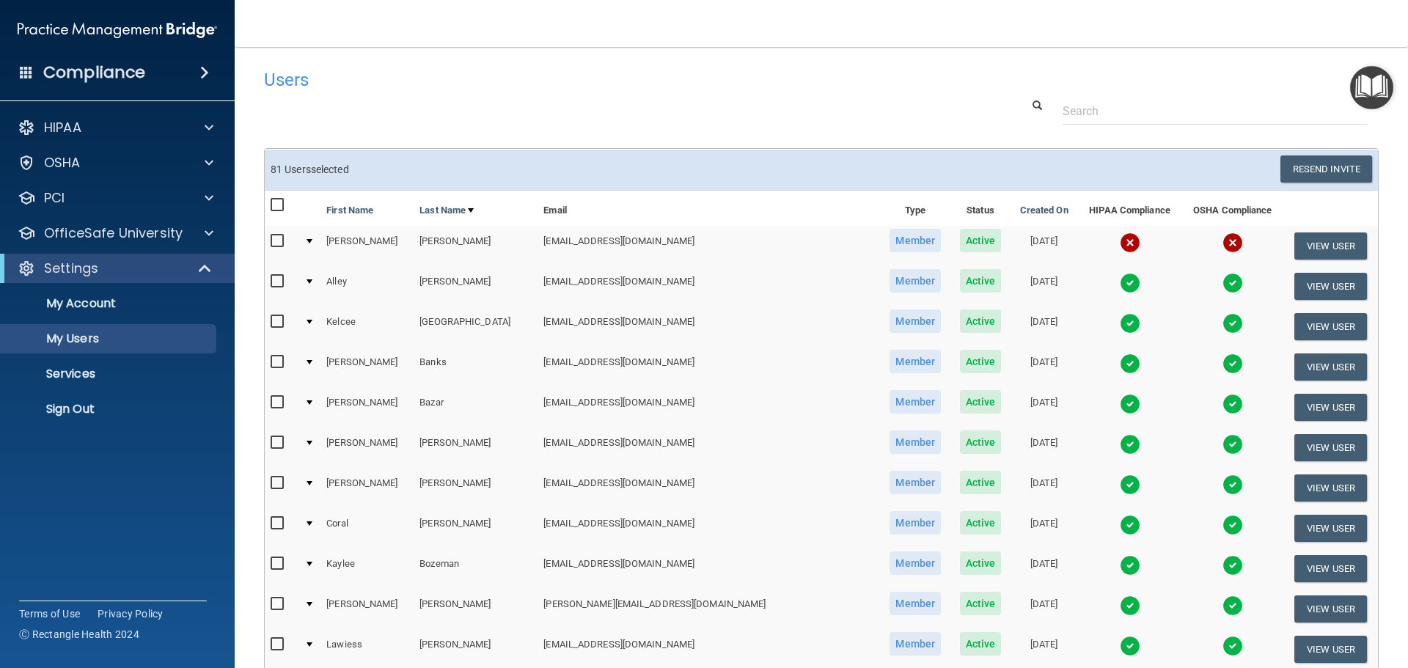
checkbox input "false"
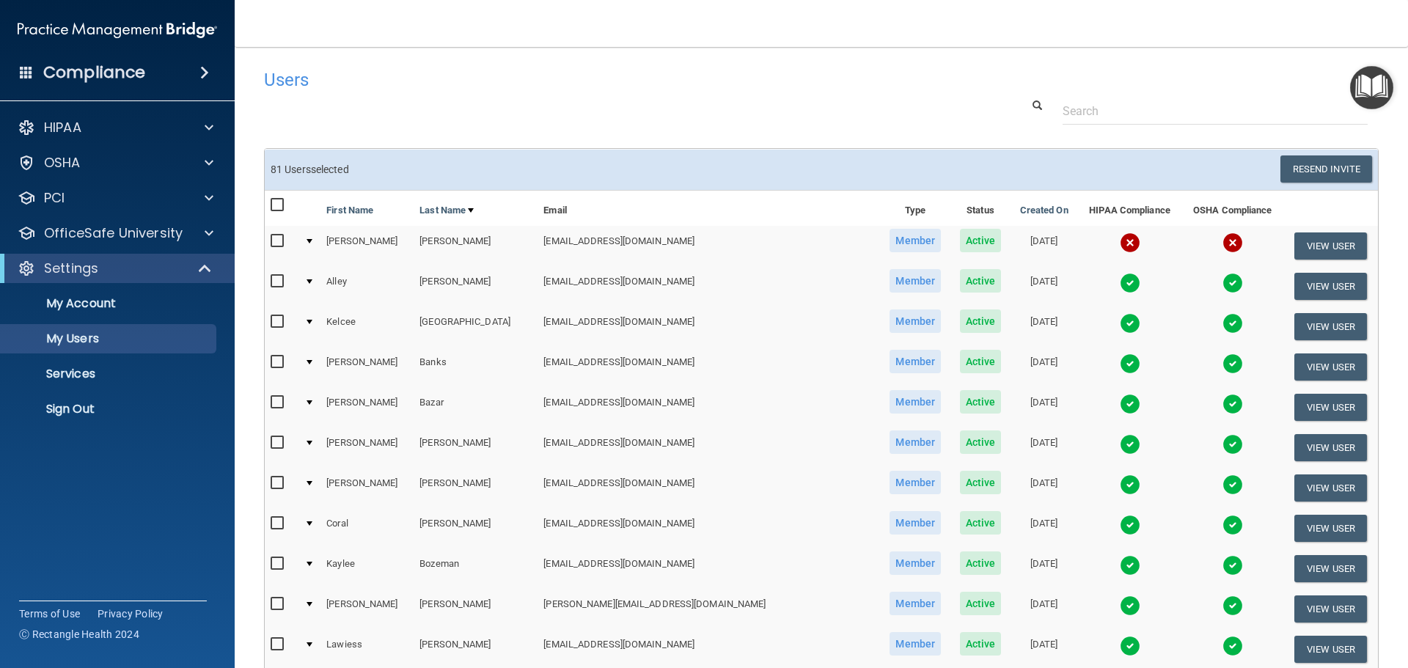
checkbox input "false"
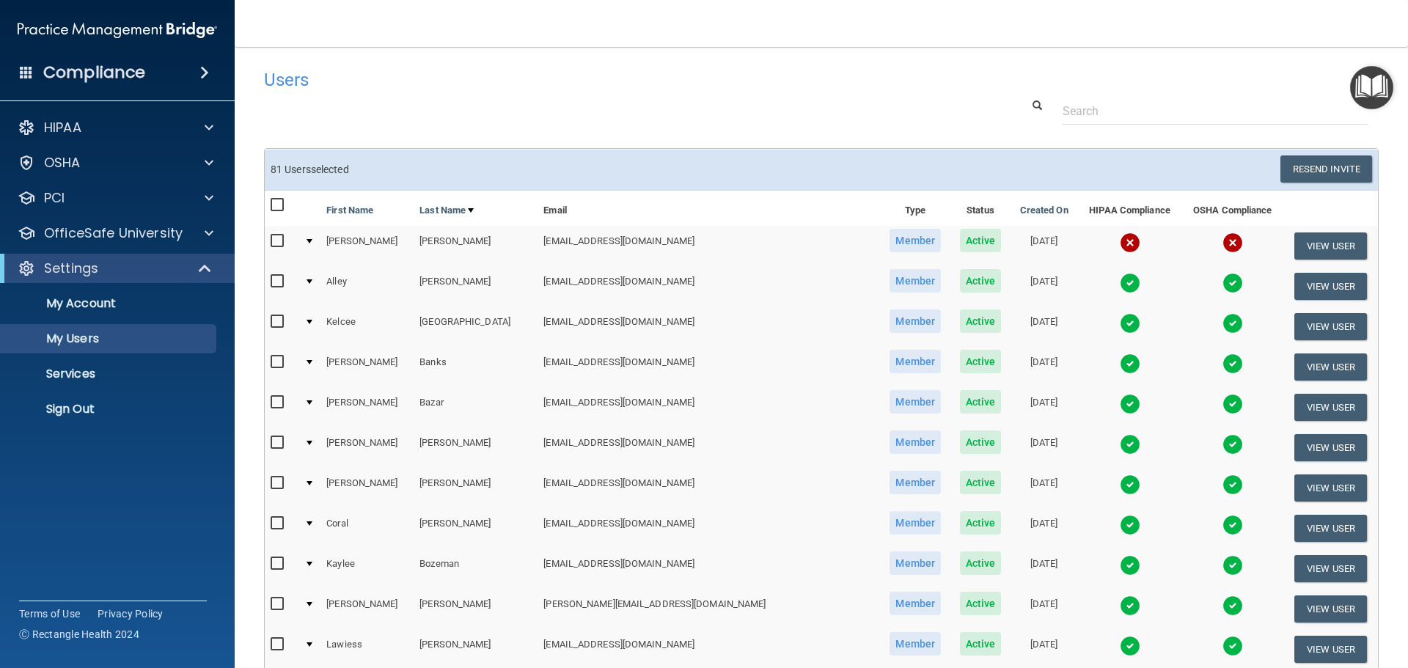
checkbox input "false"
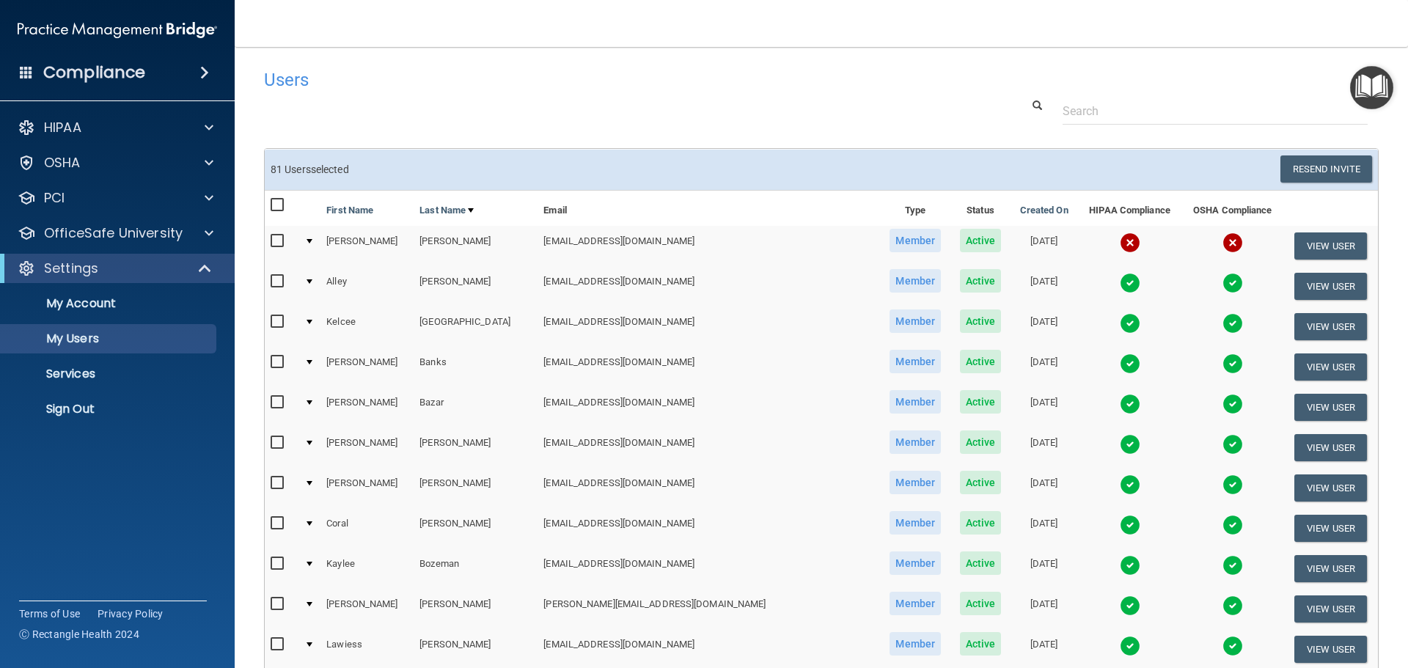
checkbox input "false"
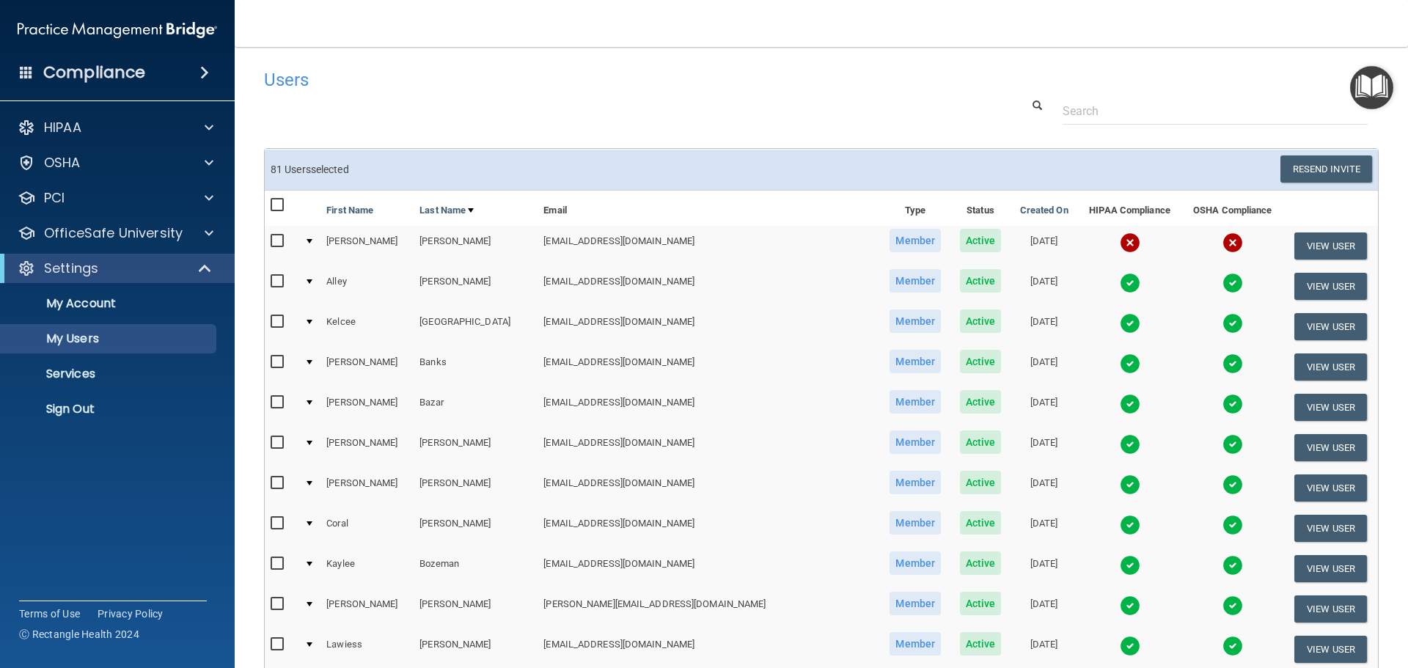
checkbox input "false"
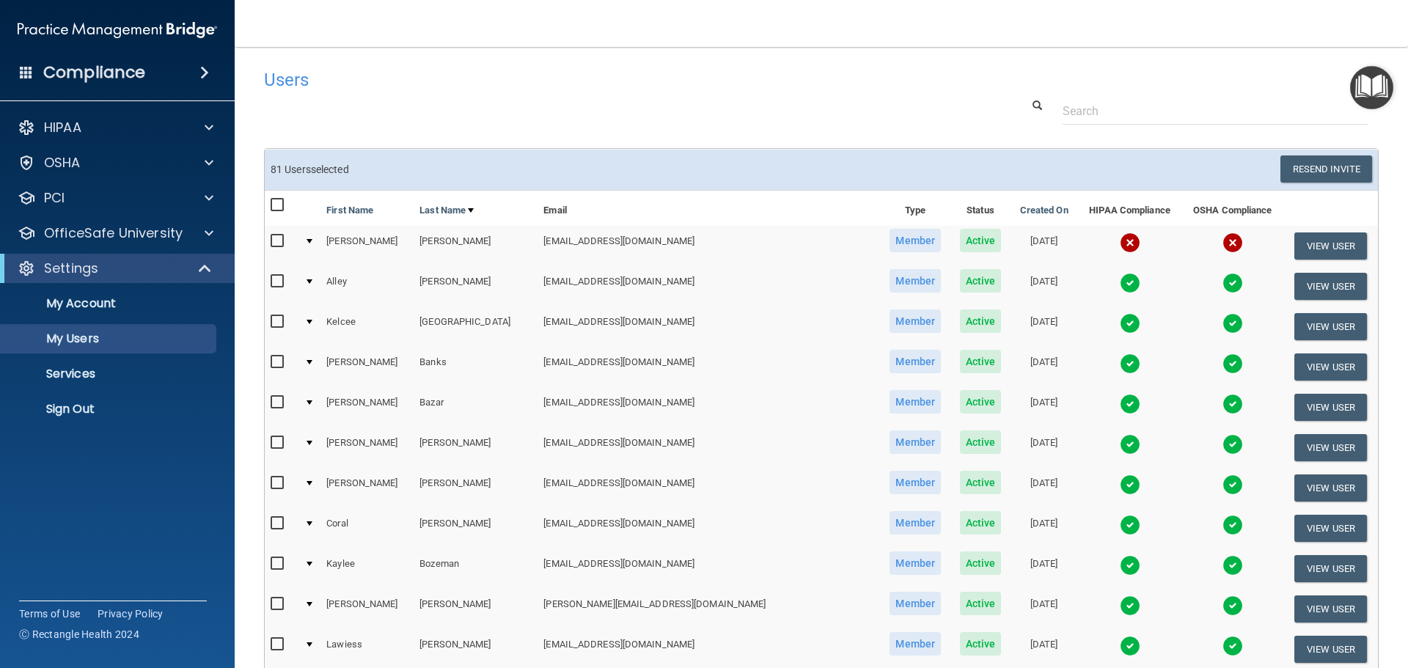
checkbox input "false"
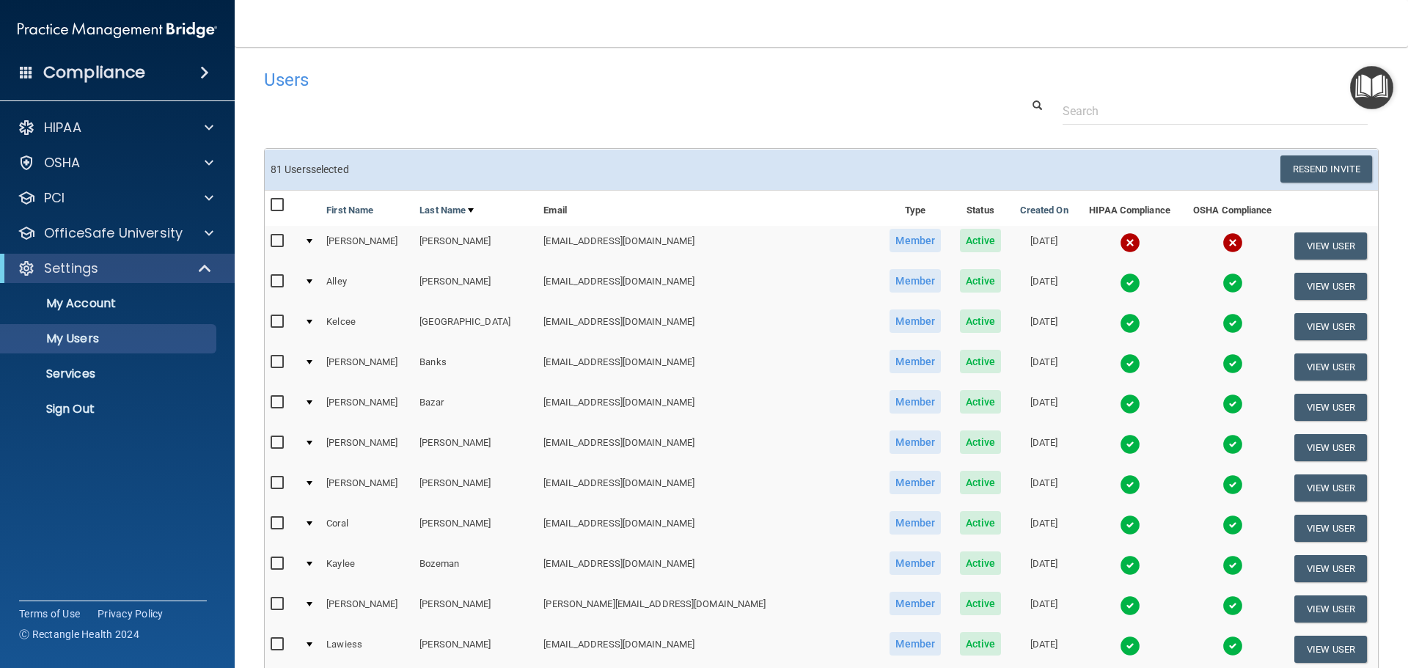
checkbox input "false"
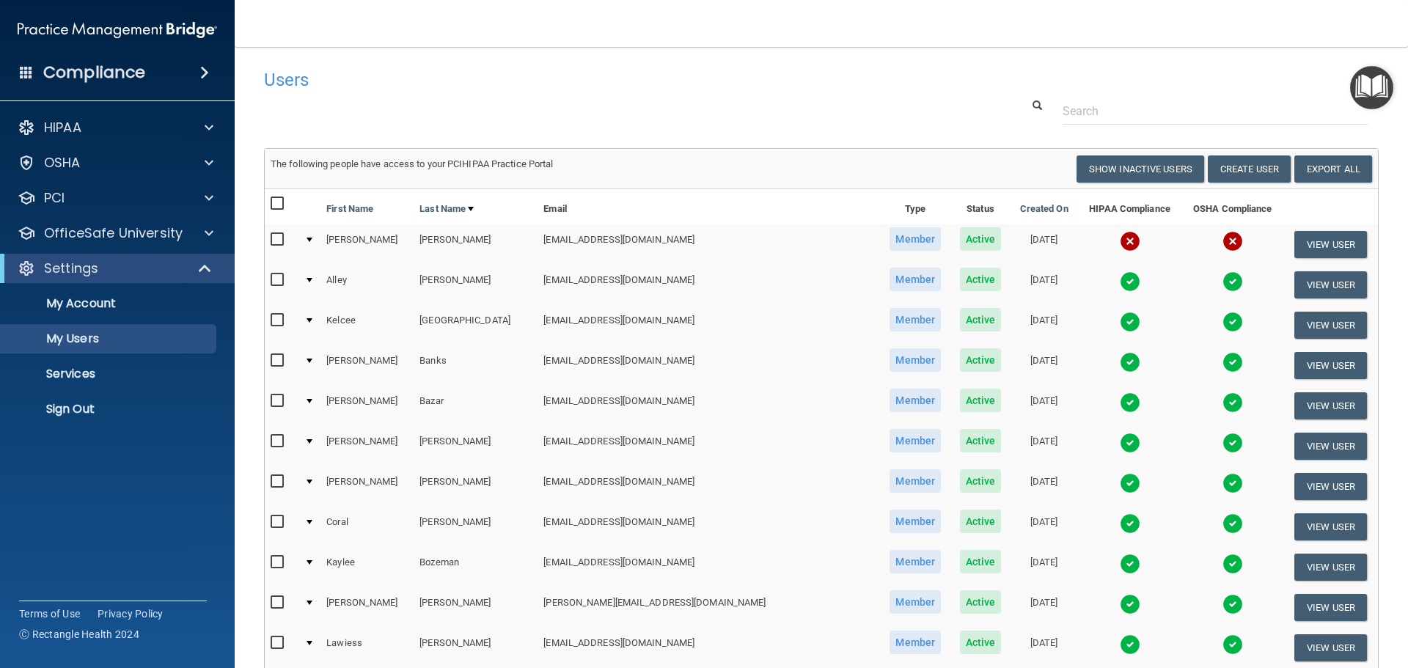
click at [269, 241] on td at bounding box center [282, 244] width 34 height 40
click at [278, 240] on input "checkbox" at bounding box center [279, 240] width 17 height 12
checkbox input "true"
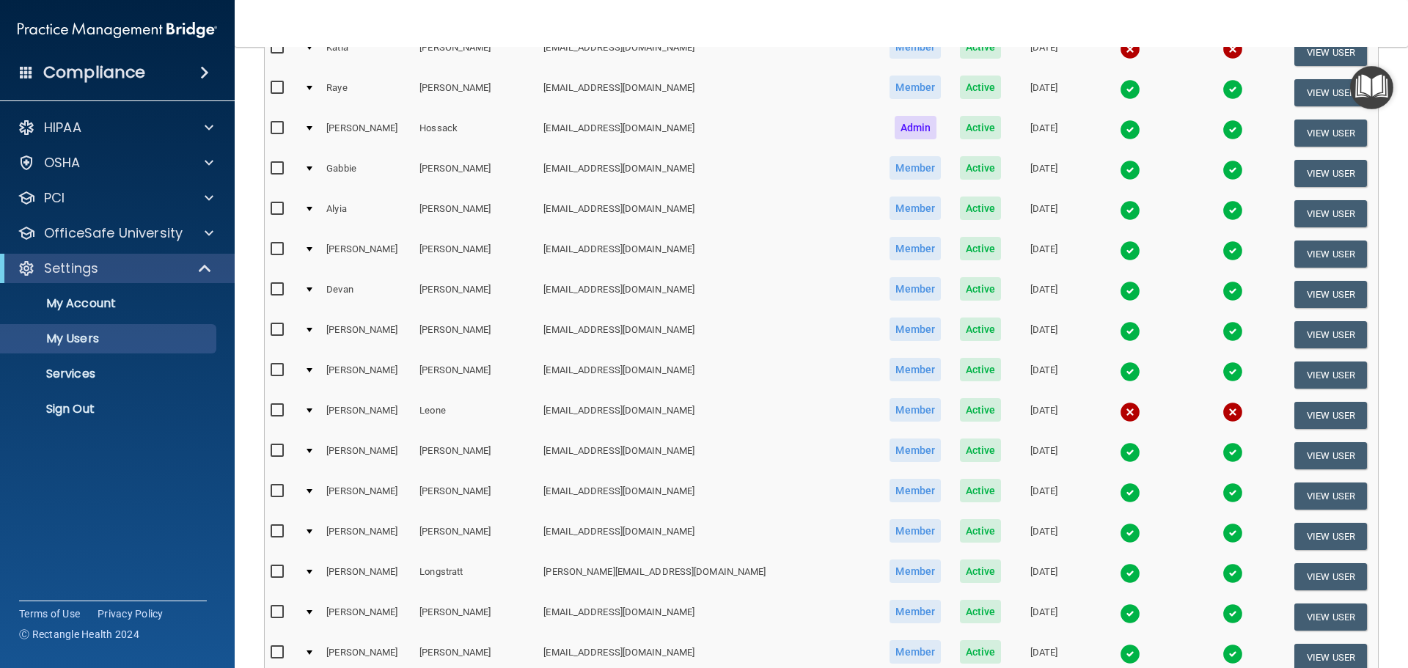
scroll to position [1247, 0]
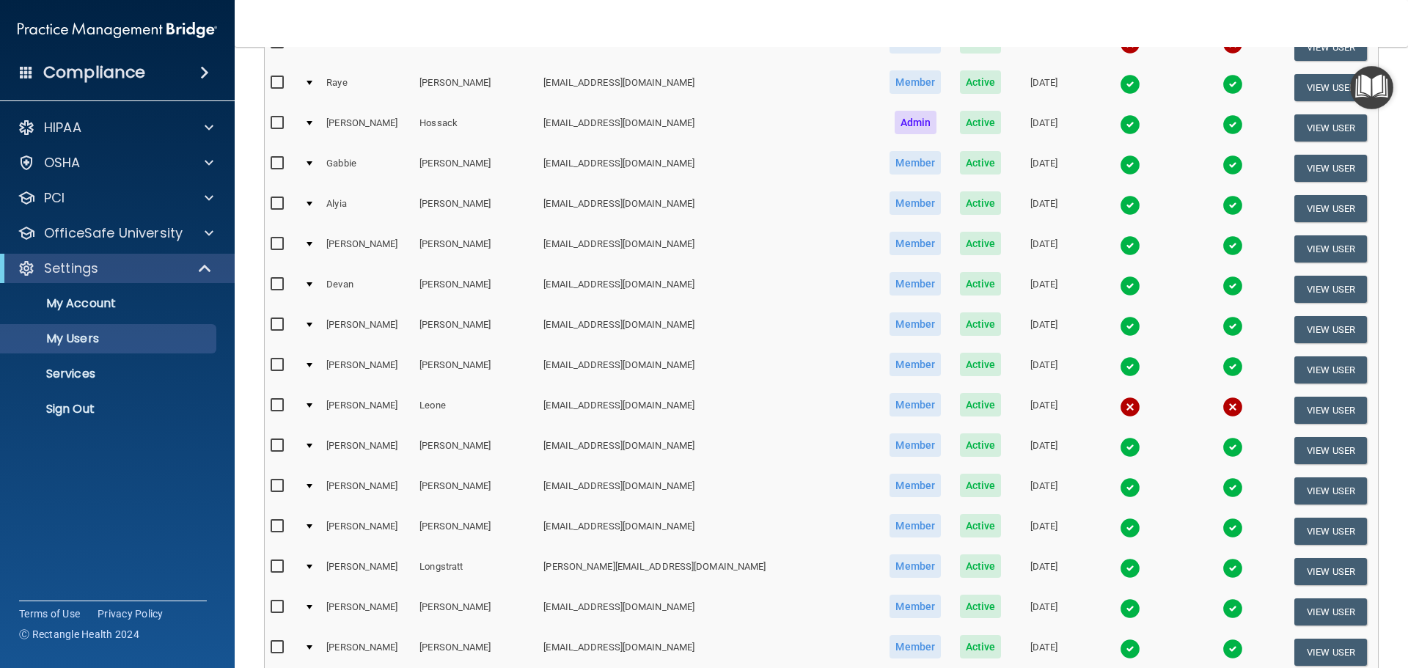
click at [276, 403] on input "checkbox" at bounding box center [279, 406] width 17 height 12
checkbox input "true"
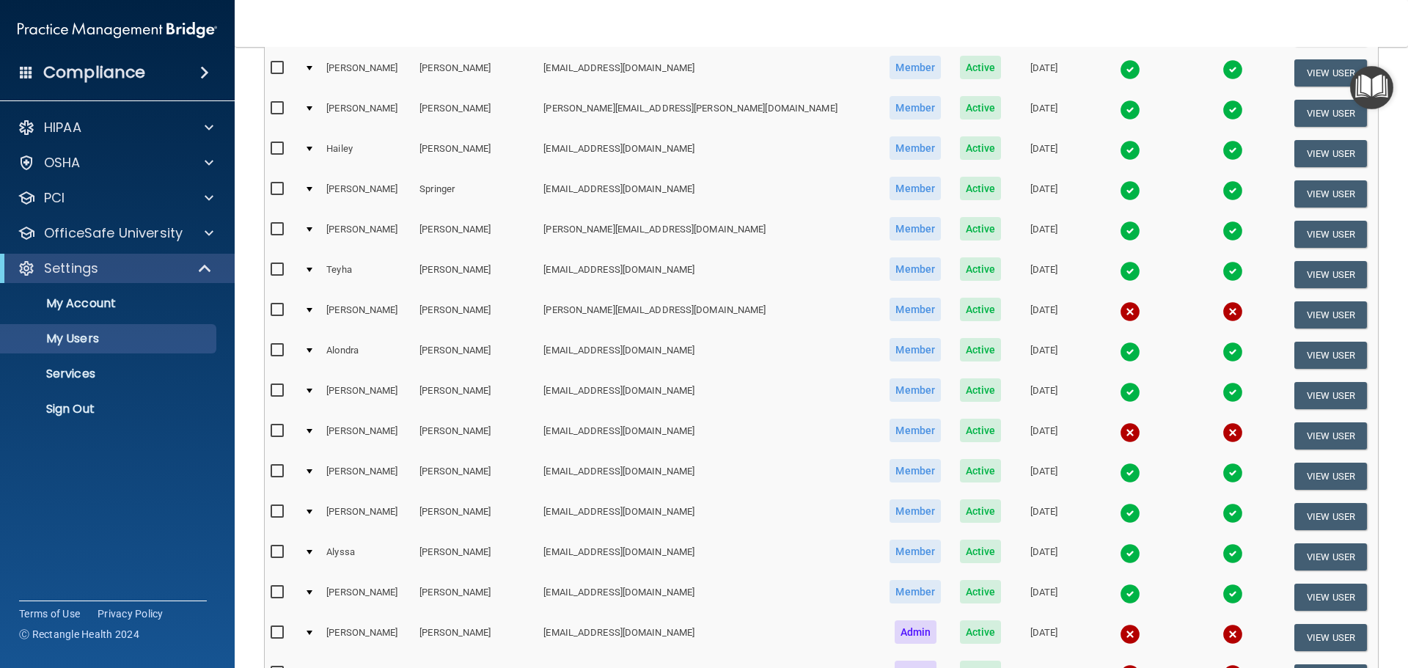
scroll to position [2787, 0]
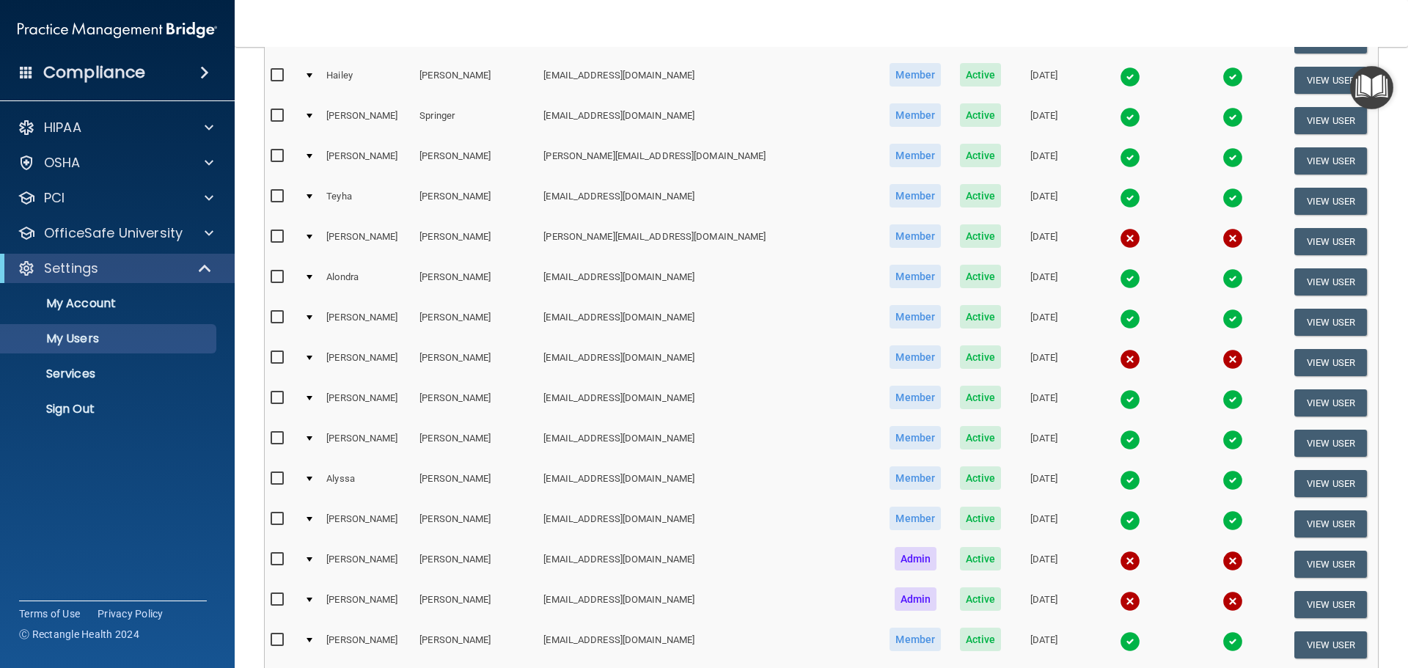
click at [276, 356] on input "checkbox" at bounding box center [279, 358] width 17 height 12
checkbox input "true"
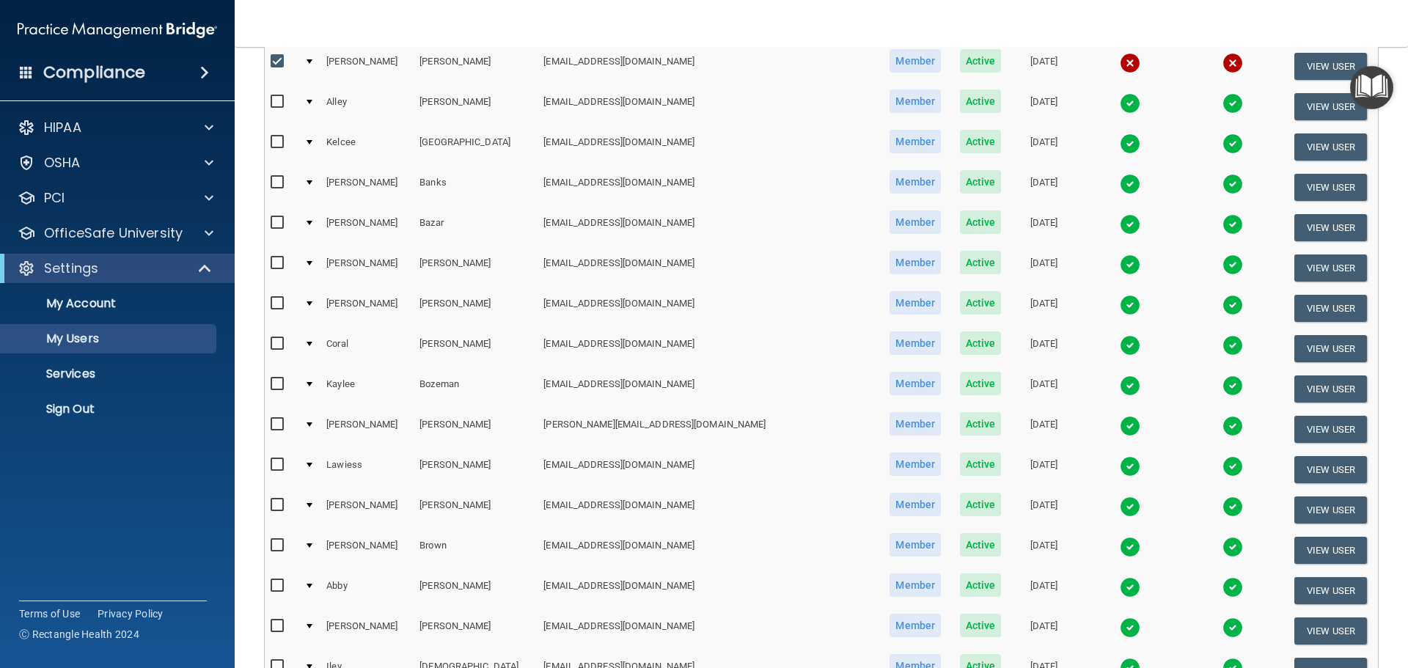
scroll to position [0, 0]
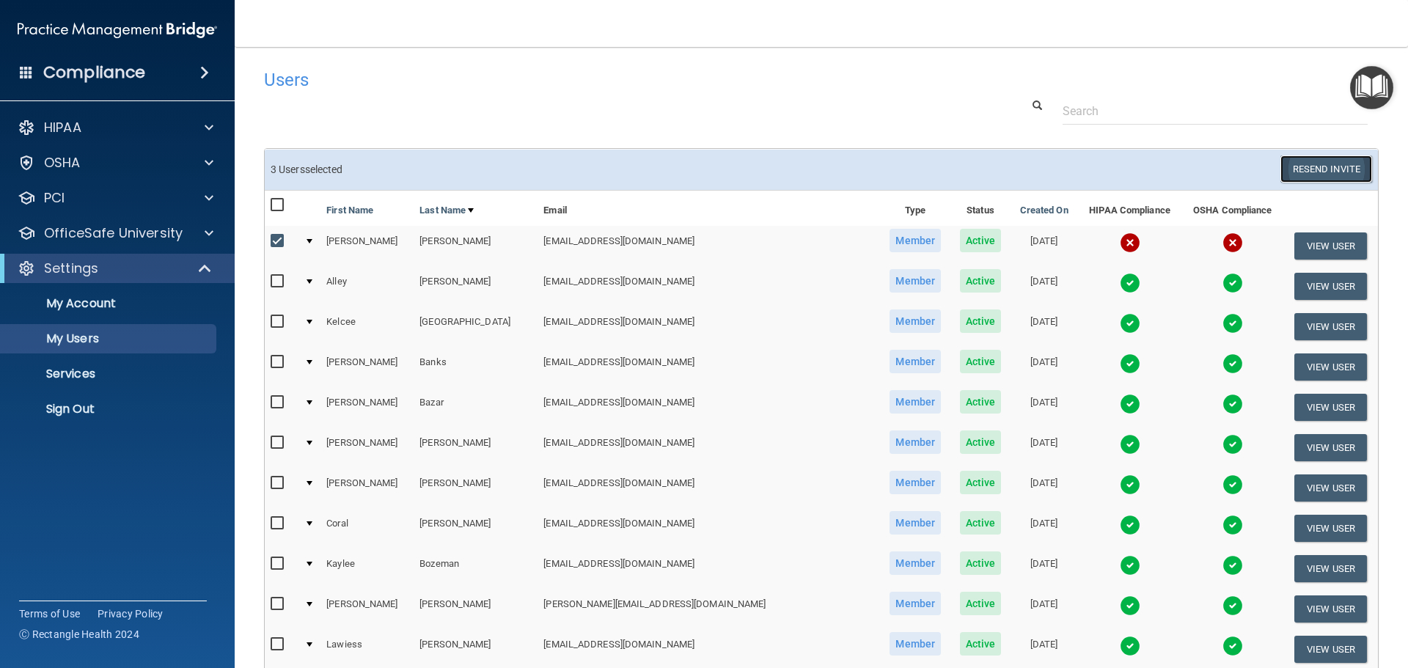
click at [1310, 168] on button "Resend Invite" at bounding box center [1326, 168] width 92 height 27
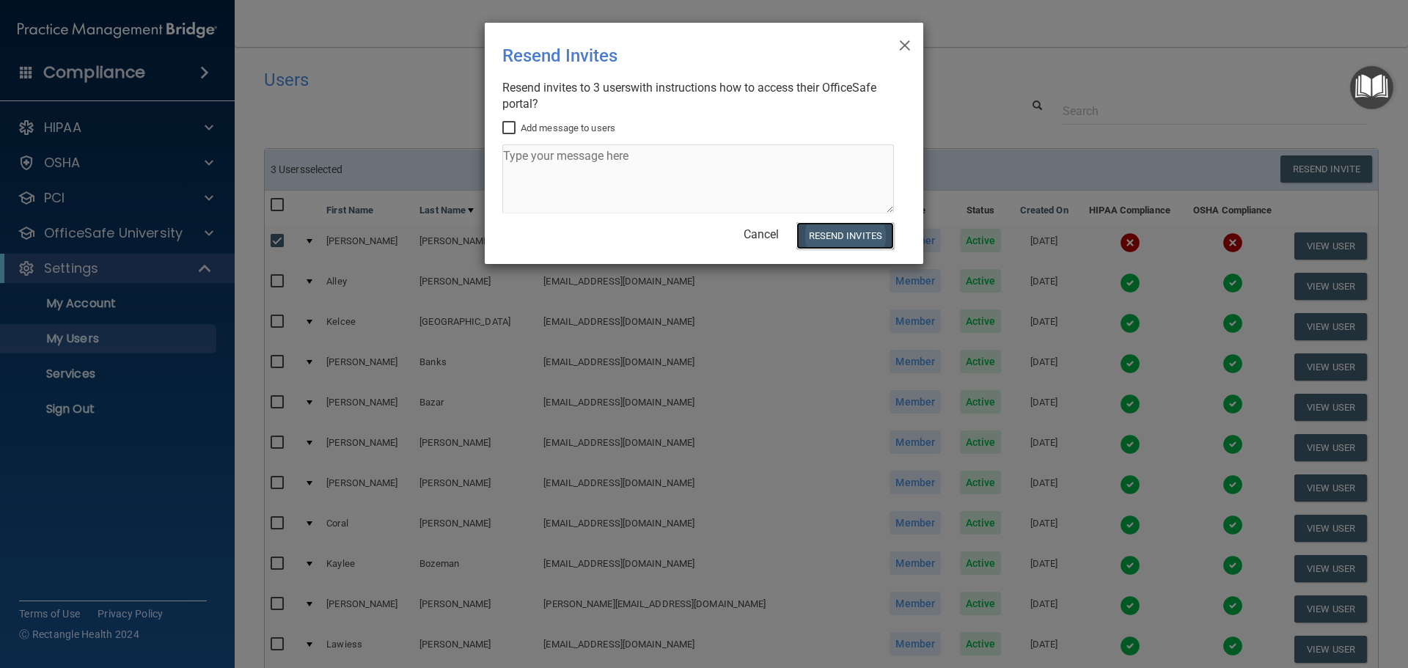
click at [854, 241] on button "Resend Invites" at bounding box center [845, 235] width 98 height 27
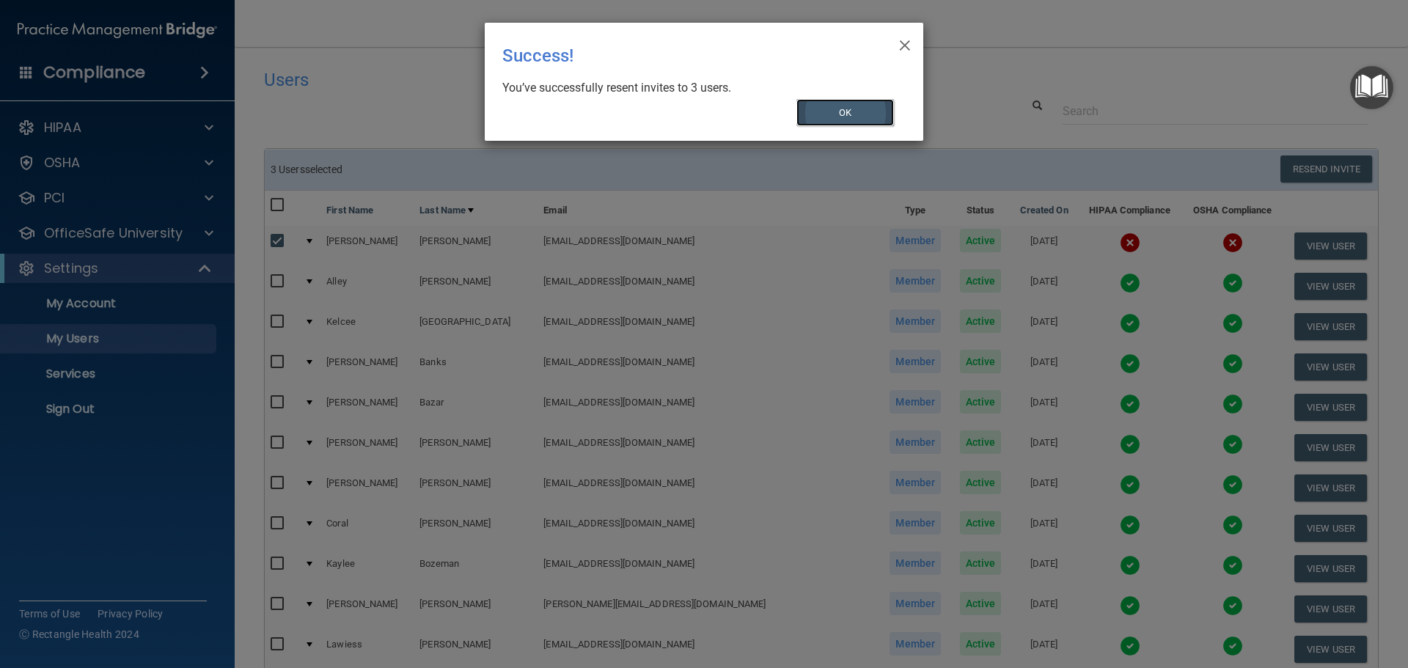
click at [865, 117] on button "OK" at bounding box center [845, 112] width 98 height 27
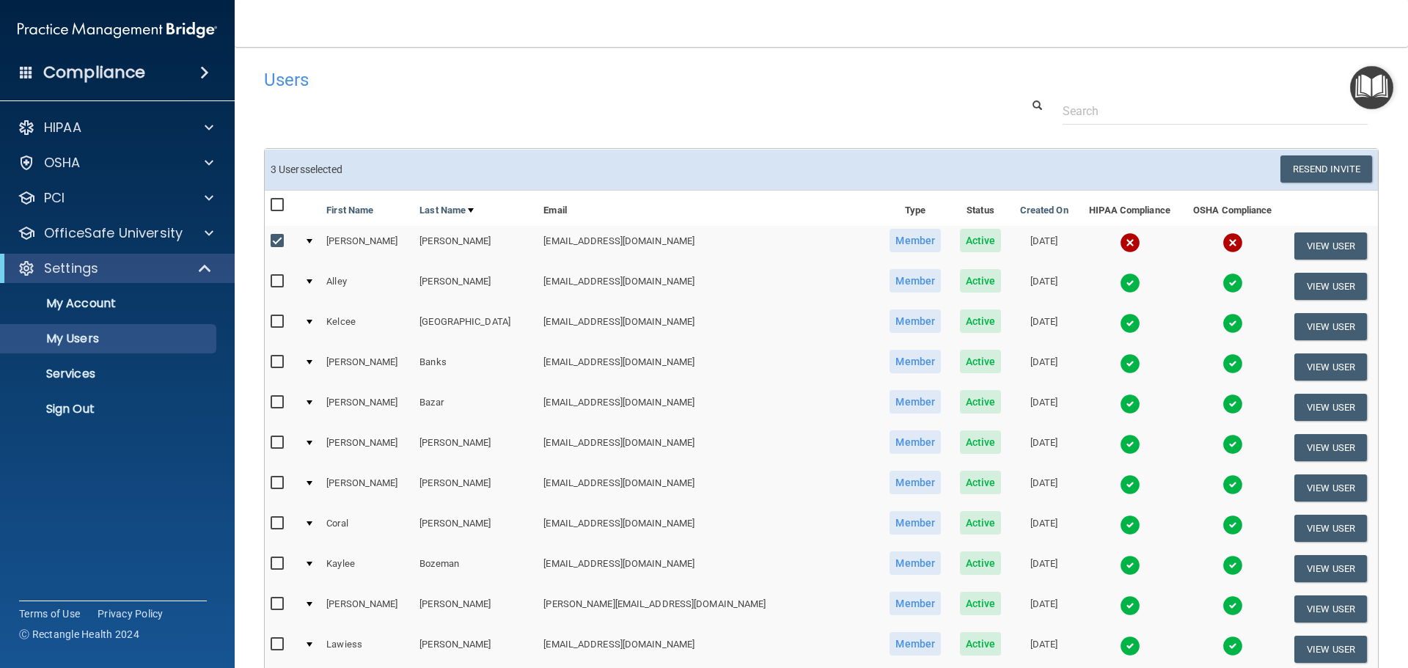
click at [276, 208] on input "checkbox" at bounding box center [279, 205] width 17 height 12
checkbox input "true"
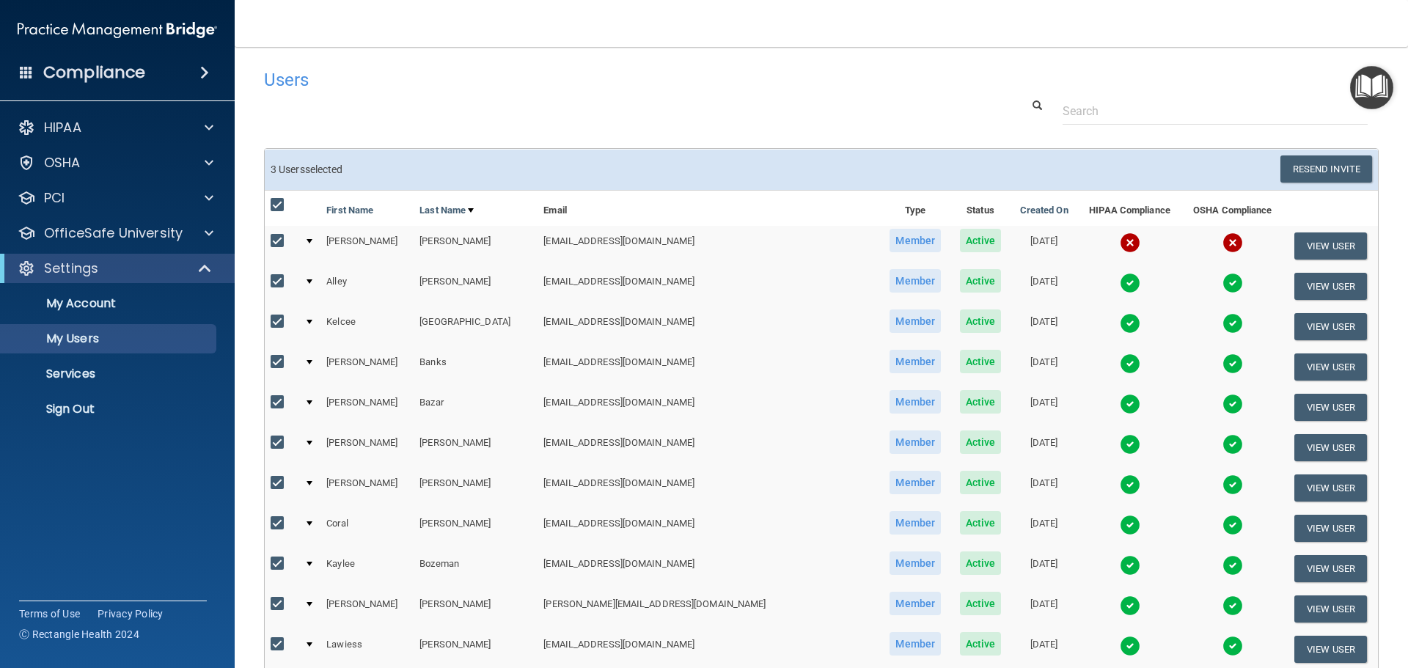
checkbox input "true"
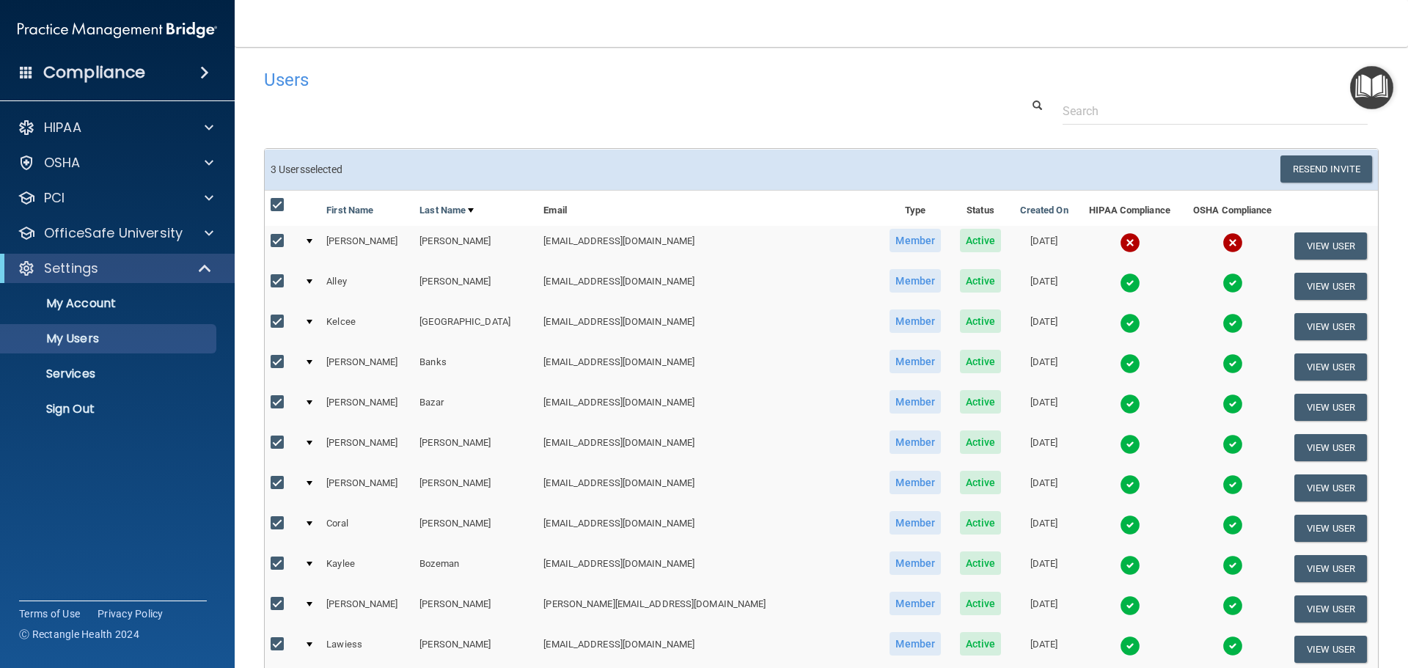
checkbox input "true"
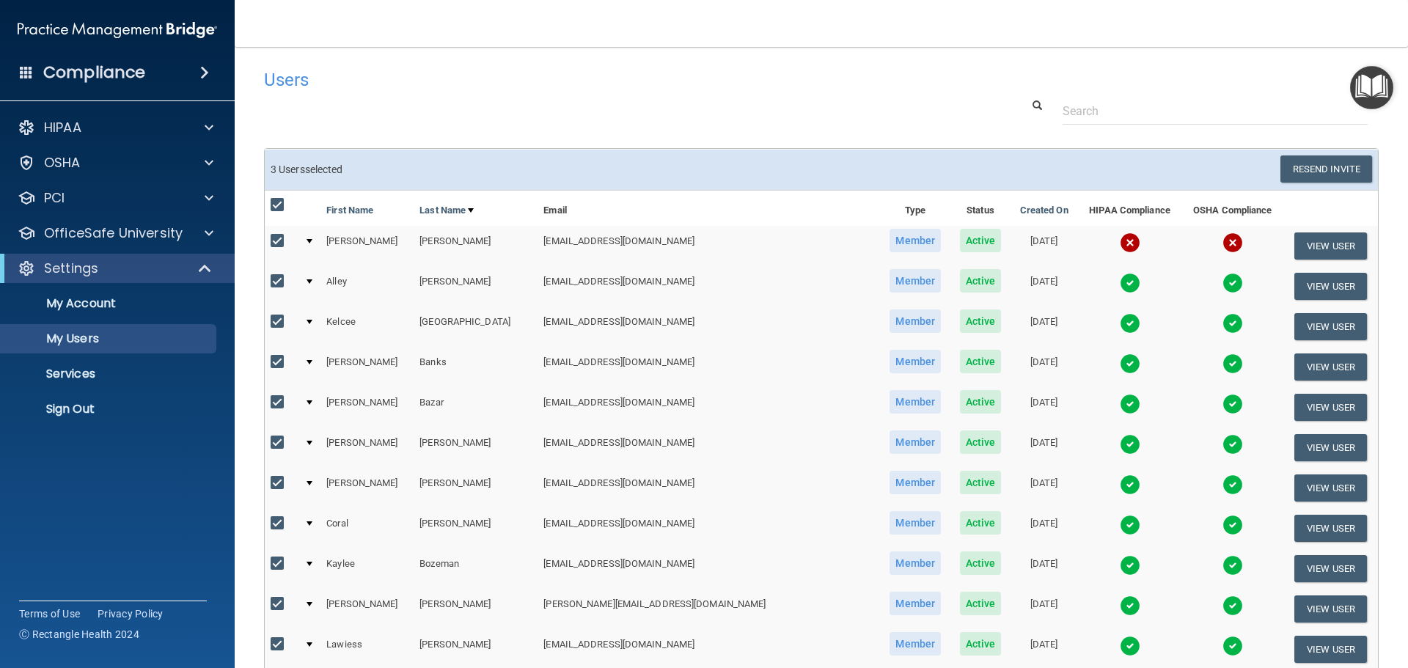
checkbox input "true"
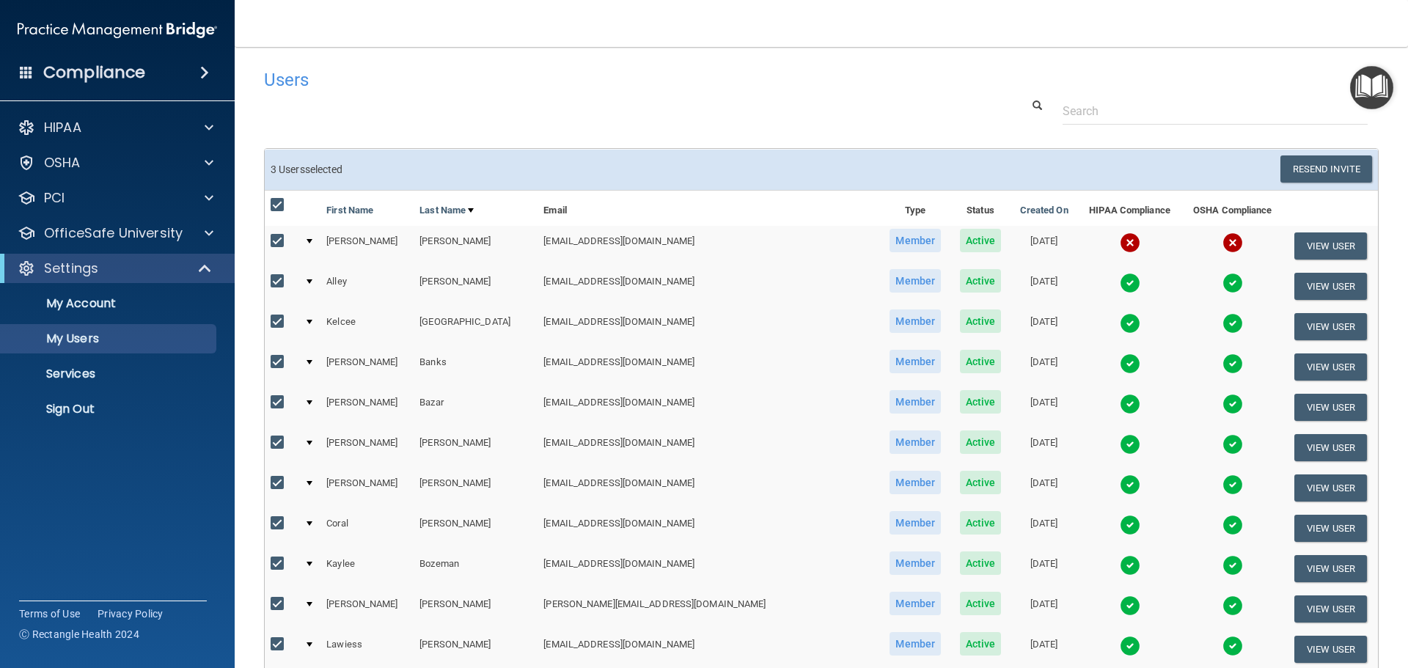
checkbox input "true"
click at [276, 208] on input "checkbox" at bounding box center [279, 205] width 17 height 12
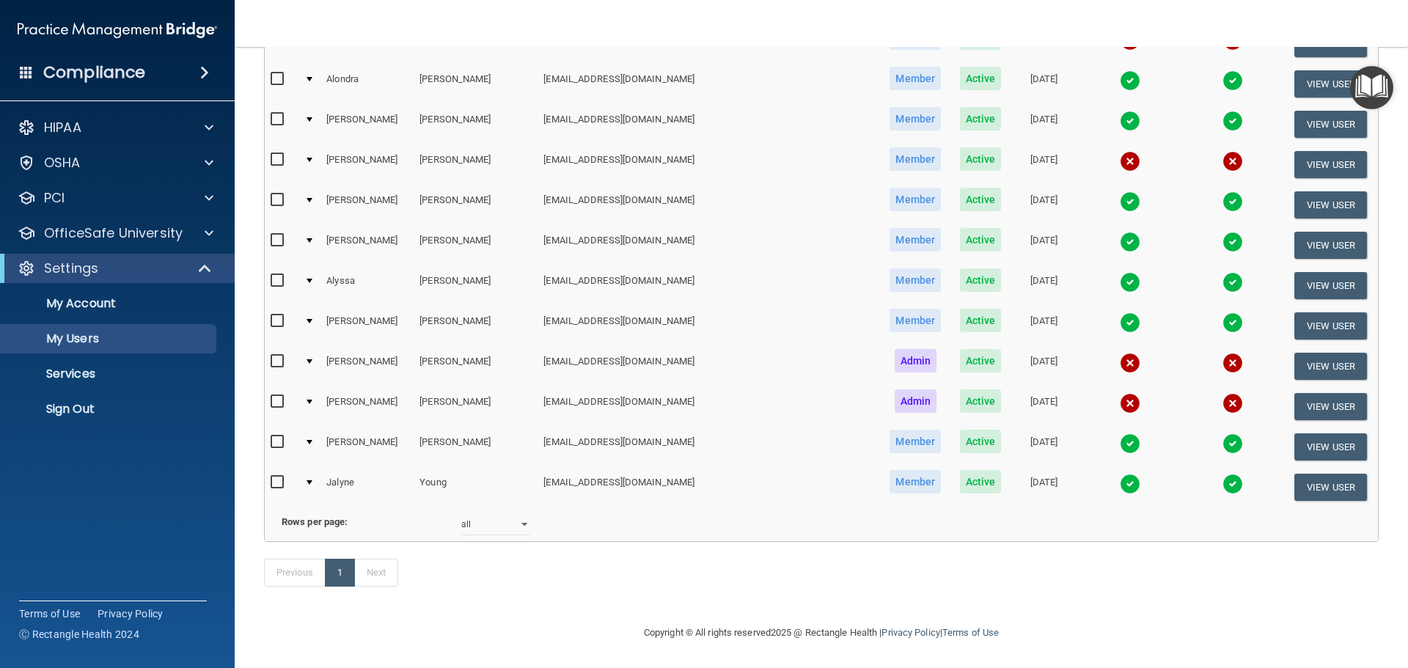
scroll to position [2932, 0]
